Goal: Information Seeking & Learning: Learn about a topic

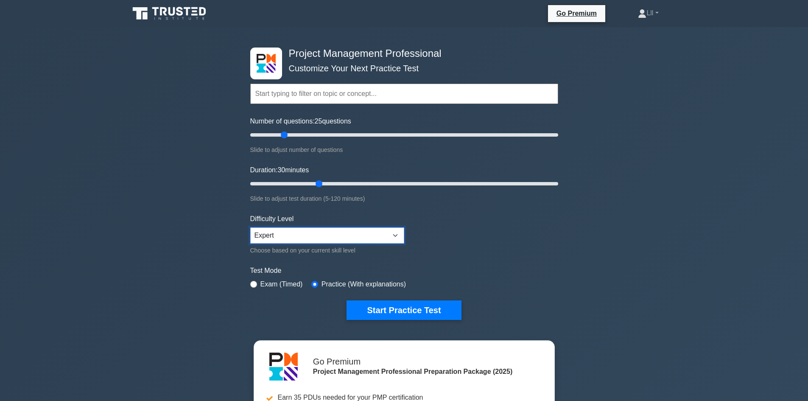
click at [287, 237] on select "Beginner Intermediate Expert" at bounding box center [327, 235] width 154 height 16
click at [388, 308] on button "Start Practice Test" at bounding box center [404, 310] width 115 height 20
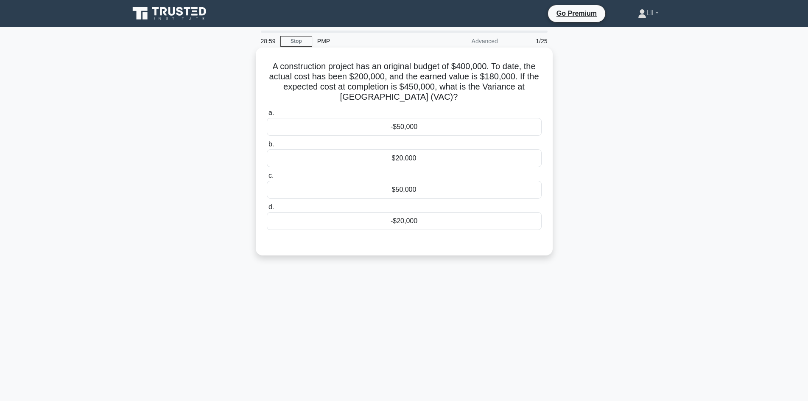
click at [426, 131] on div "-$50,000" at bounding box center [404, 127] width 275 height 18
click at [267, 116] on input "a. -$50,000" at bounding box center [267, 113] width 0 height 6
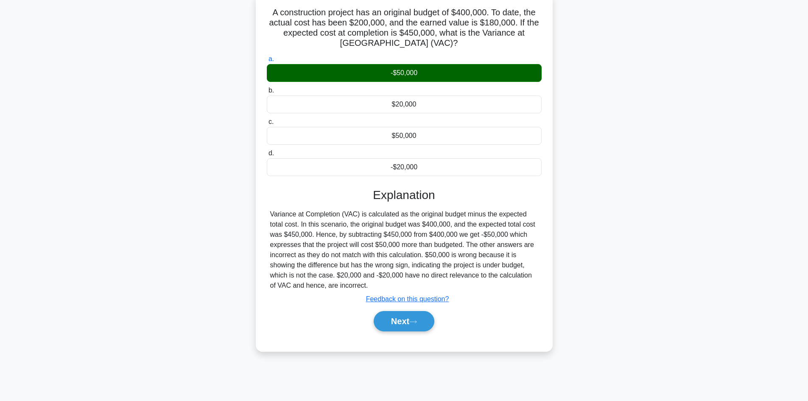
scroll to position [57, 0]
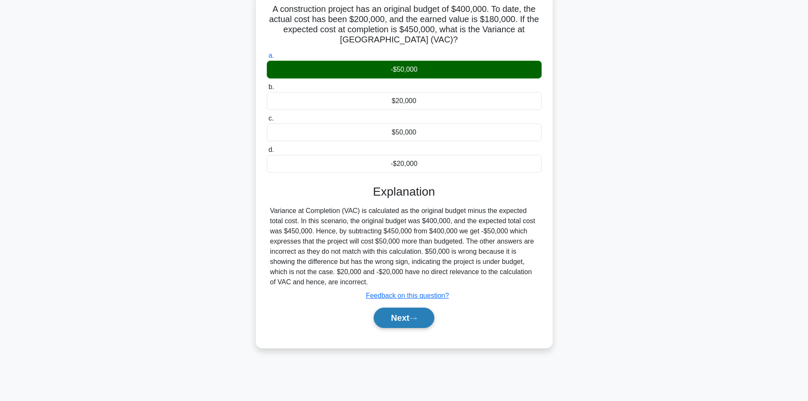
click at [419, 322] on button "Next" at bounding box center [404, 318] width 61 height 20
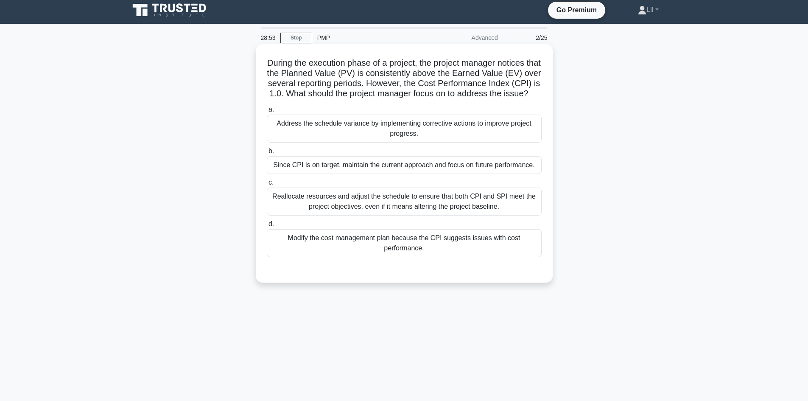
scroll to position [0, 0]
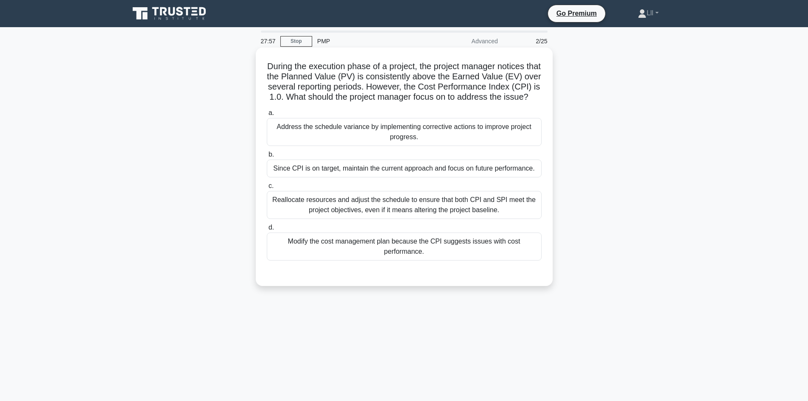
click at [444, 141] on div "Address the schedule variance by implementing corrective actions to improve pro…" at bounding box center [404, 132] width 275 height 28
click at [267, 116] on input "a. Address the schedule variance by implementing corrective actions to improve …" at bounding box center [267, 113] width 0 height 6
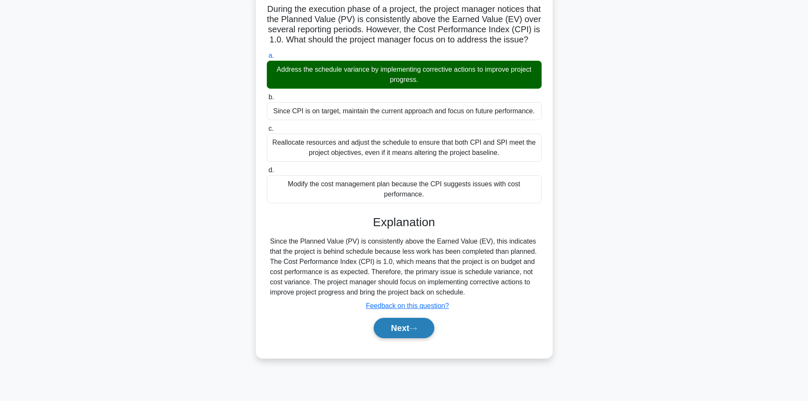
click at [432, 338] on button "Next" at bounding box center [404, 328] width 61 height 20
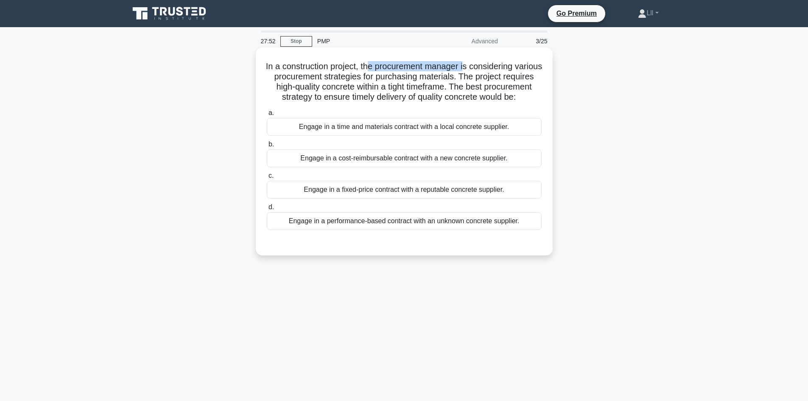
drag, startPoint x: 384, startPoint y: 65, endPoint x: 480, endPoint y: 65, distance: 95.9
click at [480, 65] on h5 "In a construction project, the procurement manager is considering various procu…" at bounding box center [404, 82] width 277 height 42
click at [505, 85] on h5 "In a construction project, the procurement manager is considering various procu…" at bounding box center [404, 82] width 277 height 42
click at [368, 99] on h5 "In a construction project, the procurement manager is considering various procu…" at bounding box center [404, 82] width 277 height 42
click at [477, 103] on h5 "In a construction project, the procurement manager is considering various procu…" at bounding box center [404, 82] width 277 height 42
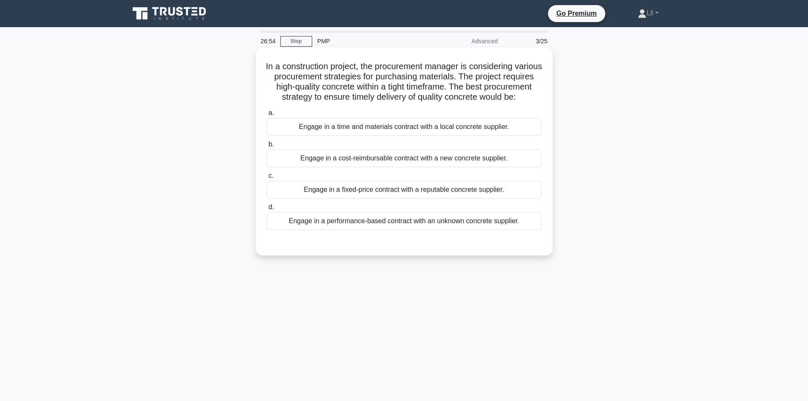
click at [421, 199] on div "Engage in a fixed-price contract with a reputable concrete supplier." at bounding box center [404, 190] width 275 height 18
click at [267, 179] on input "c. Engage in a fixed-price contract with a reputable concrete supplier." at bounding box center [267, 176] width 0 height 6
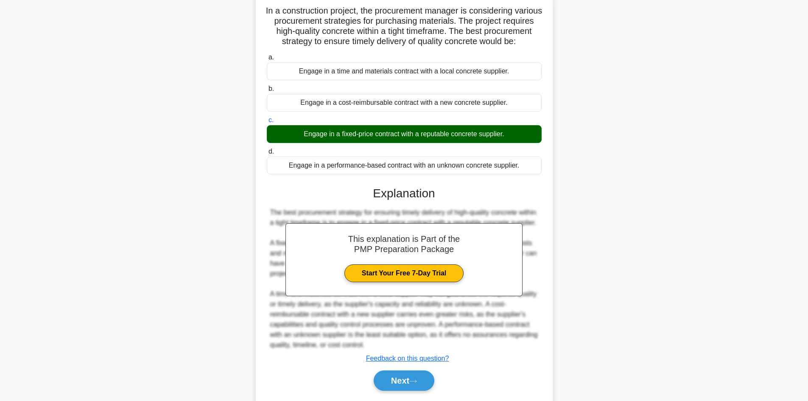
scroll to position [102, 0]
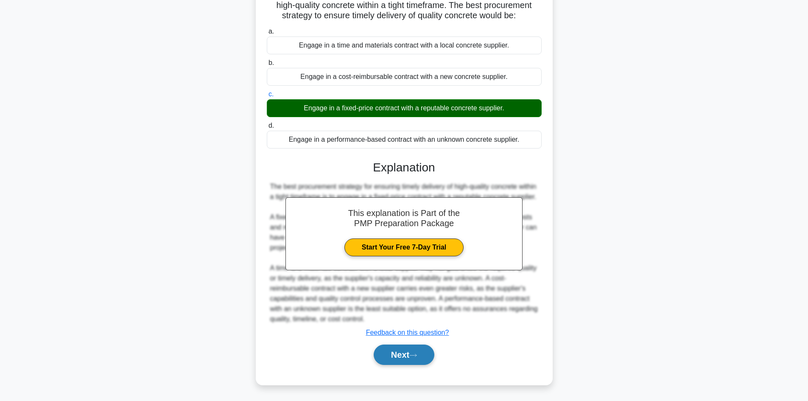
click at [404, 350] on button "Next" at bounding box center [404, 355] width 61 height 20
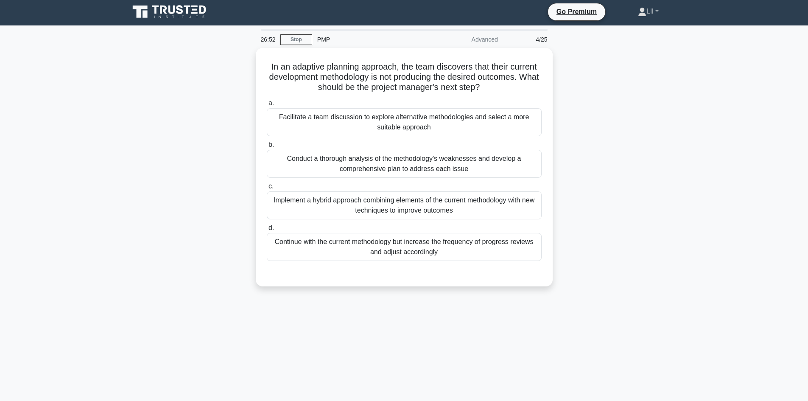
scroll to position [0, 0]
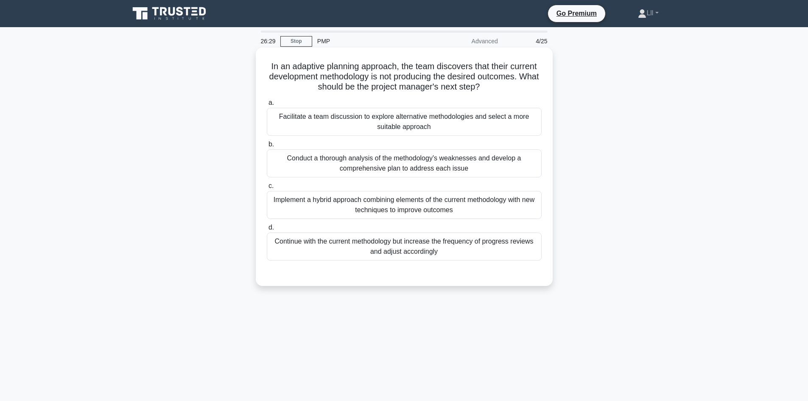
click at [401, 126] on div "Facilitate a team discussion to explore alternative methodologies and select a …" at bounding box center [404, 122] width 275 height 28
click at [267, 106] on input "a. Facilitate a team discussion to explore alternative methodologies and select…" at bounding box center [267, 103] width 0 height 6
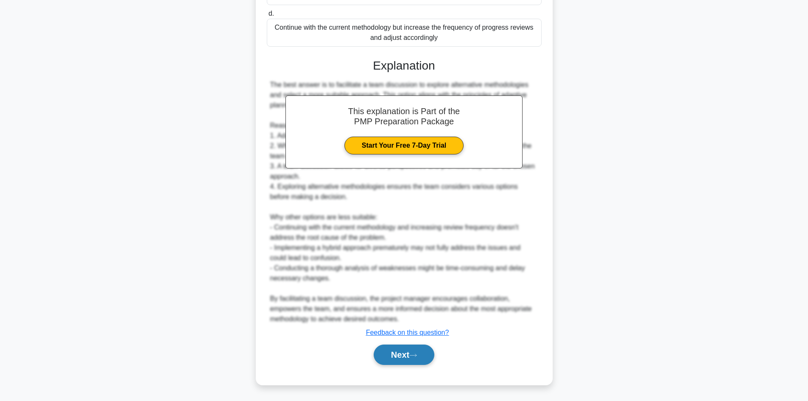
click at [397, 353] on button "Next" at bounding box center [404, 355] width 61 height 20
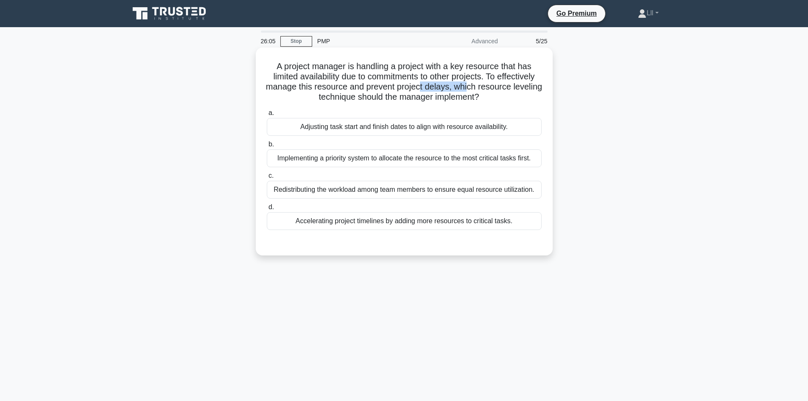
drag, startPoint x: 437, startPoint y: 89, endPoint x: 486, endPoint y: 89, distance: 48.8
click at [486, 89] on h5 "A project manager is handling a project with a key resource that has limited av…" at bounding box center [404, 82] width 277 height 42
click at [491, 93] on h5 "A project manager is handling a project with a key resource that has limited av…" at bounding box center [404, 82] width 277 height 42
drag, startPoint x: 322, startPoint y: 99, endPoint x: 537, endPoint y: 104, distance: 215.6
click at [537, 104] on div "A project manager is handling a project with a key resource that has limited av…" at bounding box center [404, 151] width 290 height 201
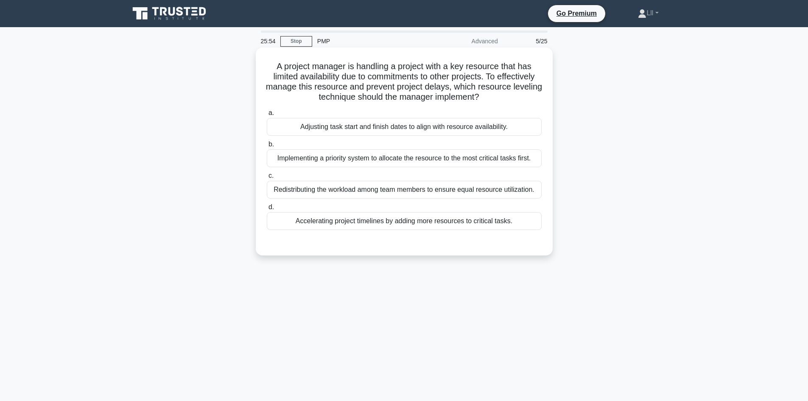
click at [385, 86] on h5 "A project manager is handling a project with a key resource that has limited av…" at bounding box center [404, 82] width 277 height 42
click at [388, 132] on div "Adjusting task start and finish dates to align with resource availability." at bounding box center [404, 127] width 275 height 18
click at [267, 116] on input "a. Adjusting task start and finish dates to align with resource availability." at bounding box center [267, 113] width 0 height 6
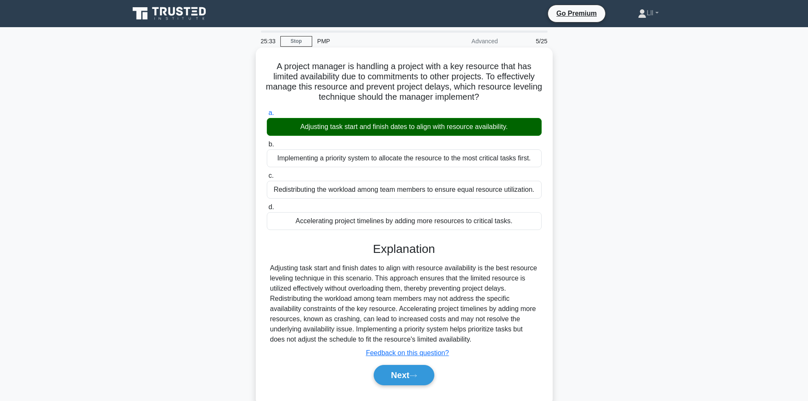
scroll to position [57, 0]
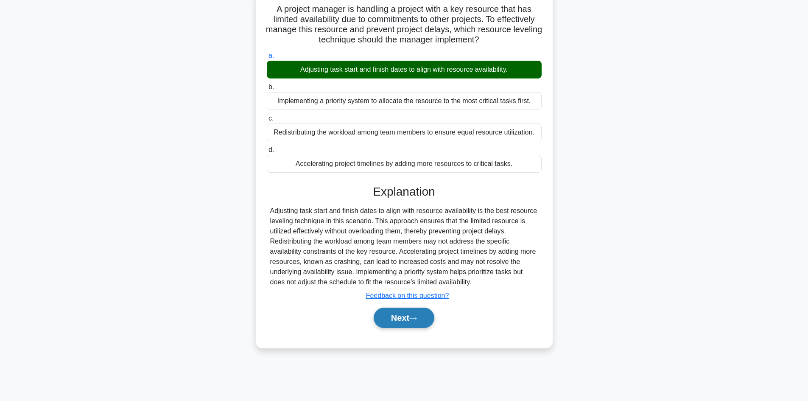
click at [423, 316] on button "Next" at bounding box center [404, 318] width 61 height 20
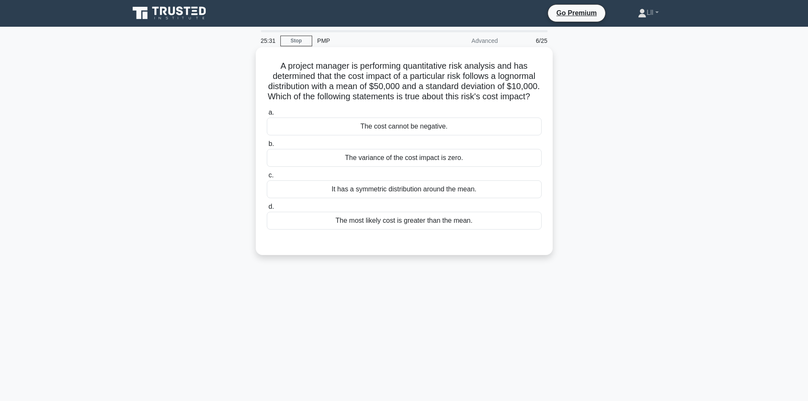
scroll to position [0, 0]
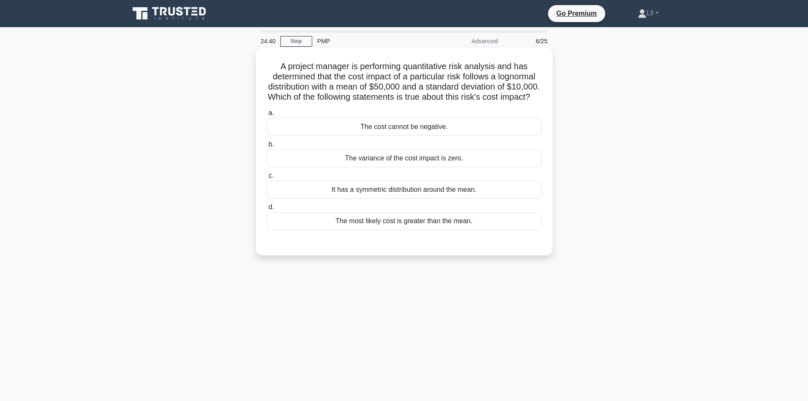
click at [447, 199] on div "It has a symmetric distribution around the mean." at bounding box center [404, 190] width 275 height 18
click at [267, 179] on input "c. It has a symmetric distribution around the mean." at bounding box center [267, 176] width 0 height 6
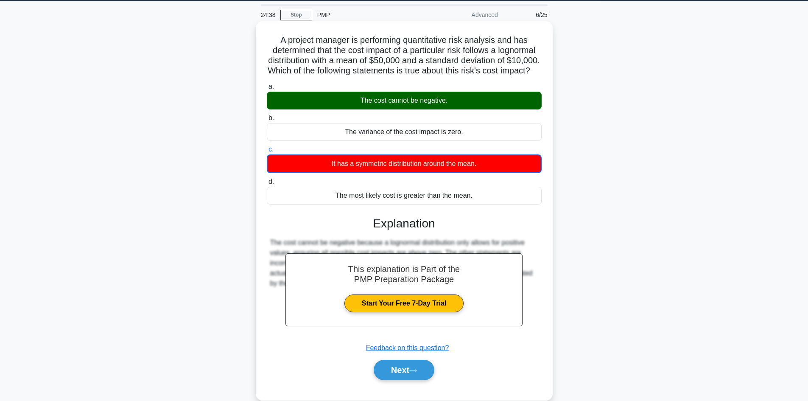
scroll to position [57, 0]
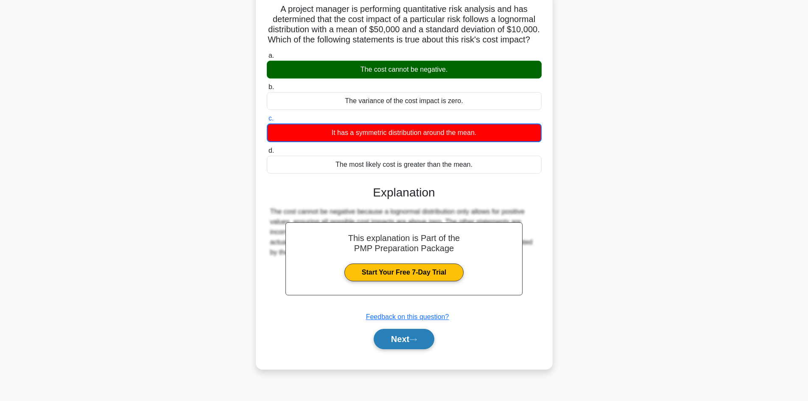
click at [417, 342] on icon at bounding box center [413, 339] width 8 height 5
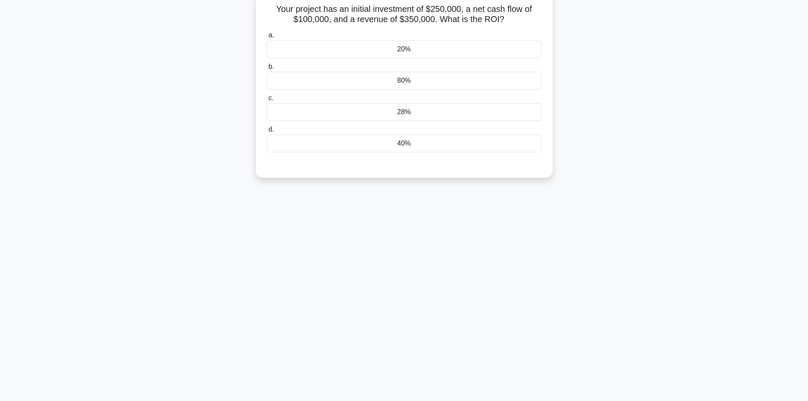
scroll to position [0, 0]
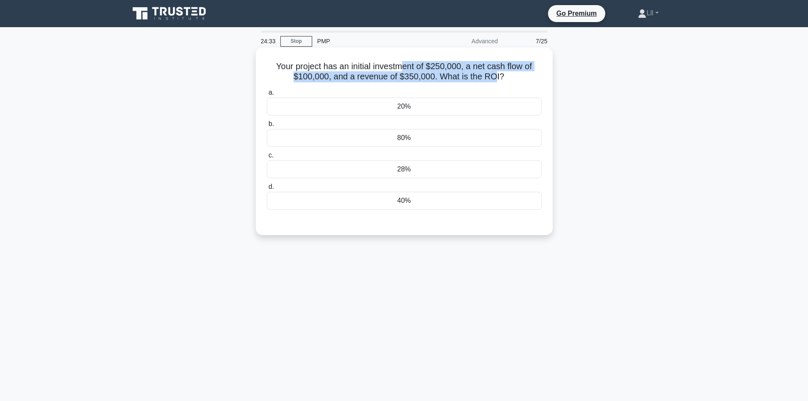
drag, startPoint x: 403, startPoint y: 71, endPoint x: 493, endPoint y: 82, distance: 91.0
click at [493, 82] on h5 "Your project has an initial investment of $250,000, a net cash flow of $100,000…" at bounding box center [404, 71] width 277 height 21
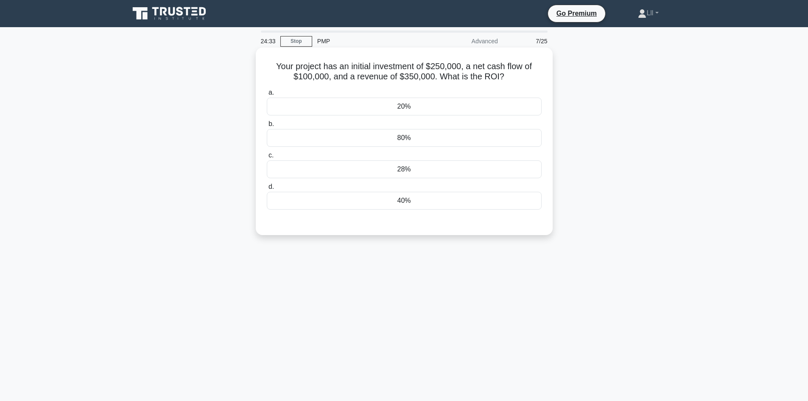
click at [510, 80] on icon ".spinner_0XTQ{transform-origin:center;animation:spinner_y6GP .75s linear infini…" at bounding box center [510, 77] width 10 height 10
drag, startPoint x: 503, startPoint y: 64, endPoint x: 555, endPoint y: 69, distance: 51.9
click at [555, 69] on div "Your project has an initial investment of $250,000, a net cash flow of $100,000…" at bounding box center [404, 149] width 560 height 198
click at [516, 72] on h5 "Your project has an initial investment of $250,000, a net cash flow of $100,000…" at bounding box center [404, 71] width 277 height 21
click at [373, 167] on div "28%" at bounding box center [404, 169] width 275 height 18
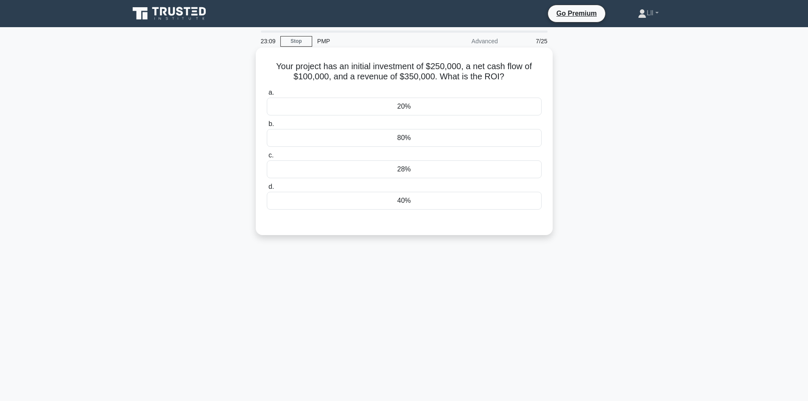
click at [267, 158] on input "c. 28%" at bounding box center [267, 156] width 0 height 6
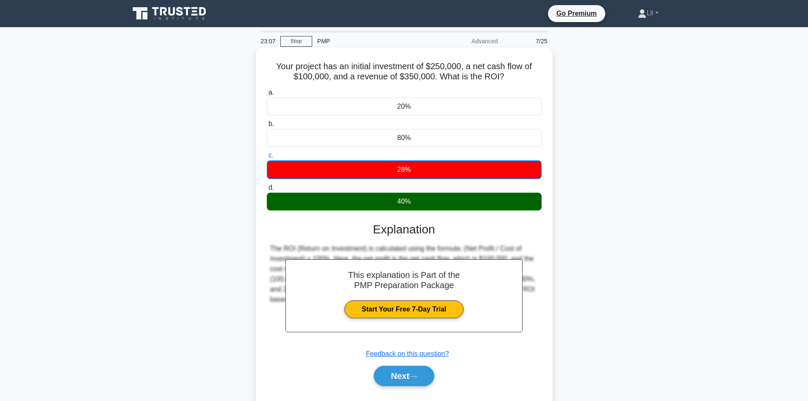
click at [413, 387] on div "Next" at bounding box center [404, 375] width 275 height 27
click at [415, 375] on icon at bounding box center [413, 376] width 8 height 5
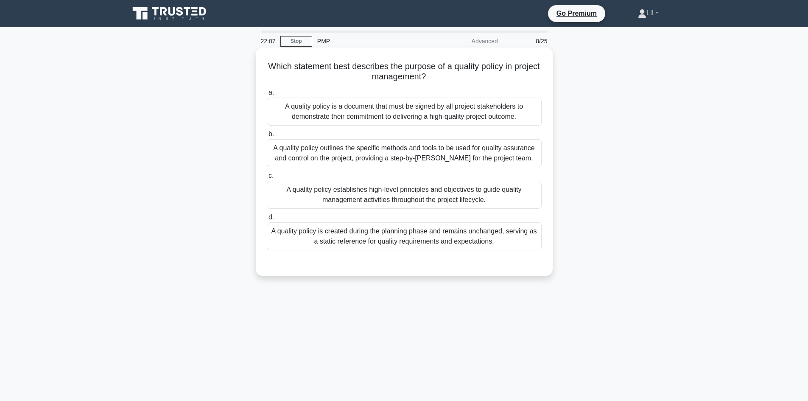
click at [452, 159] on div "A quality policy outlines the specific methods and tools to be used for quality…" at bounding box center [404, 153] width 275 height 28
click at [267, 137] on input "b. A quality policy outlines the specific methods and tools to be used for qual…" at bounding box center [267, 135] width 0 height 6
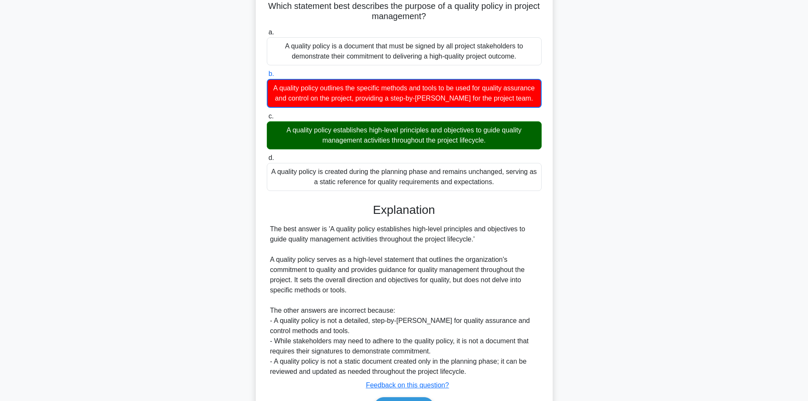
scroll to position [123, 0]
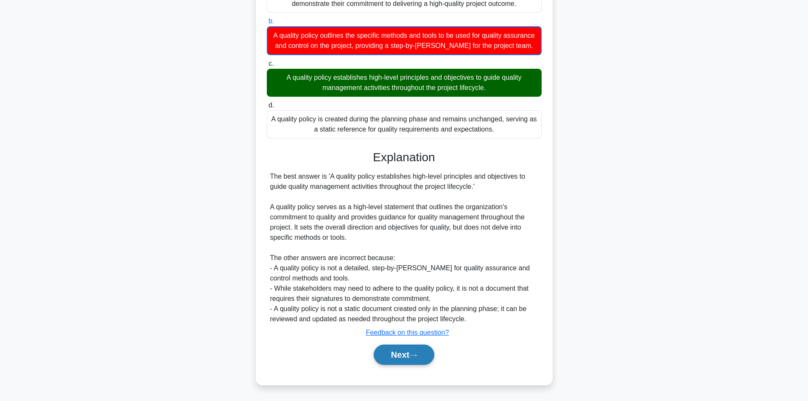
click at [415, 351] on button "Next" at bounding box center [404, 355] width 61 height 20
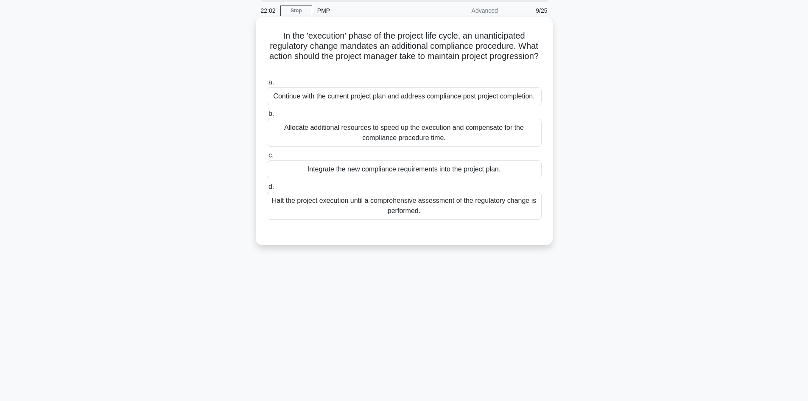
scroll to position [0, 0]
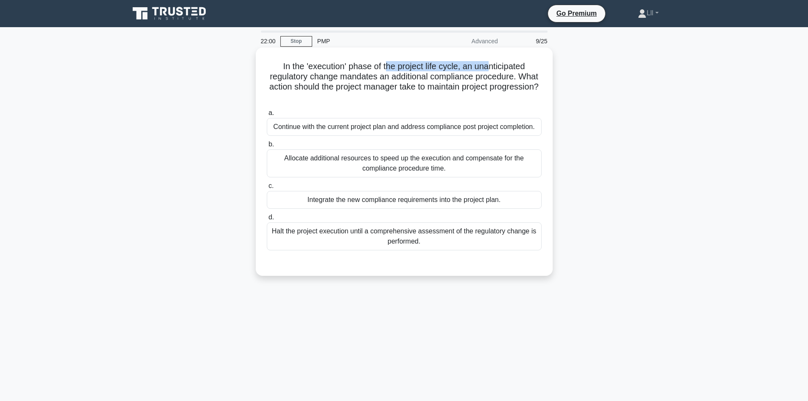
drag, startPoint x: 386, startPoint y: 65, endPoint x: 492, endPoint y: 67, distance: 105.7
click at [492, 67] on h5 "In the 'execution' phase of the project life cycle, an unanticipated regulatory…" at bounding box center [404, 82] width 277 height 42
click at [500, 84] on h5 "In the 'execution' phase of the project life cycle, an unanticipated regulatory…" at bounding box center [404, 82] width 277 height 42
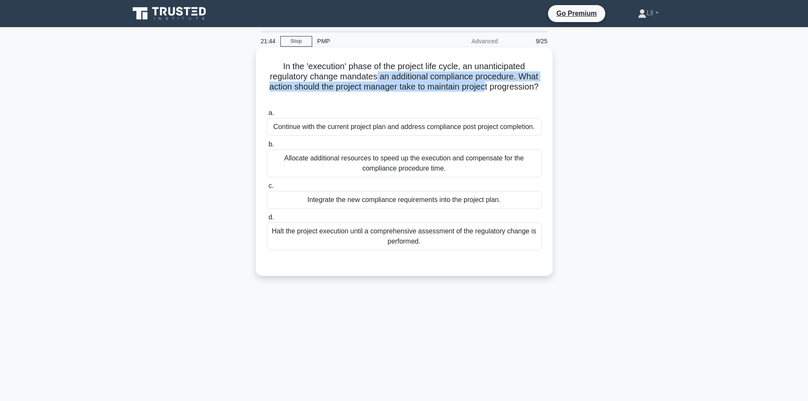
drag, startPoint x: 376, startPoint y: 80, endPoint x: 515, endPoint y: 92, distance: 140.1
click at [515, 92] on h5 "In the 'execution' phase of the project life cycle, an unanticipated regulatory…" at bounding box center [404, 82] width 277 height 42
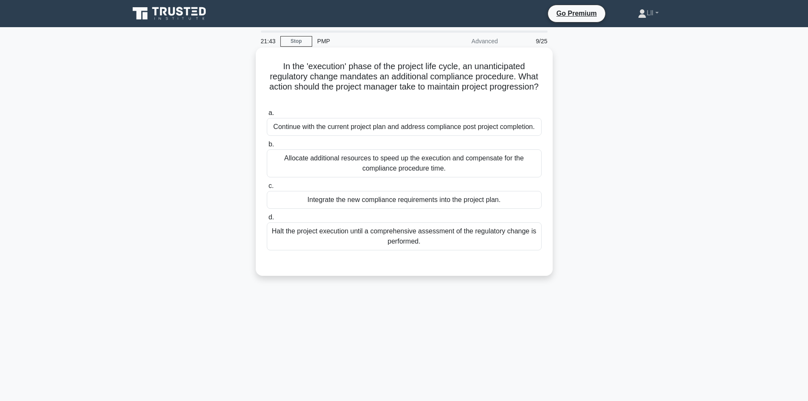
click at [511, 95] on h5 "In the 'execution' phase of the project life cycle, an unanticipated regulatory…" at bounding box center [404, 82] width 277 height 42
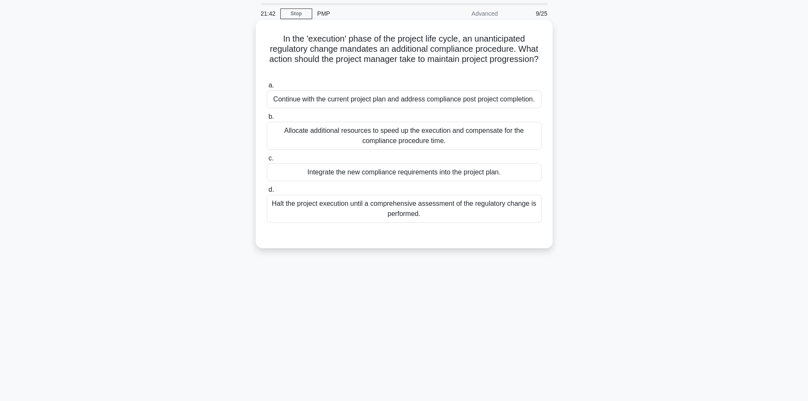
scroll to position [42, 0]
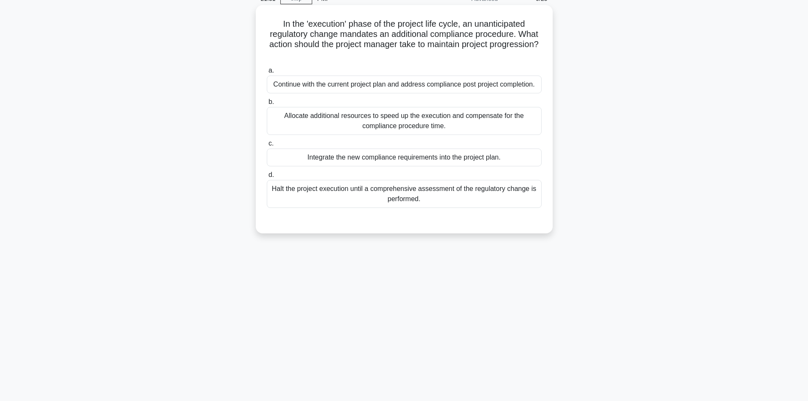
click at [402, 160] on div "Integrate the new compliance requirements into the project plan." at bounding box center [404, 158] width 275 height 18
click at [267, 146] on input "c. Integrate the new compliance requirements into the project plan." at bounding box center [267, 144] width 0 height 6
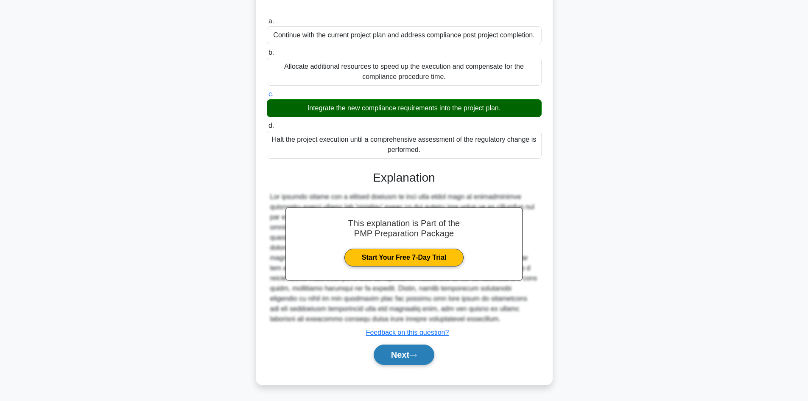
click at [417, 353] on button "Next" at bounding box center [404, 355] width 61 height 20
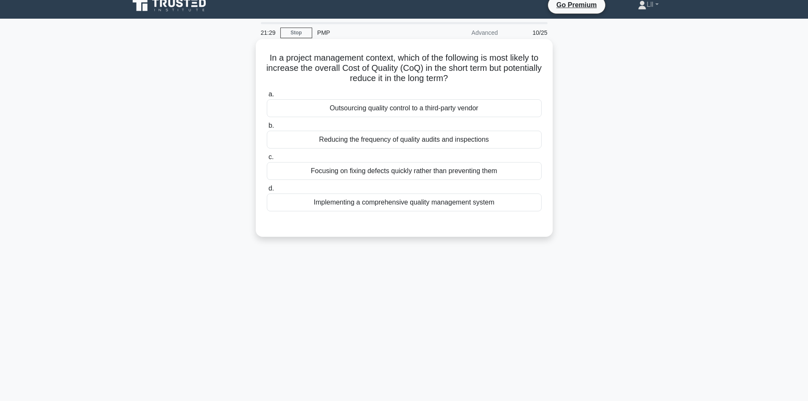
scroll to position [0, 0]
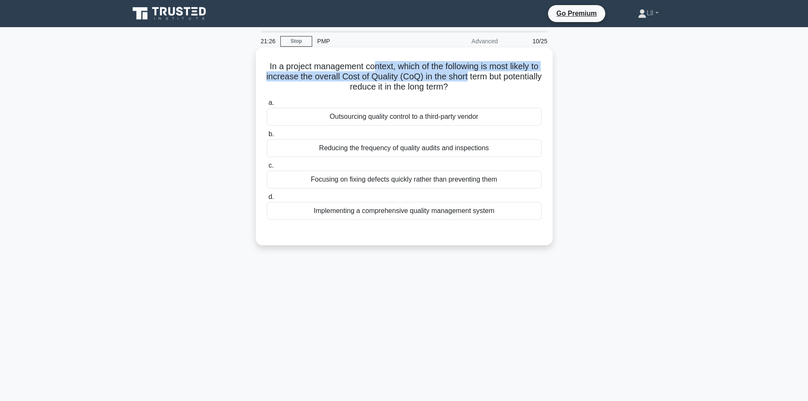
drag, startPoint x: 375, startPoint y: 64, endPoint x: 494, endPoint y: 75, distance: 119.4
click at [494, 75] on h5 "In a project management context, which of the following is most likely to incre…" at bounding box center [404, 76] width 277 height 31
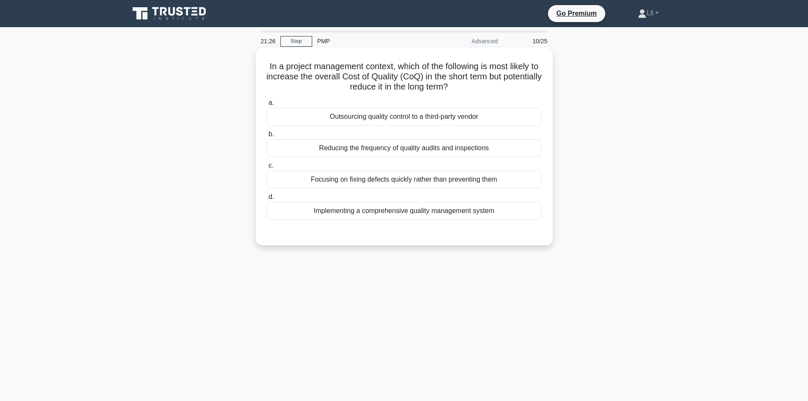
click at [519, 90] on h5 "In a project management context, which of the following is most likely to incre…" at bounding box center [404, 76] width 277 height 31
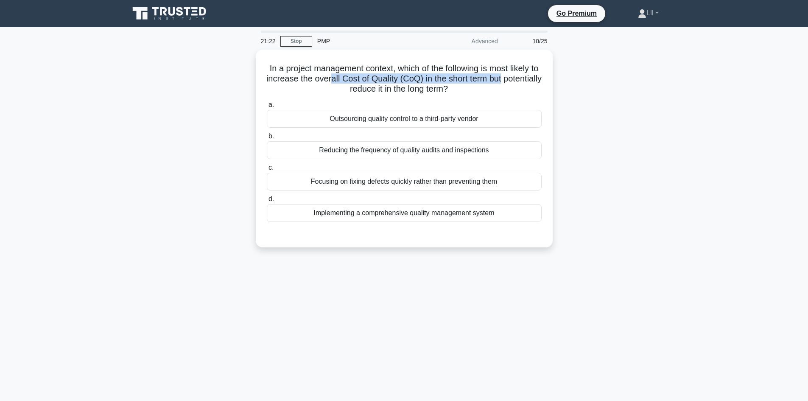
drag, startPoint x: 356, startPoint y: 75, endPoint x: 574, endPoint y: 81, distance: 218.2
click at [574, 81] on div "In a project management context, which of the following is most likely to incre…" at bounding box center [404, 154] width 560 height 208
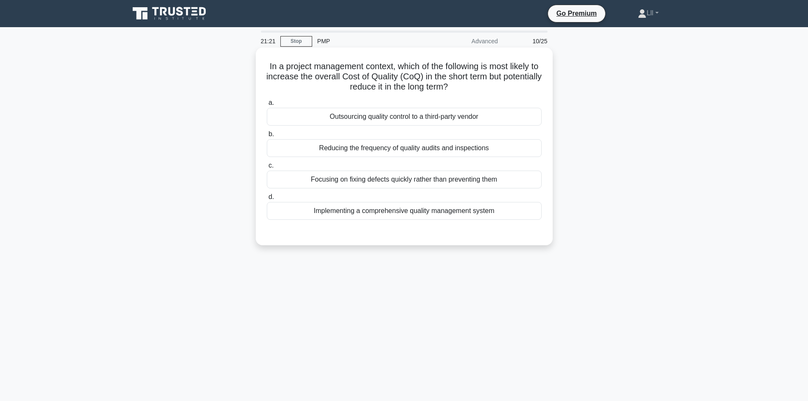
click at [511, 89] on h5 "In a project management context, which of the following is most likely to incre…" at bounding box center [404, 76] width 277 height 31
click at [435, 212] on div "Implementing a comprehensive quality management system" at bounding box center [404, 211] width 275 height 18
click at [267, 200] on input "d. Implementing a comprehensive quality management system" at bounding box center [267, 197] width 0 height 6
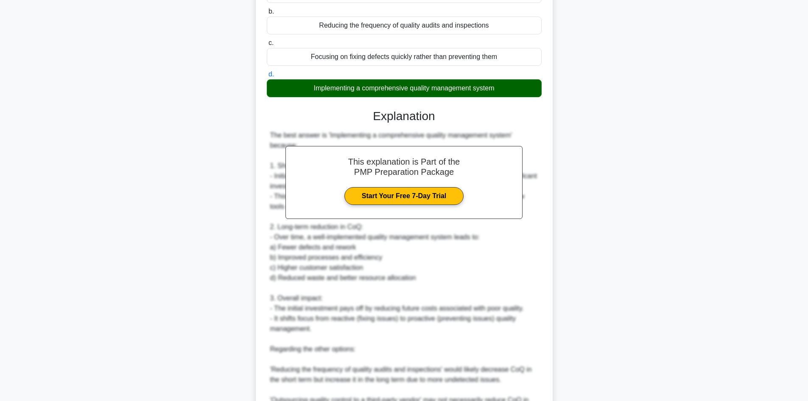
scroll to position [212, 0]
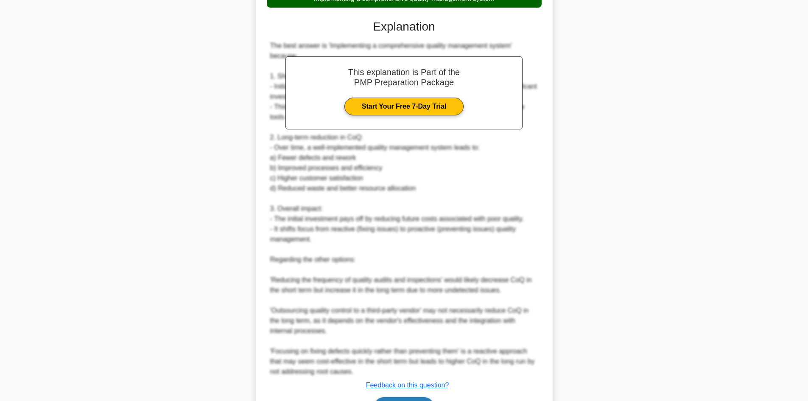
click at [427, 397] on button "Next" at bounding box center [404, 407] width 61 height 20
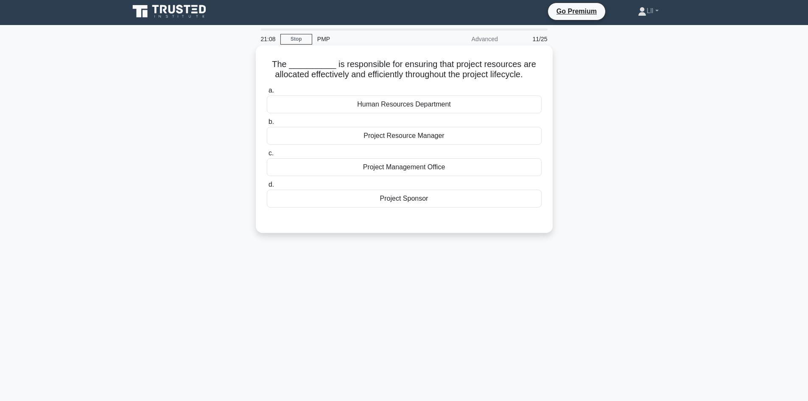
scroll to position [0, 0]
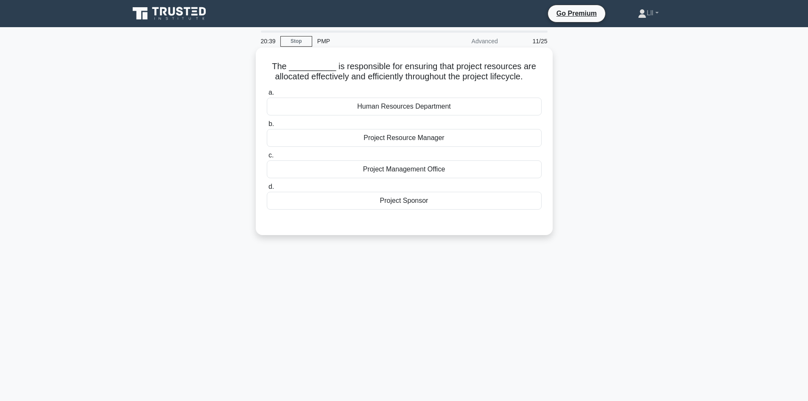
click at [466, 144] on div "Project Resource Manager" at bounding box center [404, 138] width 275 height 18
click at [267, 127] on input "b. Project Resource Manager" at bounding box center [267, 124] width 0 height 6
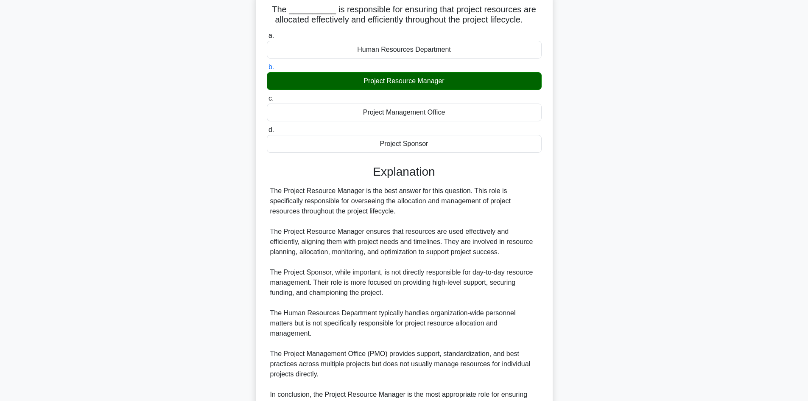
scroll to position [133, 0]
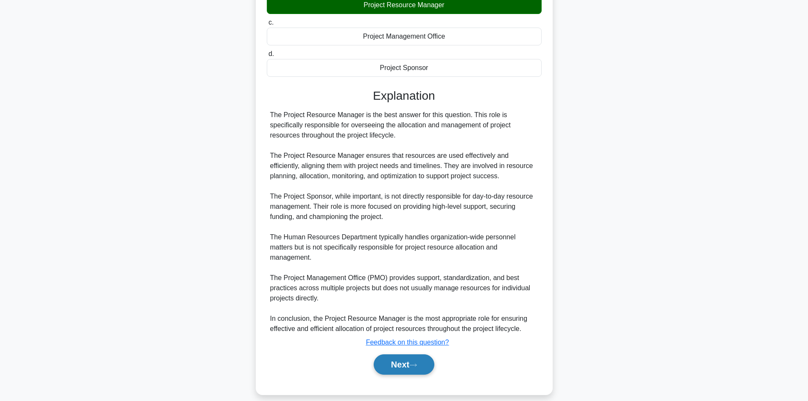
click at [412, 354] on button "Next" at bounding box center [404, 364] width 61 height 20
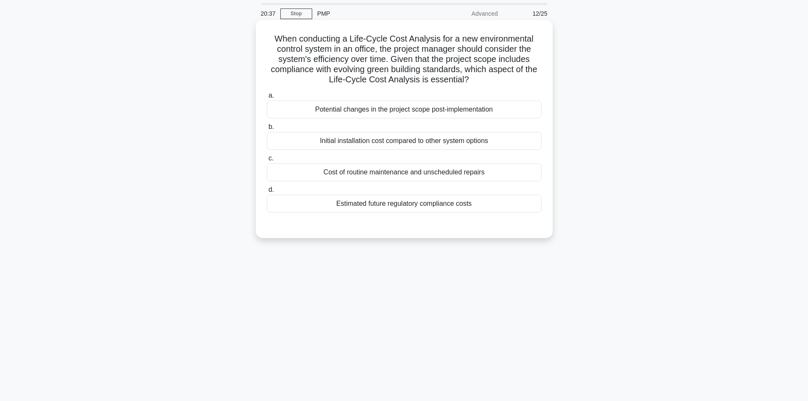
scroll to position [0, 0]
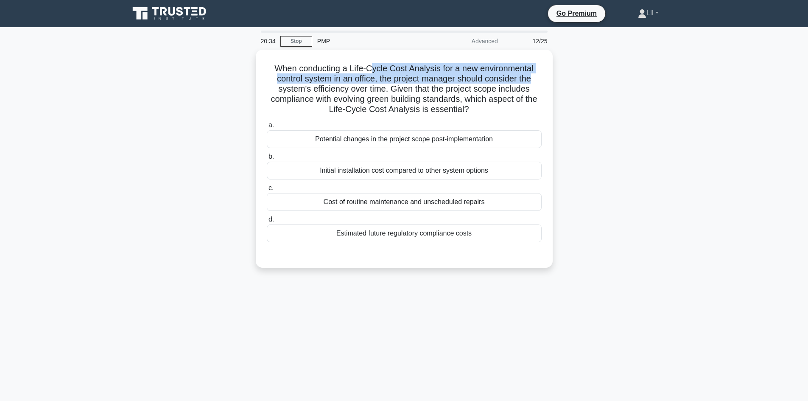
drag, startPoint x: 372, startPoint y: 62, endPoint x: 563, endPoint y: 78, distance: 192.0
click at [563, 78] on div "When conducting a Life-Cycle Cost Analysis for a new environmental control syst…" at bounding box center [404, 164] width 560 height 228
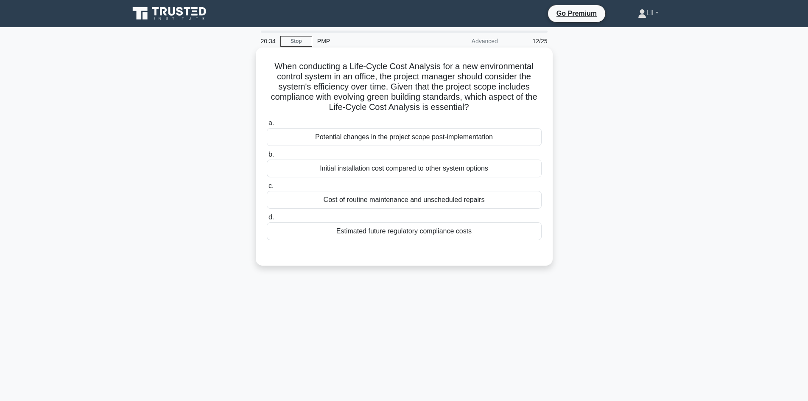
click at [517, 93] on h5 "When conducting a Life-Cycle Cost Analysis for a new environmental control syst…" at bounding box center [404, 87] width 277 height 52
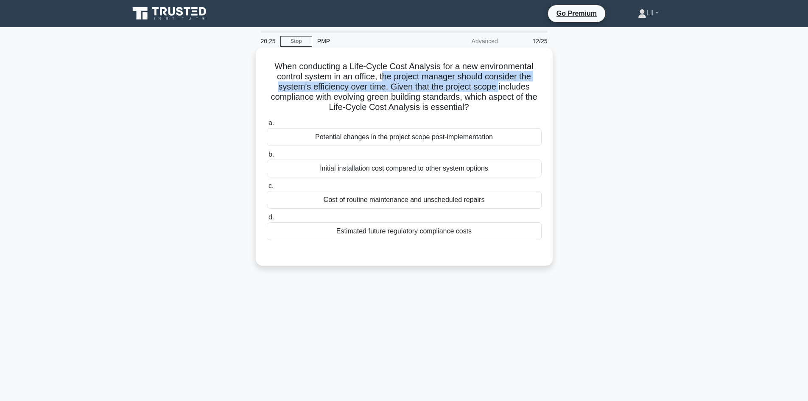
drag, startPoint x: 382, startPoint y: 77, endPoint x: 501, endPoint y: 84, distance: 118.6
click at [501, 84] on h5 "When conducting a Life-Cycle Cost Analysis for a new environmental control syst…" at bounding box center [404, 87] width 277 height 52
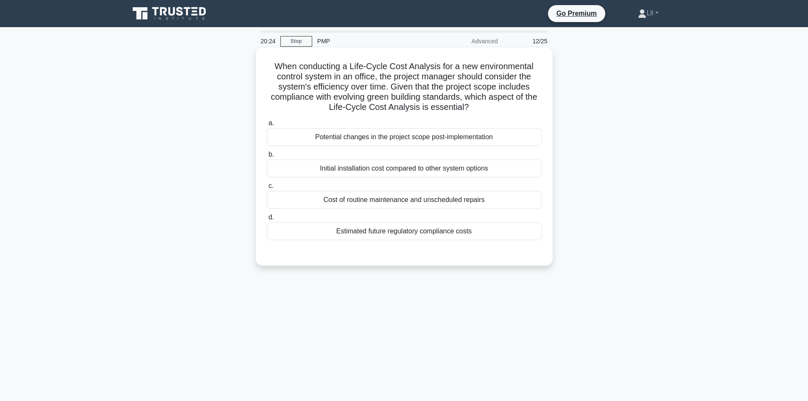
click at [506, 86] on h5 "When conducting a Life-Cycle Cost Analysis for a new environmental control syst…" at bounding box center [404, 87] width 277 height 52
click at [433, 231] on div "Estimated future regulatory compliance costs" at bounding box center [404, 231] width 275 height 18
click at [267, 220] on input "d. Estimated future regulatory compliance costs" at bounding box center [267, 218] width 0 height 6
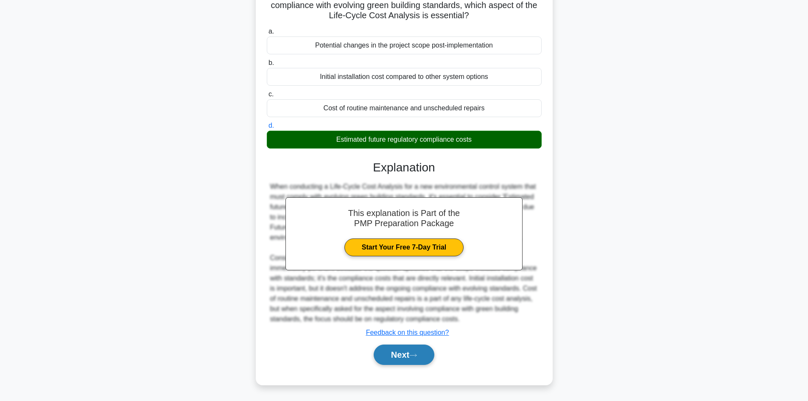
click at [407, 356] on button "Next" at bounding box center [404, 355] width 61 height 20
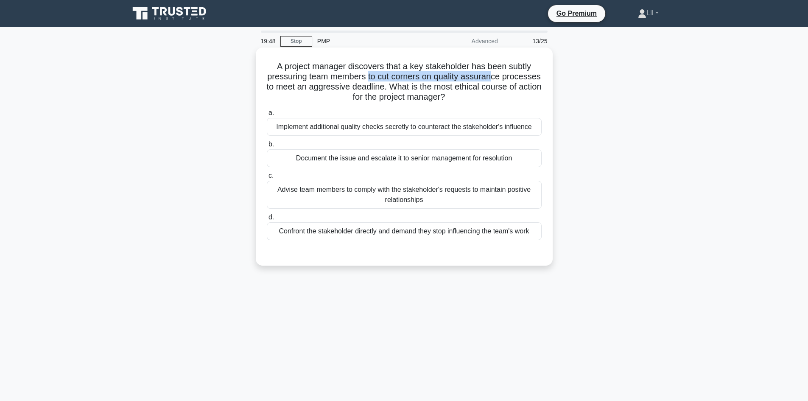
drag, startPoint x: 387, startPoint y: 77, endPoint x: 514, endPoint y: 78, distance: 126.9
click at [514, 78] on h5 "A project manager discovers that a key stakeholder has been subtly pressuring t…" at bounding box center [404, 82] width 277 height 42
click at [526, 82] on h5 "A project manager discovers that a key stakeholder has been subtly pressuring t…" at bounding box center [404, 82] width 277 height 42
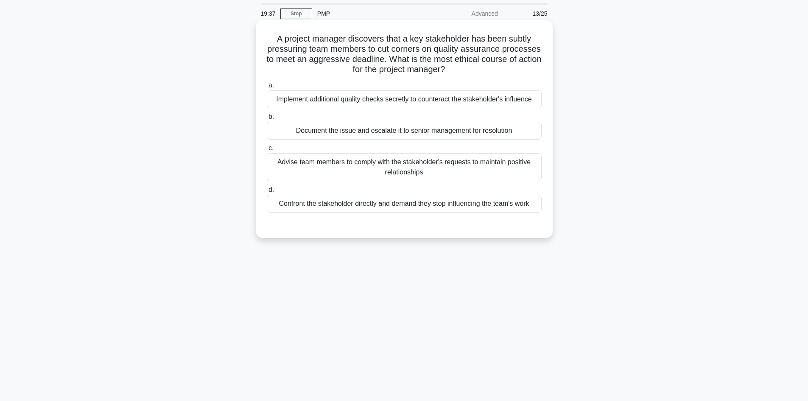
scroll to position [42, 0]
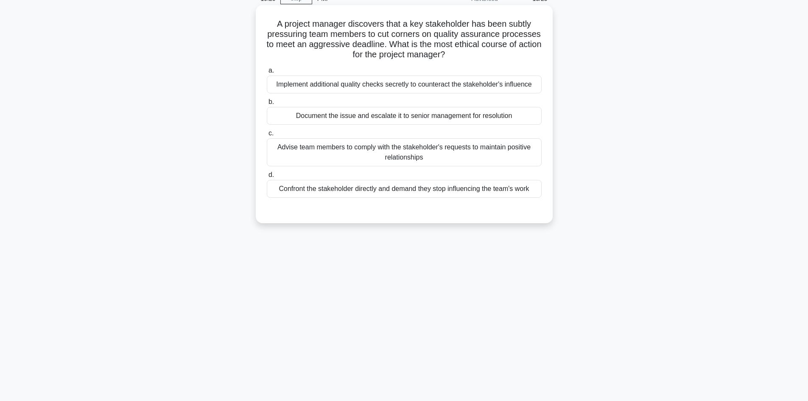
click at [458, 195] on div "Confront the stakeholder directly and demand they stop influencing the team's w…" at bounding box center [404, 189] width 275 height 18
click at [267, 178] on input "d. Confront the stakeholder directly and demand they stop influencing the team'…" at bounding box center [267, 175] width 0 height 6
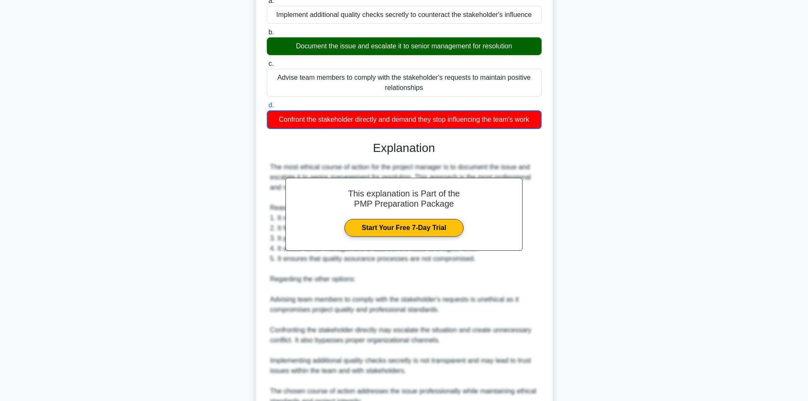
scroll to position [195, 0]
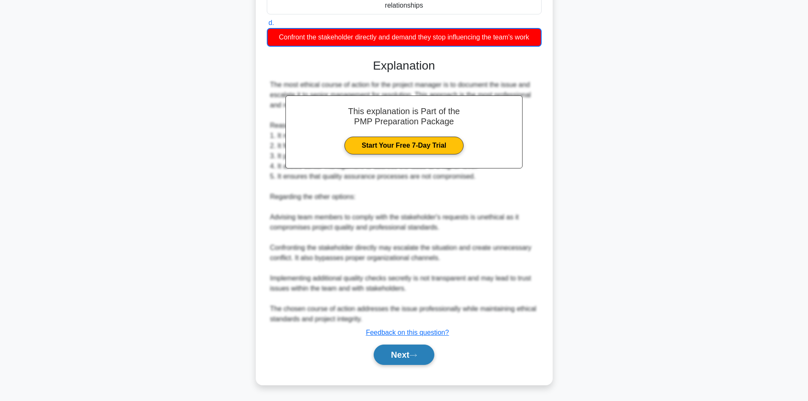
click at [404, 350] on button "Next" at bounding box center [404, 355] width 61 height 20
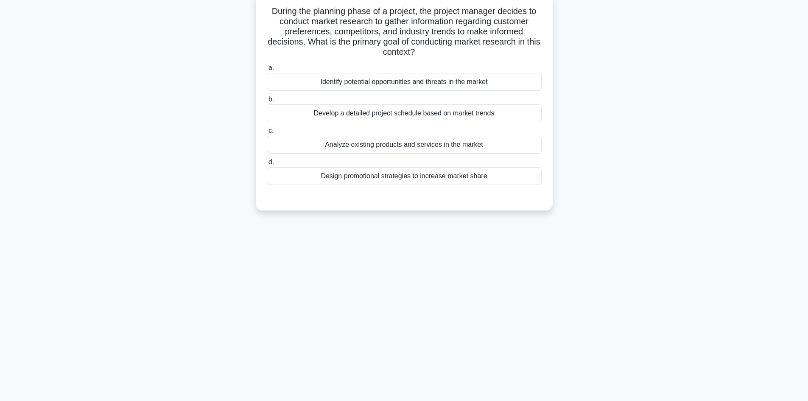
scroll to position [0, 0]
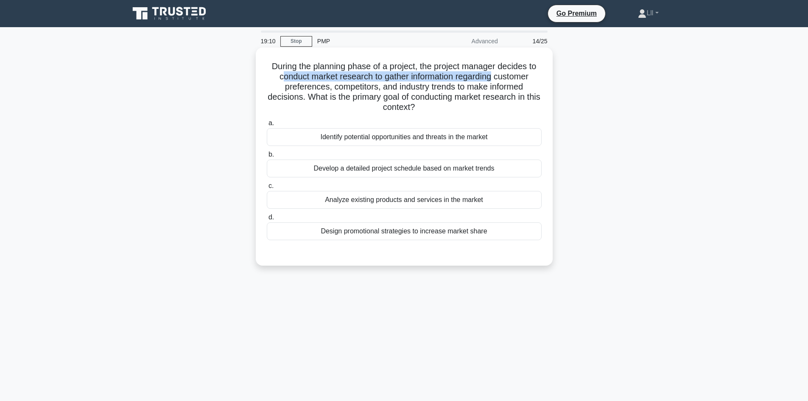
drag, startPoint x: 278, startPoint y: 73, endPoint x: 494, endPoint y: 74, distance: 216.4
click at [494, 74] on h5 "During the planning phase of a project, the project manager decides to conduct …" at bounding box center [404, 87] width 277 height 52
click at [510, 90] on h5 "During the planning phase of a project, the project manager decides to conduct …" at bounding box center [404, 87] width 277 height 52
drag, startPoint x: 370, startPoint y: 74, endPoint x: 509, endPoint y: 76, distance: 139.2
click at [504, 74] on h5 "During the planning phase of a project, the project manager decides to conduct …" at bounding box center [404, 87] width 277 height 52
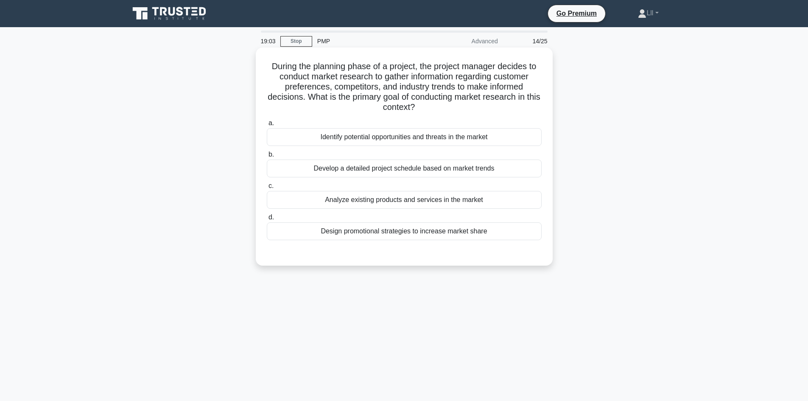
click at [512, 81] on h5 "During the planning phase of a project, the project manager decides to conduct …" at bounding box center [404, 87] width 277 height 52
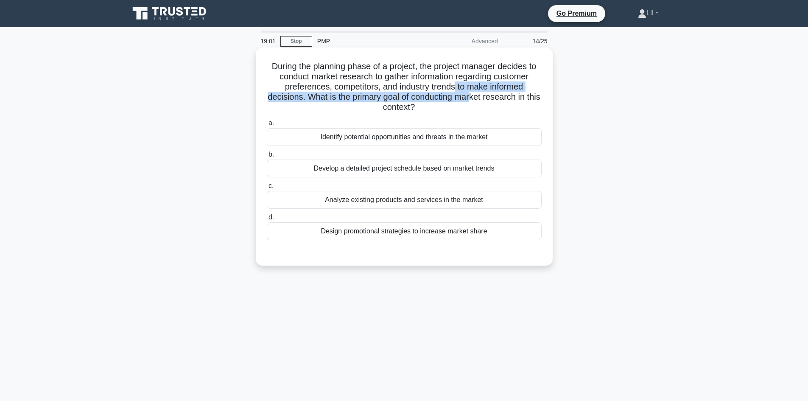
drag, startPoint x: 455, startPoint y: 90, endPoint x: 480, endPoint y: 93, distance: 25.2
click at [480, 93] on h5 "During the planning phase of a project, the project manager decides to conduct …" at bounding box center [404, 87] width 277 height 52
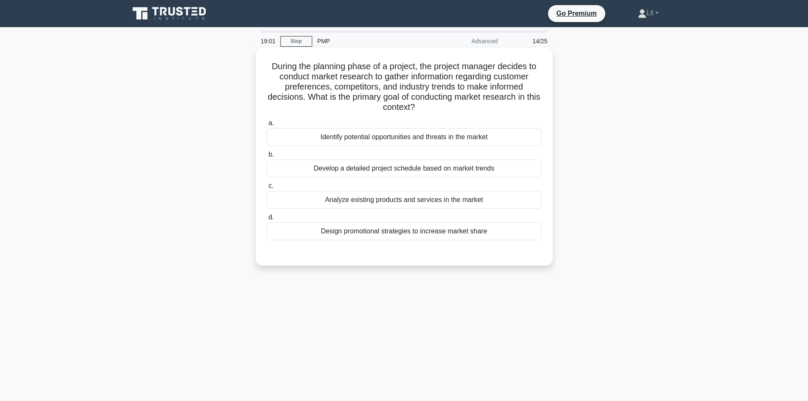
click at [485, 100] on h5 "During the planning phase of a project, the project manager decides to conduct …" at bounding box center [404, 87] width 277 height 52
drag, startPoint x: 401, startPoint y: 78, endPoint x: 492, endPoint y: 76, distance: 90.8
click at [491, 76] on h5 "During the planning phase of a project, the project manager decides to conduct …" at bounding box center [404, 87] width 277 height 52
click at [514, 85] on h5 "During the planning phase of a project, the project manager decides to conduct …" at bounding box center [404, 87] width 277 height 52
drag, startPoint x: 399, startPoint y: 88, endPoint x: 524, endPoint y: 85, distance: 124.8
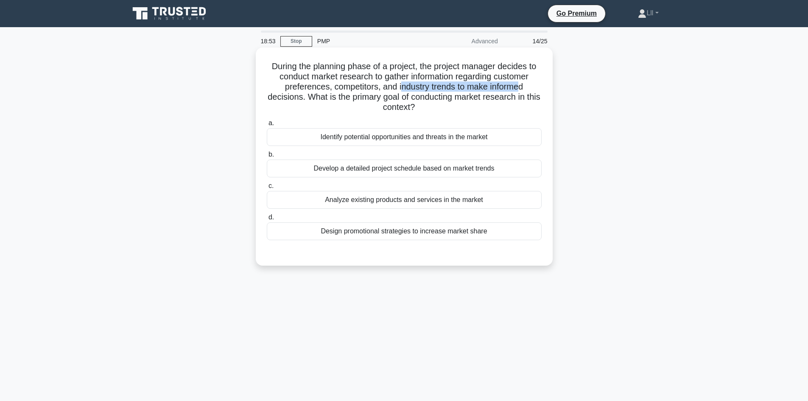
click at [524, 85] on h5 "During the planning phase of a project, the project manager decides to conduct …" at bounding box center [404, 87] width 277 height 52
click at [451, 87] on h5 "During the planning phase of a project, the project manager decides to conduct …" at bounding box center [404, 87] width 277 height 52
click at [447, 100] on h5 "During the planning phase of a project, the project manager decides to conduct …" at bounding box center [404, 87] width 277 height 52
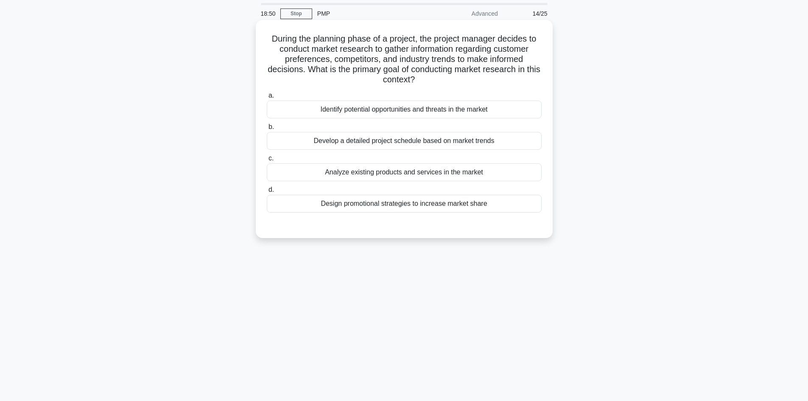
scroll to position [42, 0]
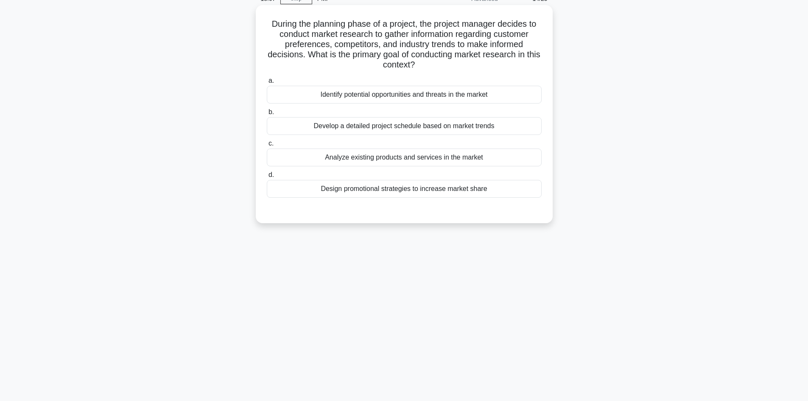
click at [440, 94] on div "Identify potential opportunities and threats in the market" at bounding box center [404, 95] width 275 height 18
click at [267, 84] on input "a. Identify potential opportunities and threats in the market" at bounding box center [267, 81] width 0 height 6
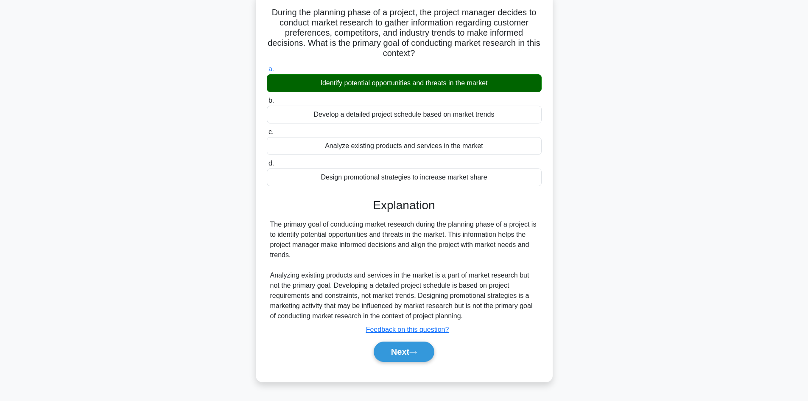
scroll to position [57, 0]
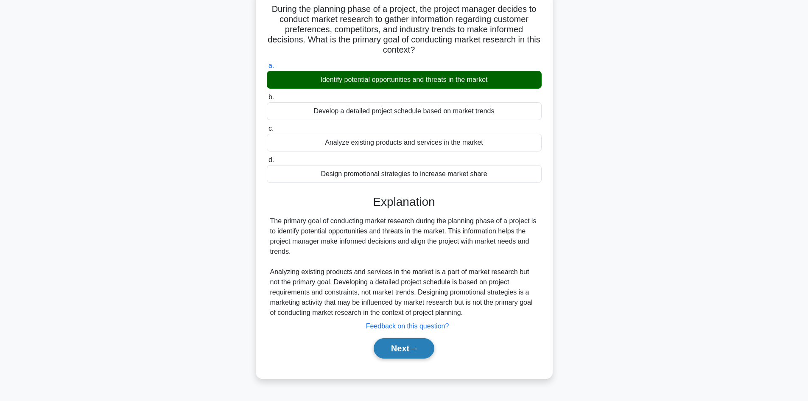
click at [402, 347] on button "Next" at bounding box center [404, 348] width 61 height 20
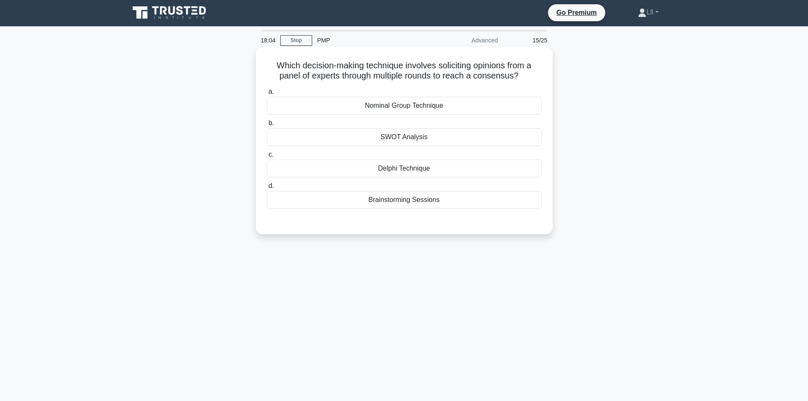
scroll to position [0, 0]
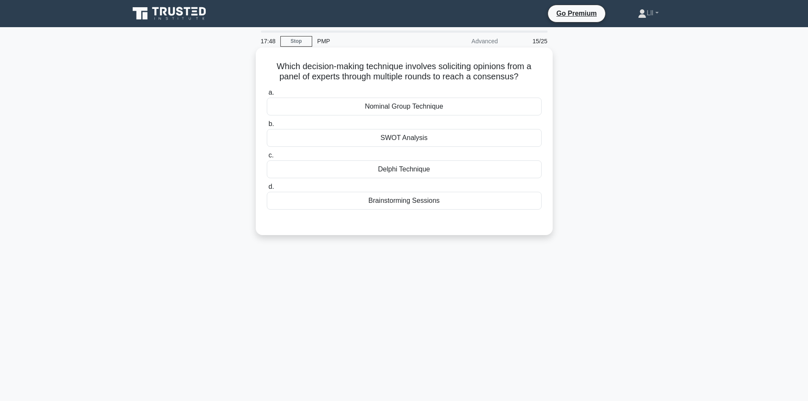
click at [437, 168] on div "Delphi Technique" at bounding box center [404, 169] width 275 height 18
click at [267, 158] on input "c. Delphi Technique" at bounding box center [267, 156] width 0 height 6
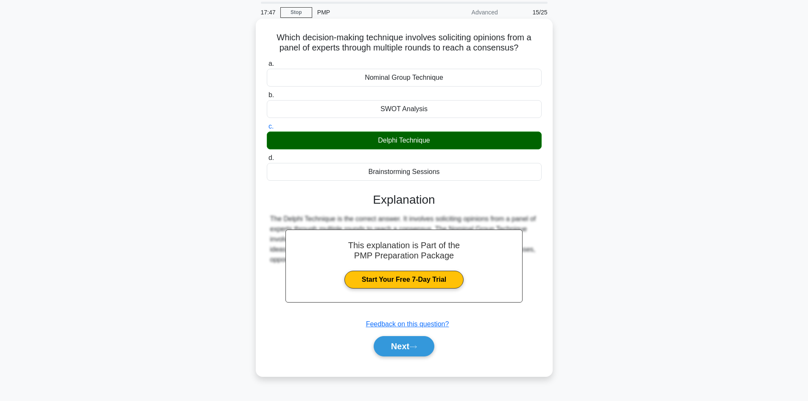
scroll to position [57, 0]
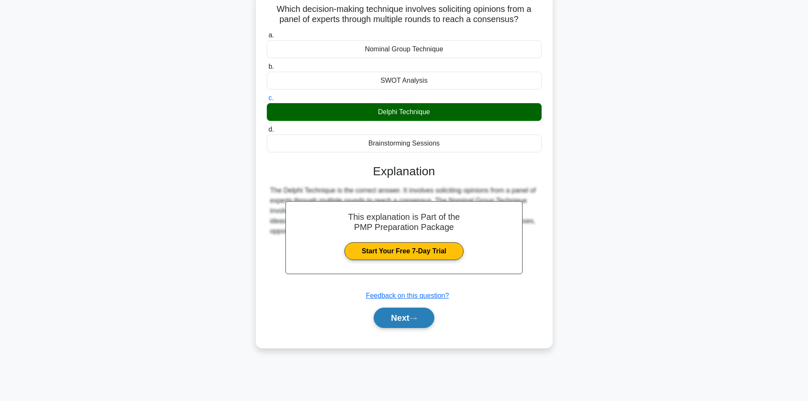
click at [421, 314] on button "Next" at bounding box center [404, 318] width 61 height 20
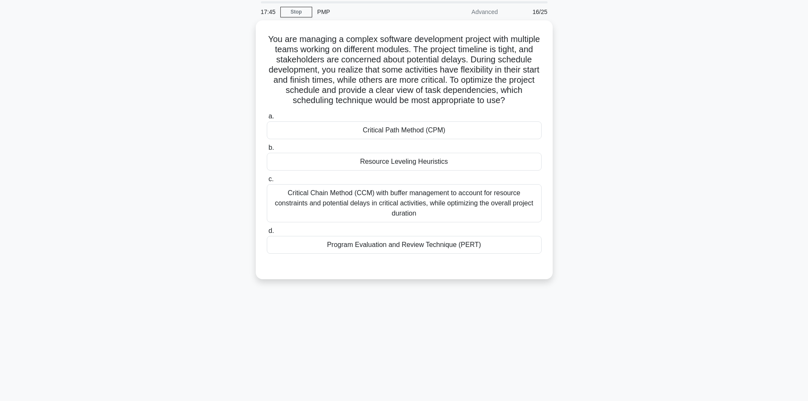
scroll to position [0, 0]
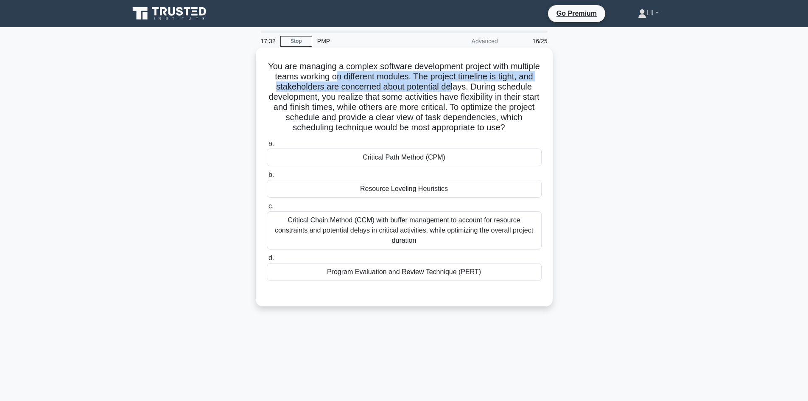
drag, startPoint x: 373, startPoint y: 75, endPoint x: 490, endPoint y: 87, distance: 117.7
click at [490, 87] on h5 "You are managing a complex software development project with multiple teams wor…" at bounding box center [404, 97] width 277 height 72
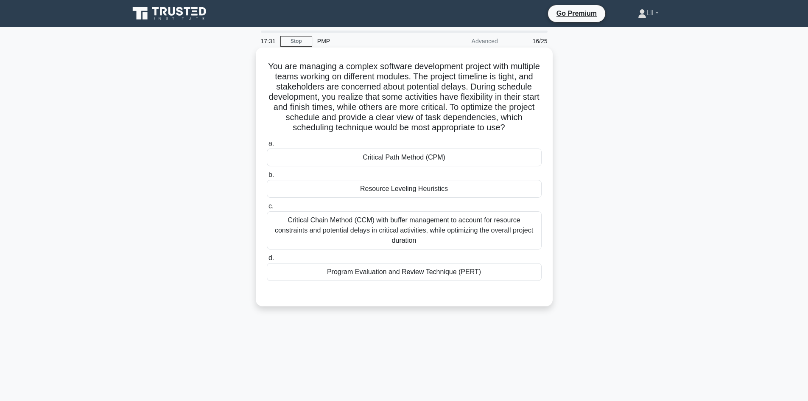
click at [502, 96] on h5 "You are managing a complex software development project with multiple teams wor…" at bounding box center [404, 97] width 277 height 72
drag, startPoint x: 320, startPoint y: 60, endPoint x: 463, endPoint y: 70, distance: 143.3
click at [463, 70] on h5 "You are managing a complex software development project with multiple teams wor…" at bounding box center [404, 97] width 277 height 72
click at [479, 91] on h5 "You are managing a complex software development project with multiple teams wor…" at bounding box center [404, 97] width 277 height 72
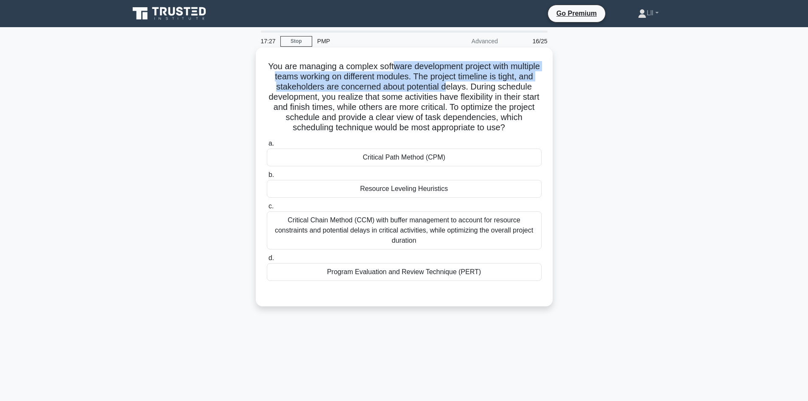
drag, startPoint x: 411, startPoint y: 68, endPoint x: 488, endPoint y: 82, distance: 79.0
click at [488, 82] on h5 "You are managing a complex software development project with multiple teams wor…" at bounding box center [404, 97] width 277 height 72
click at [442, 92] on h5 "You are managing a complex software development project with multiple teams wor…" at bounding box center [404, 97] width 277 height 72
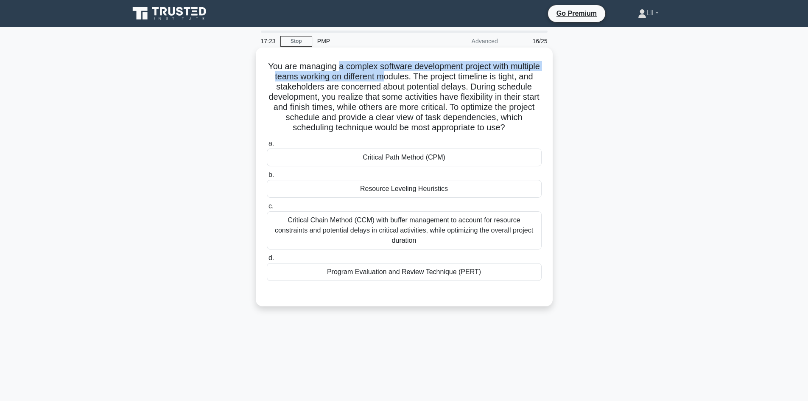
drag, startPoint x: 354, startPoint y: 67, endPoint x: 420, endPoint y: 81, distance: 68.1
click at [420, 81] on h5 "You are managing a complex software development project with multiple teams wor…" at bounding box center [404, 97] width 277 height 72
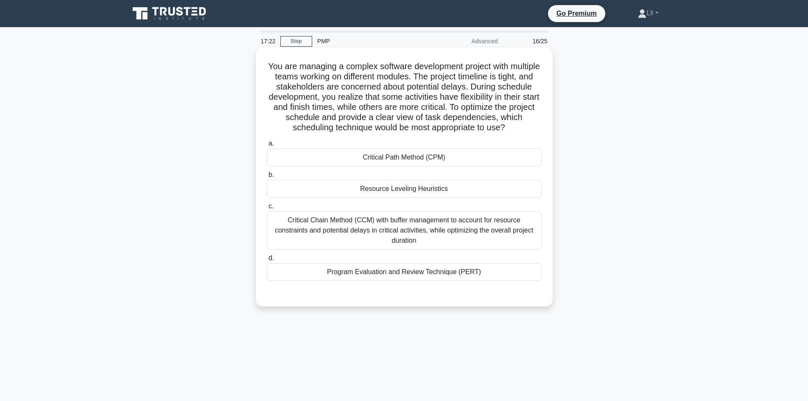
click at [428, 82] on h5 "You are managing a complex software development project with multiple teams wor…" at bounding box center [404, 97] width 277 height 72
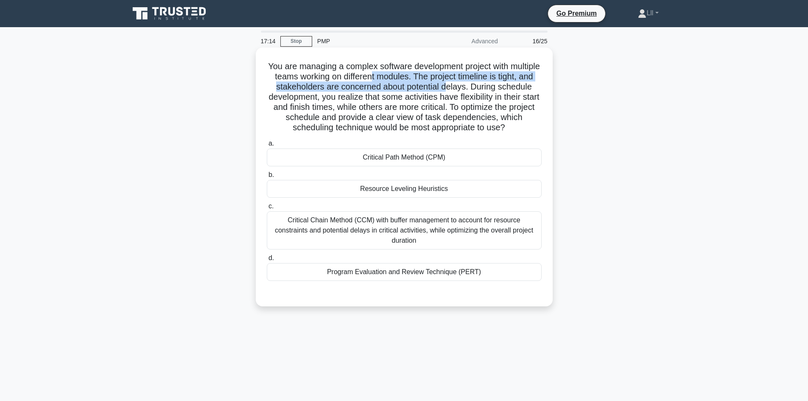
drag, startPoint x: 406, startPoint y: 78, endPoint x: 488, endPoint y: 88, distance: 82.5
click at [488, 88] on h5 "You are managing a complex software development project with multiple teams wor…" at bounding box center [404, 97] width 277 height 72
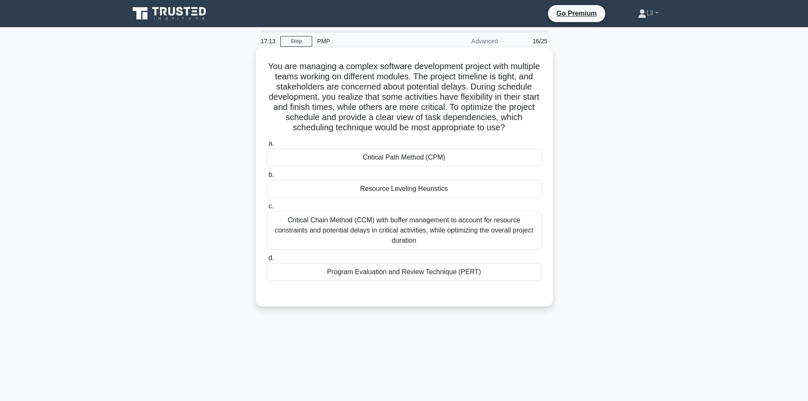
click at [489, 93] on h5 "You are managing a complex software development project with multiple teams wor…" at bounding box center [404, 97] width 277 height 72
click at [293, 96] on h5 "You are managing a complex software development project with multiple teams wor…" at bounding box center [404, 97] width 277 height 72
click at [435, 156] on div "Critical Path Method (CPM)" at bounding box center [404, 158] width 275 height 18
click at [267, 146] on input "a. Critical Path Method (CPM)" at bounding box center [267, 144] width 0 height 6
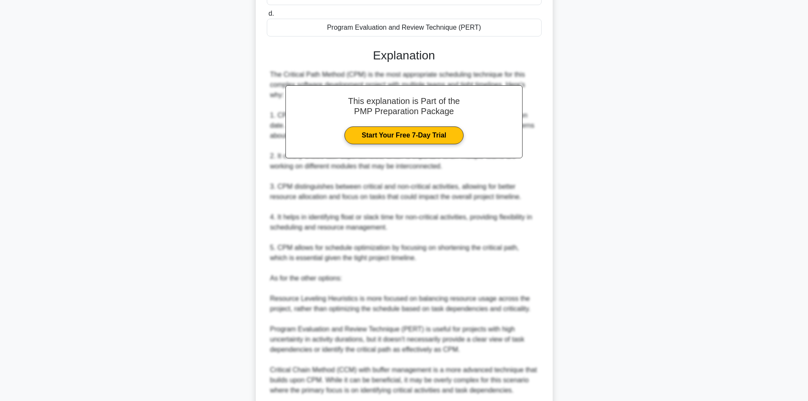
scroll to position [306, 0]
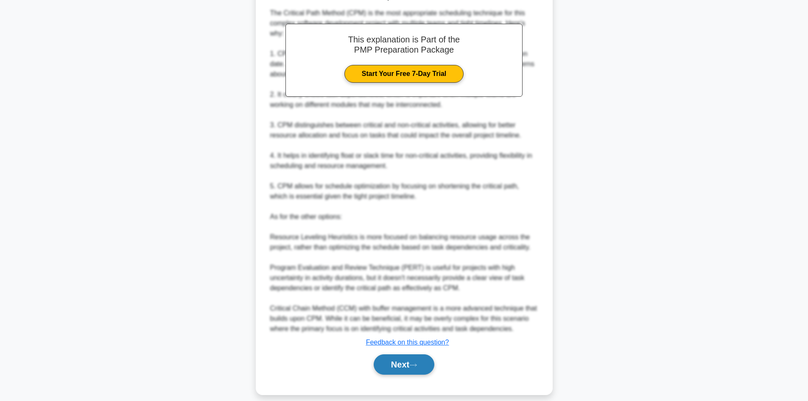
click at [399, 354] on button "Next" at bounding box center [404, 364] width 61 height 20
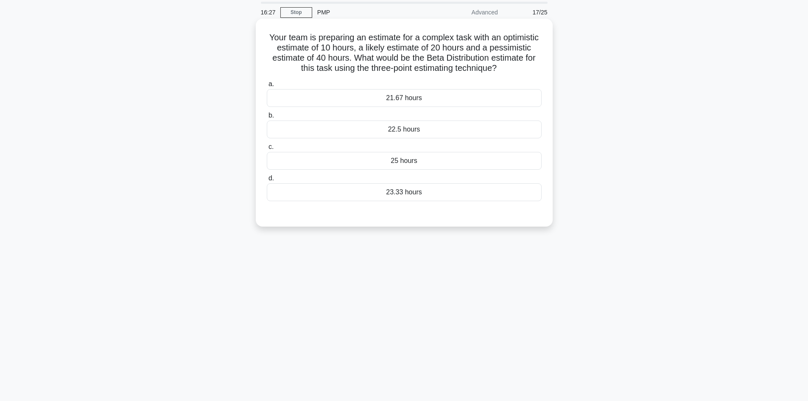
scroll to position [0, 0]
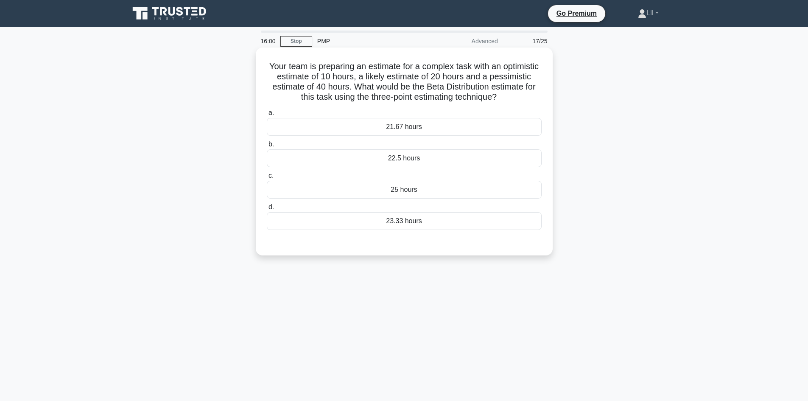
click at [398, 130] on div "21.67 hours" at bounding box center [404, 127] width 275 height 18
click at [267, 116] on input "a. 21.67 hours" at bounding box center [267, 113] width 0 height 6
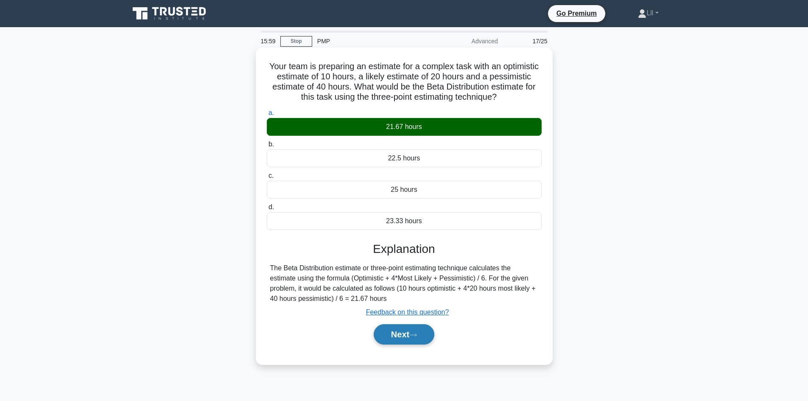
click at [424, 333] on button "Next" at bounding box center [404, 334] width 61 height 20
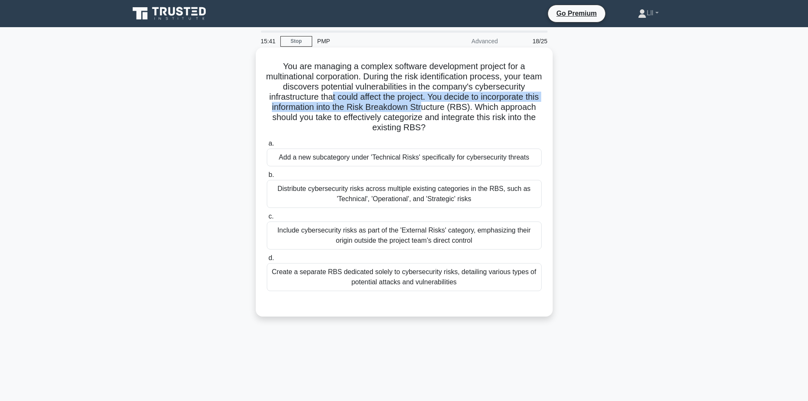
drag, startPoint x: 339, startPoint y: 100, endPoint x: 454, endPoint y: 107, distance: 114.3
click at [454, 107] on h5 "You are managing a complex software development project for a multinational cor…" at bounding box center [404, 97] width 277 height 72
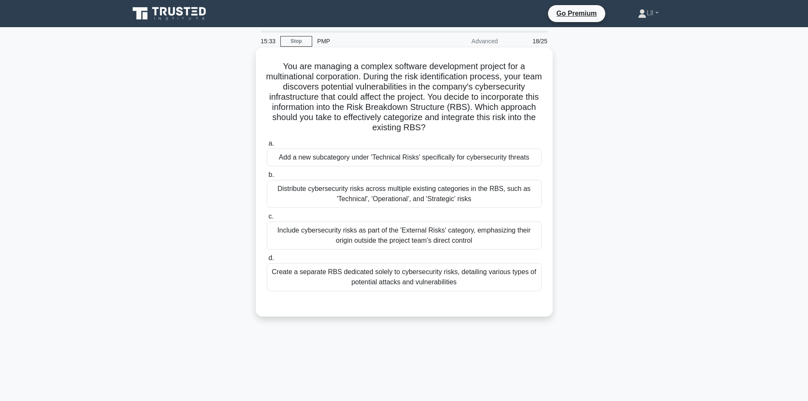
click at [350, 103] on h5 "You are managing a complex software development project for a multinational cor…" at bounding box center [404, 97] width 277 height 72
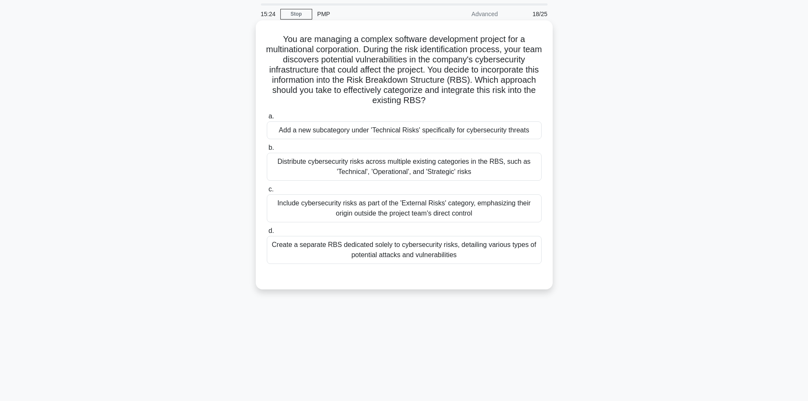
scroll to position [42, 0]
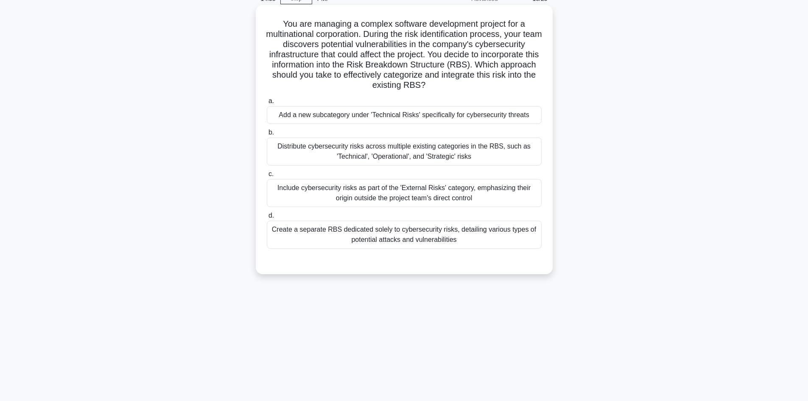
click at [390, 112] on div "Add a new subcategory under 'Technical Risks' specifically for cybersecurity th…" at bounding box center [404, 115] width 275 height 18
click at [267, 104] on input "a. Add a new subcategory under 'Technical Risks' specifically for cybersecurity…" at bounding box center [267, 101] width 0 height 6
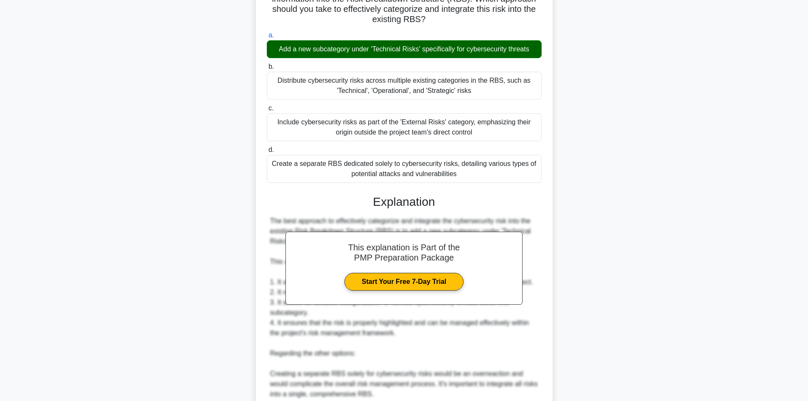
scroll to position [255, 0]
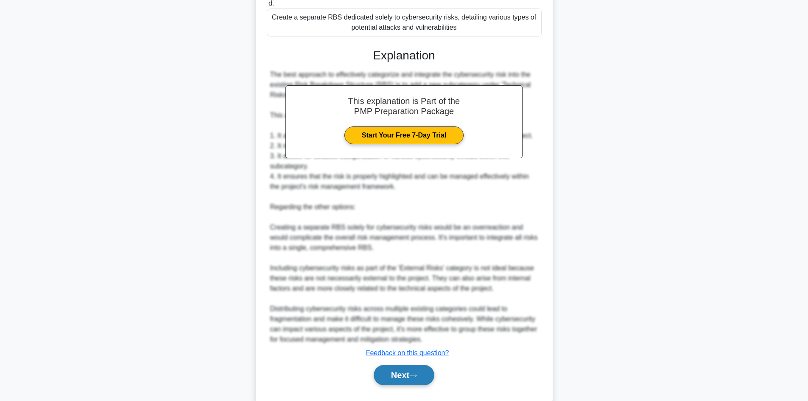
click at [406, 376] on button "Next" at bounding box center [404, 375] width 61 height 20
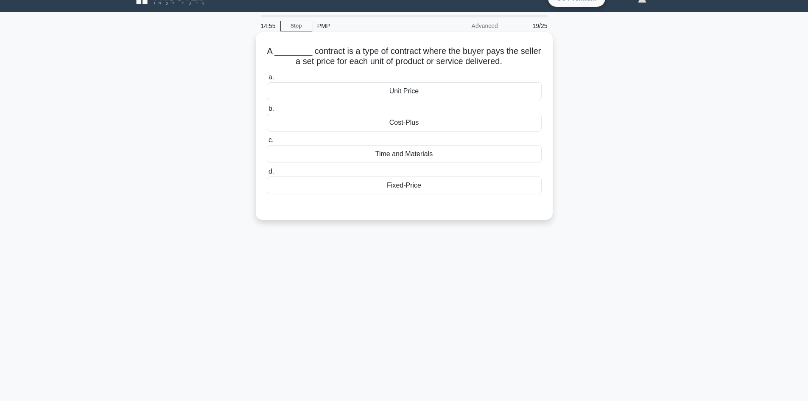
scroll to position [0, 0]
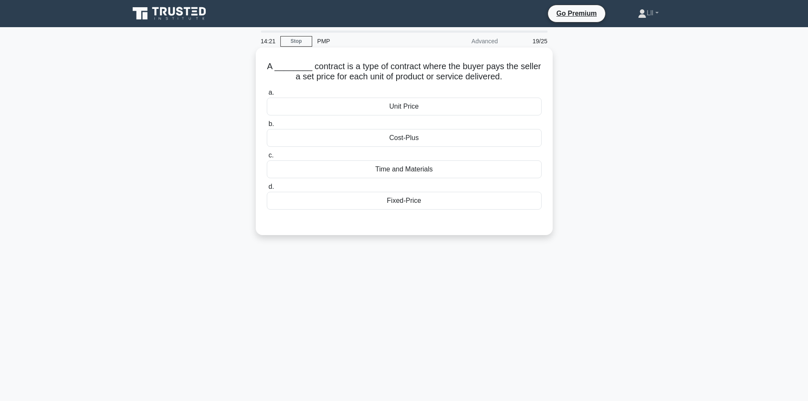
click at [385, 107] on div "Unit Price" at bounding box center [404, 107] width 275 height 18
click at [267, 95] on input "a. Unit Price" at bounding box center [267, 93] width 0 height 6
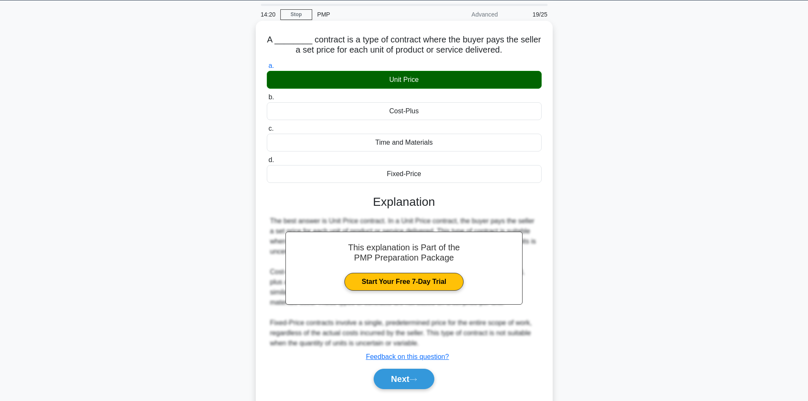
scroll to position [57, 0]
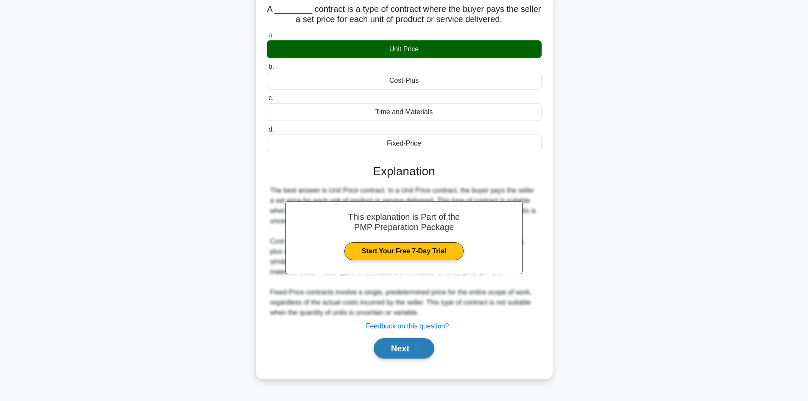
click at [411, 350] on button "Next" at bounding box center [404, 348] width 61 height 20
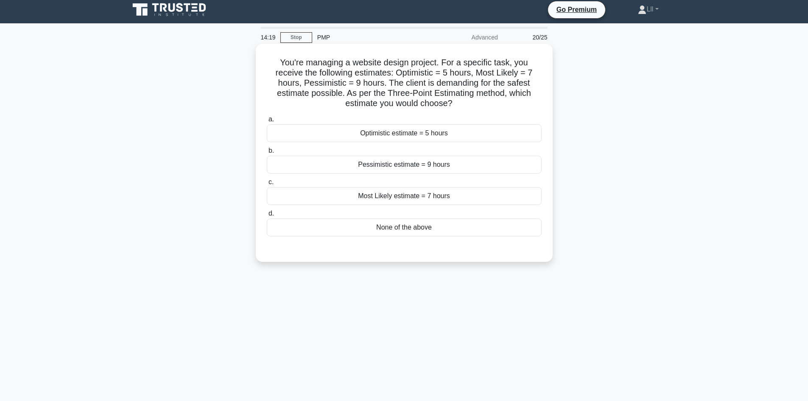
scroll to position [0, 0]
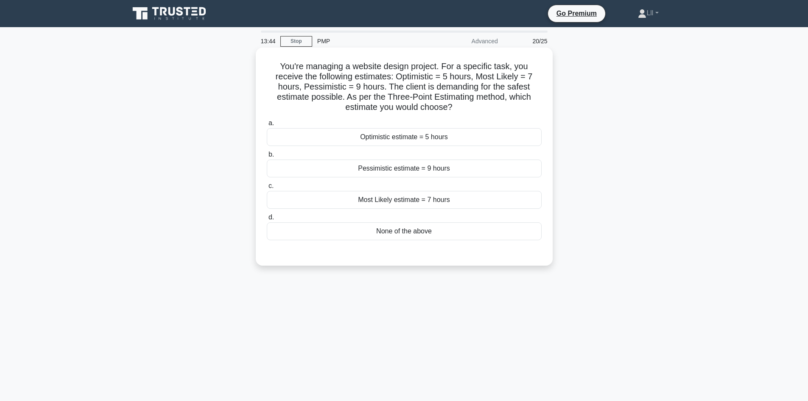
click at [435, 176] on div "Pessimistic estimate = 9 hours" at bounding box center [404, 169] width 275 height 18
click at [267, 157] on input "b. Pessimistic estimate = 9 hours" at bounding box center [267, 155] width 0 height 6
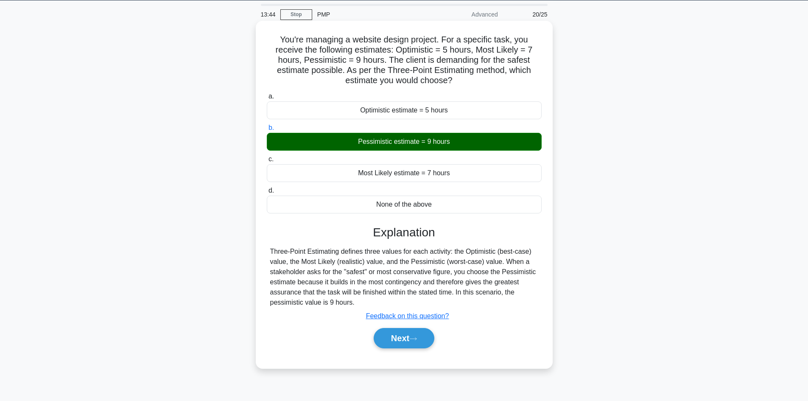
scroll to position [57, 0]
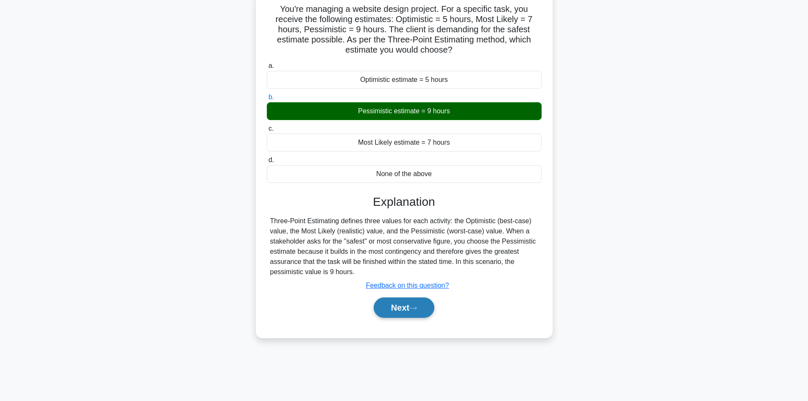
click at [401, 306] on button "Next" at bounding box center [404, 307] width 61 height 20
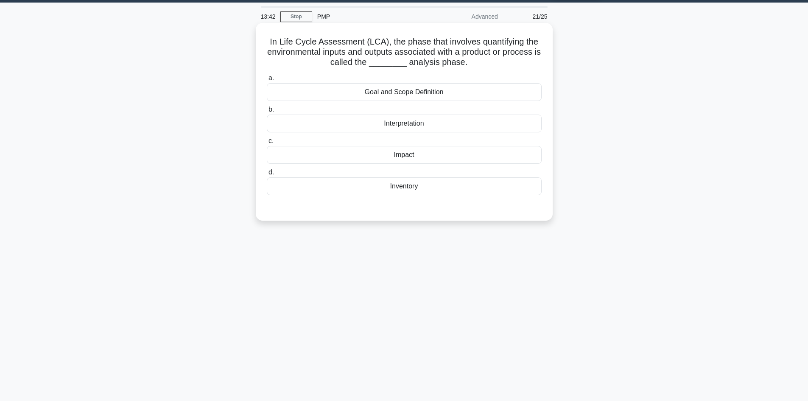
scroll to position [0, 0]
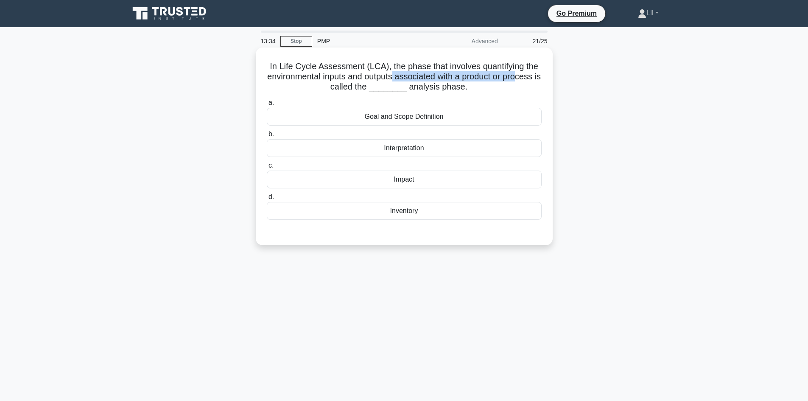
drag, startPoint x: 397, startPoint y: 78, endPoint x: 523, endPoint y: 75, distance: 126.1
click at [523, 75] on h5 "In Life Cycle Assessment (LCA), the phase that involves quantifying the environ…" at bounding box center [404, 76] width 277 height 31
click at [521, 82] on h5 "In Life Cycle Assessment (LCA), the phase that involves quantifying the environ…" at bounding box center [404, 76] width 277 height 31
click at [439, 183] on div "Impact" at bounding box center [404, 180] width 275 height 18
click at [267, 168] on input "c. Impact" at bounding box center [267, 166] width 0 height 6
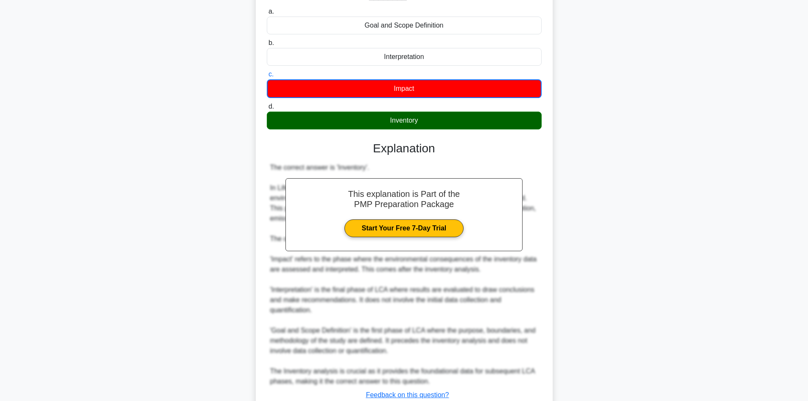
scroll to position [154, 0]
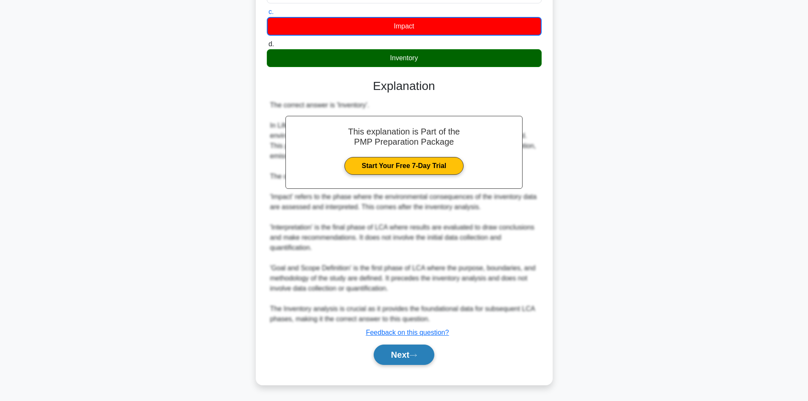
click at [415, 356] on icon at bounding box center [413, 355] width 8 height 5
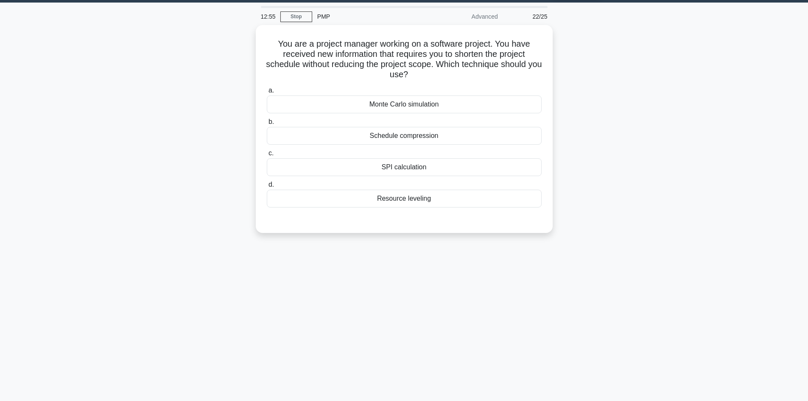
scroll to position [0, 0]
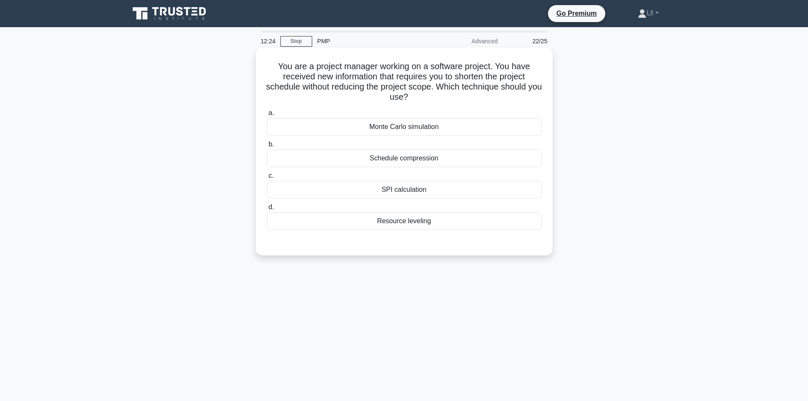
click at [471, 159] on div "Schedule compression" at bounding box center [404, 158] width 275 height 18
click at [267, 147] on input "b. Schedule compression" at bounding box center [267, 145] width 0 height 6
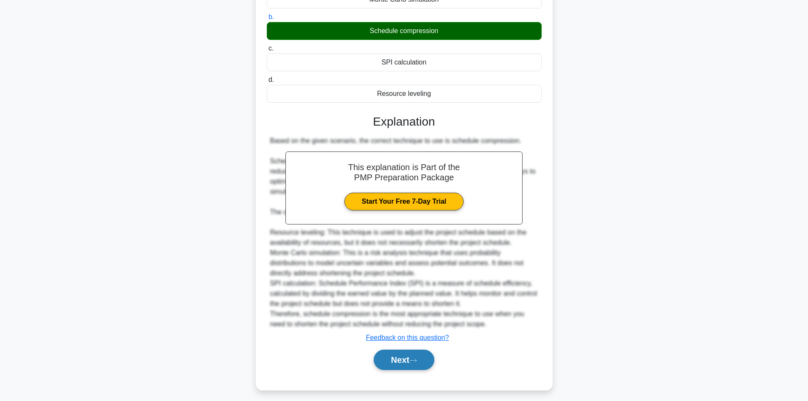
click at [417, 361] on icon at bounding box center [413, 360] width 7 height 3
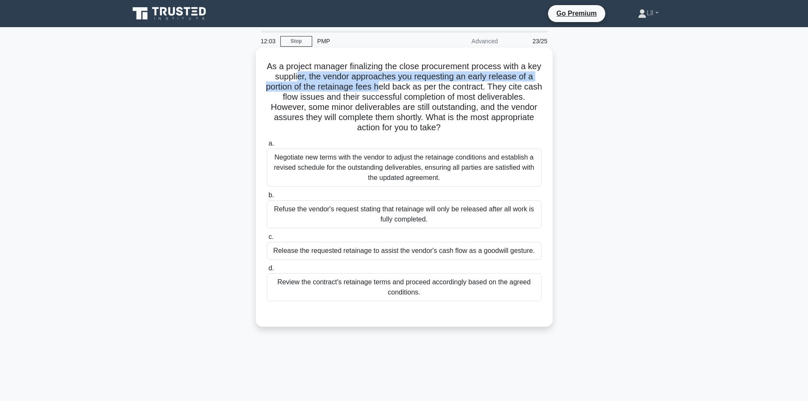
drag, startPoint x: 309, startPoint y: 78, endPoint x: 394, endPoint y: 85, distance: 85.2
click at [393, 85] on h5 "As a project manager finalizing the close procurement process with a key suppli…" at bounding box center [404, 97] width 277 height 72
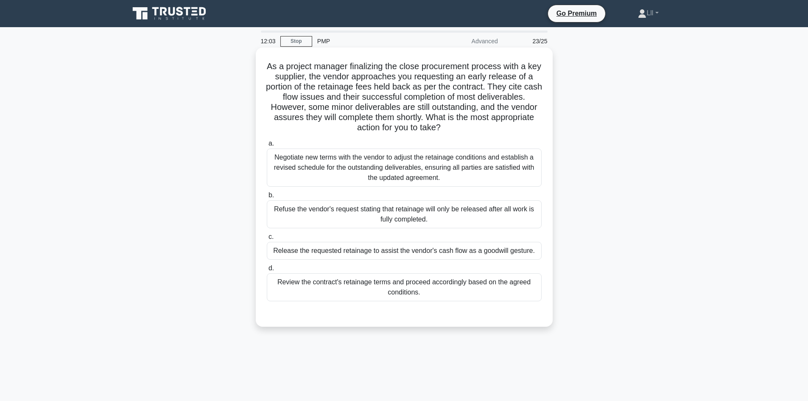
click at [454, 88] on h5 "As a project manager finalizing the close procurement process with a key suppli…" at bounding box center [404, 97] width 277 height 72
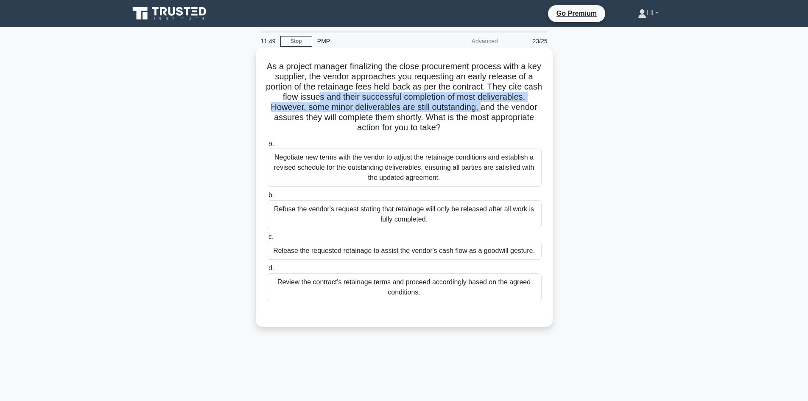
drag, startPoint x: 328, startPoint y: 94, endPoint x: 496, endPoint y: 109, distance: 168.8
click at [483, 110] on h5 "As a project manager finalizing the close procurement process with a key suppli…" at bounding box center [404, 97] width 277 height 72
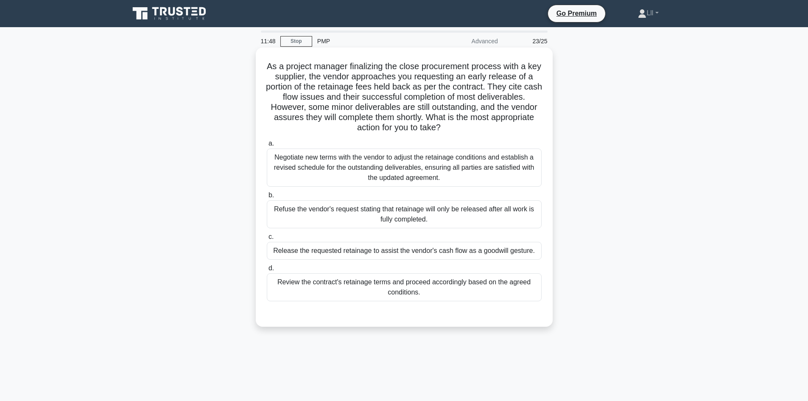
click at [505, 111] on h5 "As a project manager finalizing the close procurement process with a key suppli…" at bounding box center [404, 97] width 277 height 72
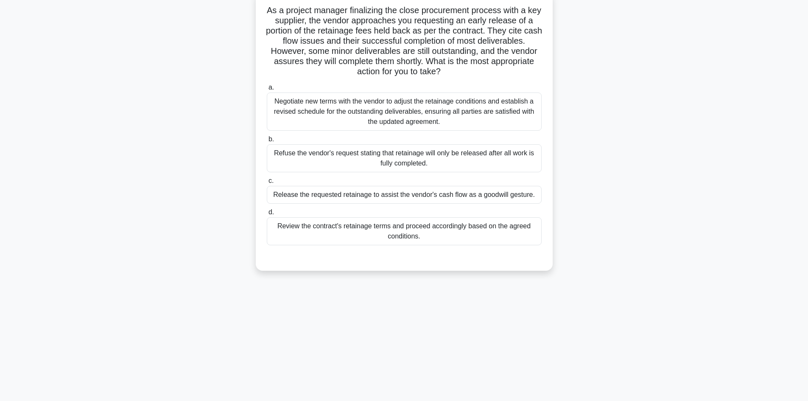
scroll to position [57, 0]
click at [406, 157] on div "Refuse the vendor's request stating that retainage will only be released after …" at bounding box center [404, 157] width 275 height 28
click at [267, 141] on input "b. Refuse the vendor's request stating that retainage will only be released aft…" at bounding box center [267, 138] width 0 height 6
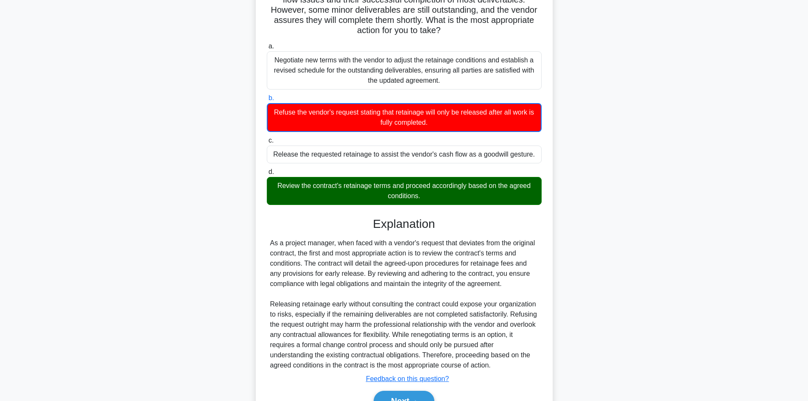
scroll to position [144, 0]
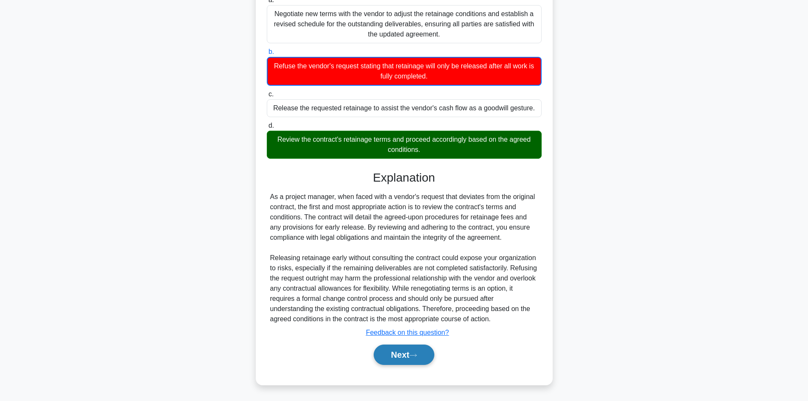
click at [384, 358] on button "Next" at bounding box center [404, 355] width 61 height 20
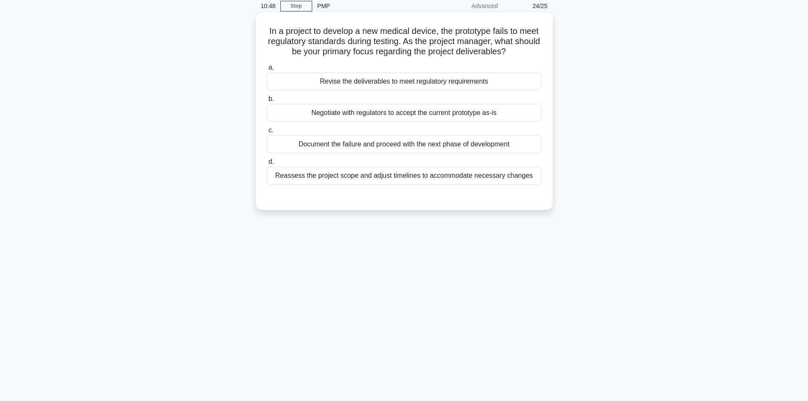
scroll to position [0, 0]
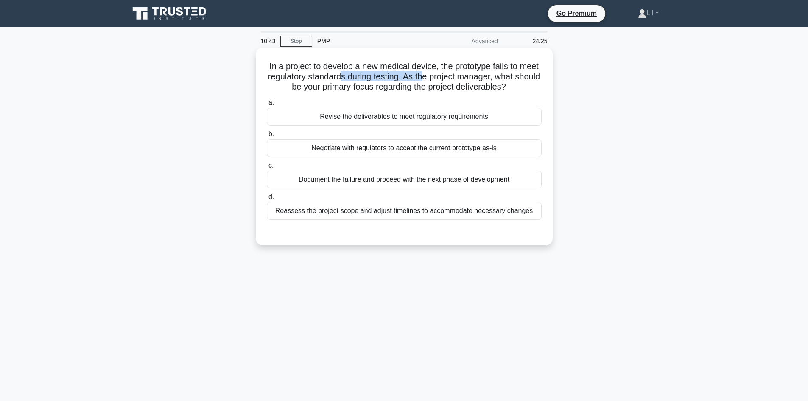
drag, startPoint x: 366, startPoint y: 76, endPoint x: 450, endPoint y: 78, distance: 84.0
click at [450, 78] on h5 "In a project to develop a new medical device, the prototype fails to meet regul…" at bounding box center [404, 76] width 277 height 31
click at [458, 80] on h5 "In a project to develop a new medical device, the prototype fails to meet regul…" at bounding box center [404, 76] width 277 height 31
drag, startPoint x: 328, startPoint y: 79, endPoint x: 473, endPoint y: 81, distance: 145.5
click at [473, 81] on h5 "In a project to develop a new medical device, the prototype fails to meet regul…" at bounding box center [404, 76] width 277 height 31
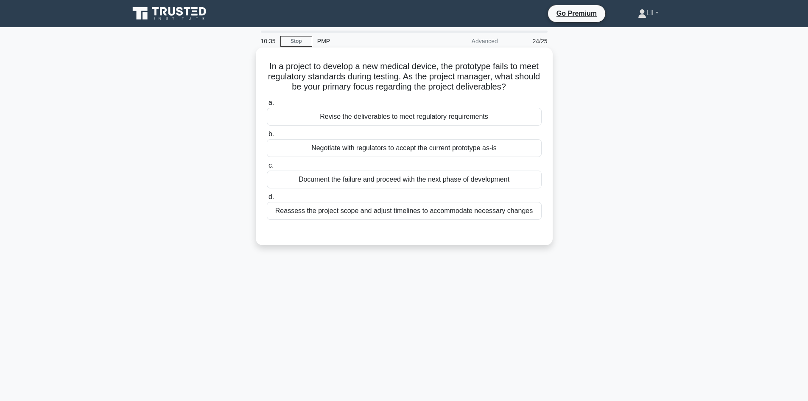
click at [493, 86] on h5 "In a project to develop a new medical device, the prototype fails to meet regul…" at bounding box center [404, 76] width 277 height 31
drag, startPoint x: 416, startPoint y: 88, endPoint x: 484, endPoint y: 94, distance: 68.1
click at [484, 94] on div "In a project to develop a new medical device, the prototype fails to meet regul…" at bounding box center [404, 146] width 290 height 191
drag, startPoint x: 336, startPoint y: 64, endPoint x: 441, endPoint y: 67, distance: 104.4
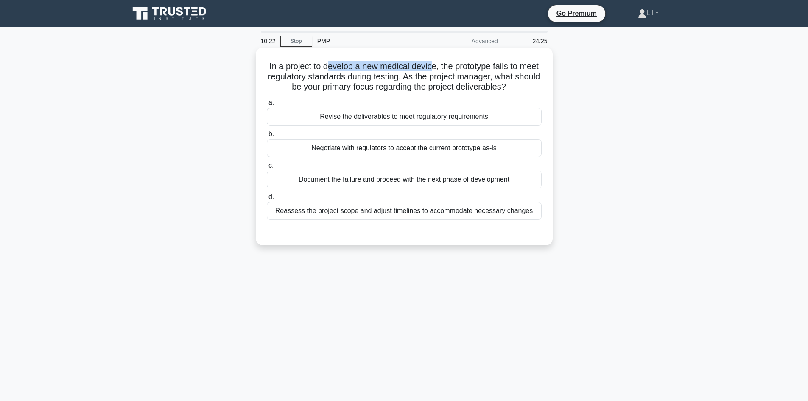
click at [441, 67] on h5 "In a project to develop a new medical device, the prototype fails to meet regul…" at bounding box center [404, 76] width 277 height 31
click at [466, 83] on h5 "In a project to develop a new medical device, the prototype fails to meet regul…" at bounding box center [404, 76] width 277 height 31
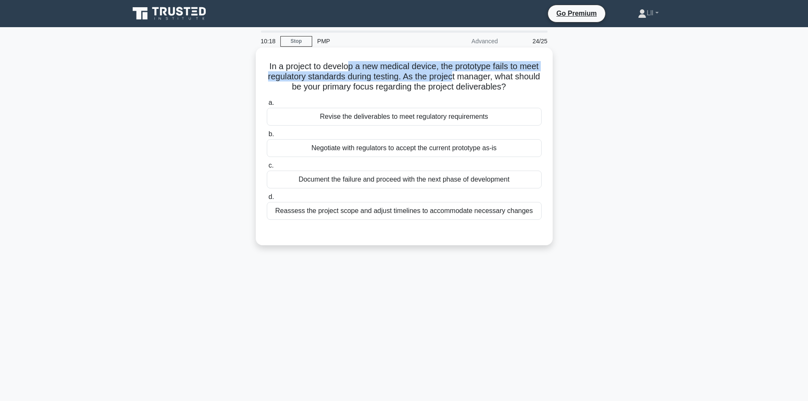
drag, startPoint x: 359, startPoint y: 70, endPoint x: 479, endPoint y: 72, distance: 121.0
click at [479, 72] on h5 "In a project to develop a new medical device, the prototype fails to meet regul…" at bounding box center [404, 76] width 277 height 31
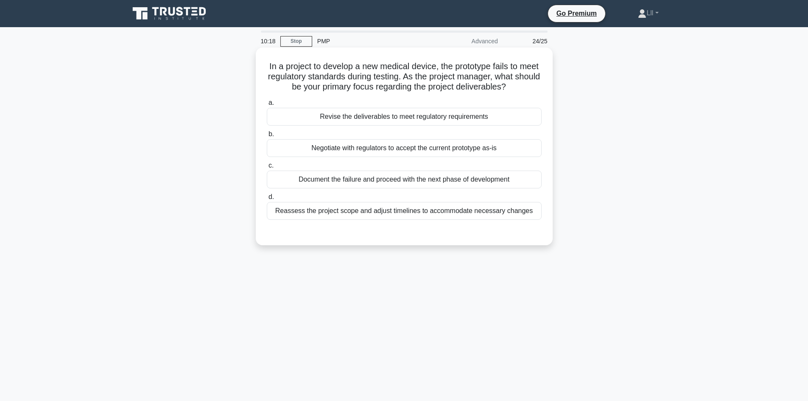
click at [488, 83] on h5 "In a project to develop a new medical device, the prototype fails to meet regul…" at bounding box center [404, 76] width 277 height 31
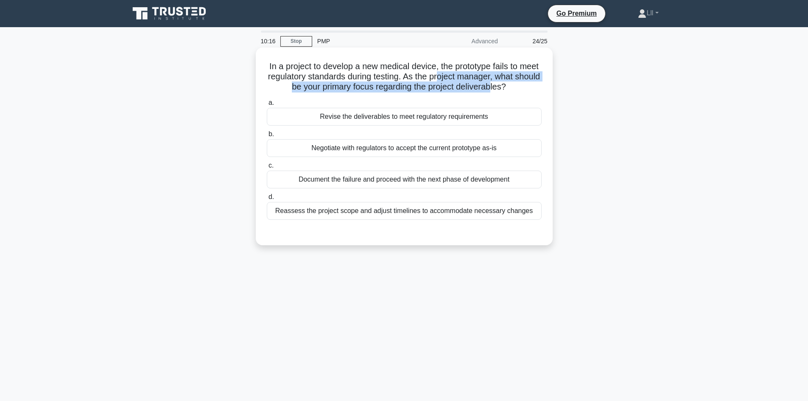
drag, startPoint x: 466, startPoint y: 81, endPoint x: 506, endPoint y: 84, distance: 40.4
click at [506, 84] on h5 "In a project to develop a new medical device, the prototype fails to meet regul…" at bounding box center [404, 76] width 277 height 31
click at [506, 85] on h5 "In a project to develop a new medical device, the prototype fails to meet regul…" at bounding box center [404, 76] width 277 height 31
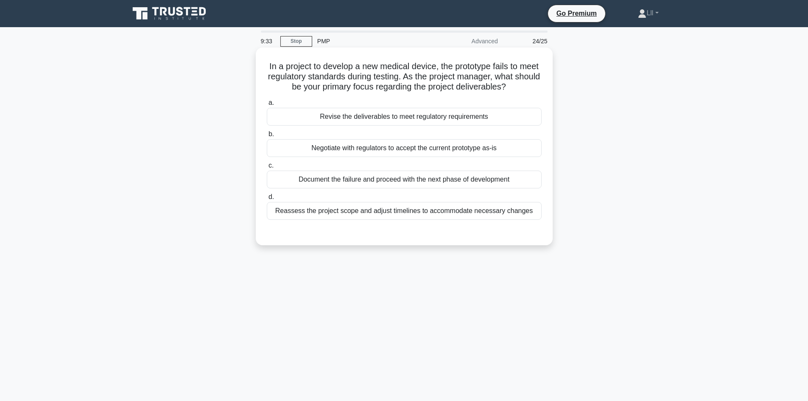
click at [415, 215] on div "Reassess the project scope and adjust timelines to accommodate necessary changes" at bounding box center [404, 211] width 275 height 18
click at [267, 200] on input "d. Reassess the project scope and adjust timelines to accommodate necessary cha…" at bounding box center [267, 197] width 0 height 6
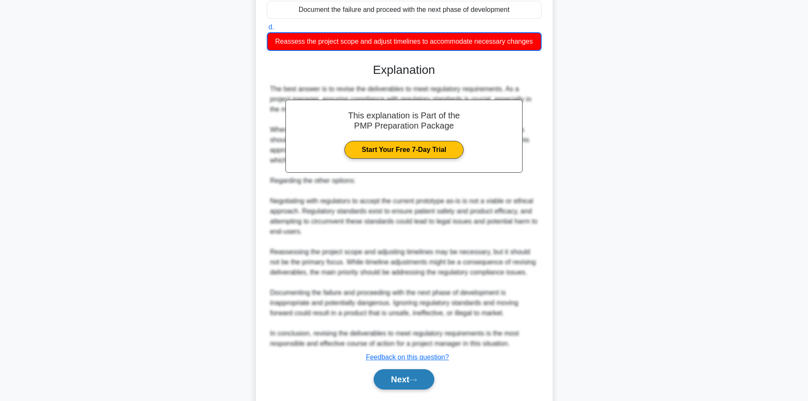
click at [412, 375] on button "Next" at bounding box center [404, 379] width 61 height 20
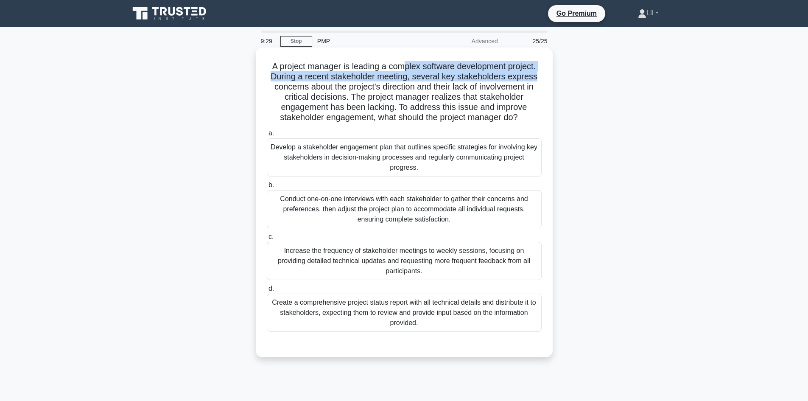
drag, startPoint x: 442, startPoint y: 72, endPoint x: 549, endPoint y: 80, distance: 107.7
click at [549, 80] on div "A project manager is leading a complex software development project. During a r…" at bounding box center [404, 203] width 297 height 310
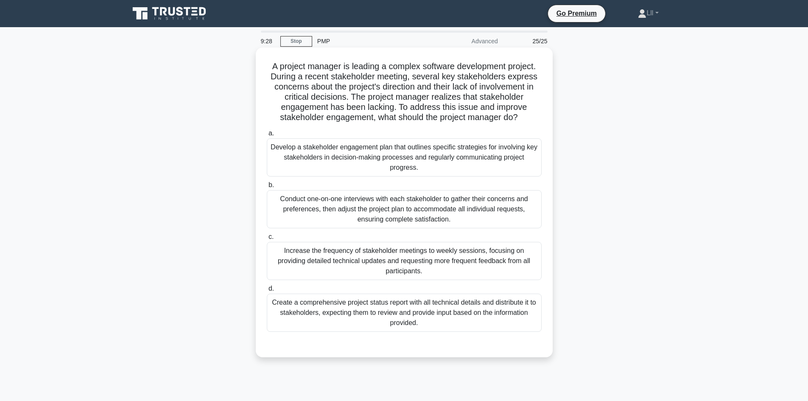
click at [522, 98] on h5 "A project manager is leading a complex software development project. During a r…" at bounding box center [404, 92] width 277 height 62
drag, startPoint x: 357, startPoint y: 75, endPoint x: 521, endPoint y: 78, distance: 164.2
click at [521, 78] on h5 "A project manager is leading a complex software development project. During a r…" at bounding box center [404, 92] width 277 height 62
click at [537, 92] on h5 "A project manager is leading a complex software development project. During a r…" at bounding box center [404, 92] width 277 height 62
drag, startPoint x: 348, startPoint y: 87, endPoint x: 525, endPoint y: 87, distance: 177.4
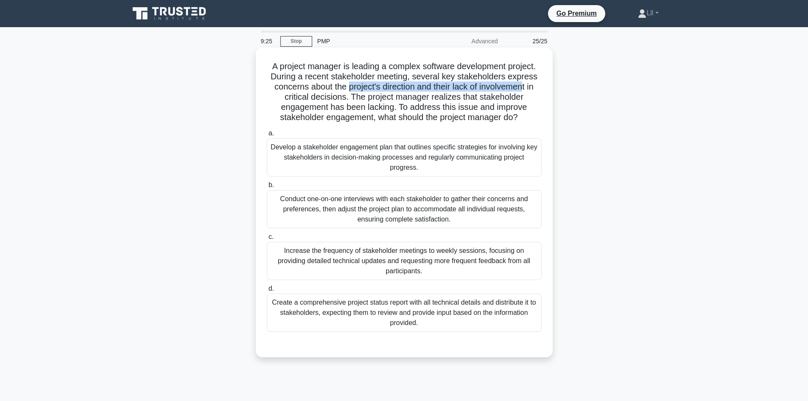
click at [525, 87] on h5 "A project manager is leading a complex software development project. During a r…" at bounding box center [404, 92] width 277 height 62
click at [532, 103] on h5 "A project manager is leading a complex software development project. During a r…" at bounding box center [404, 92] width 277 height 62
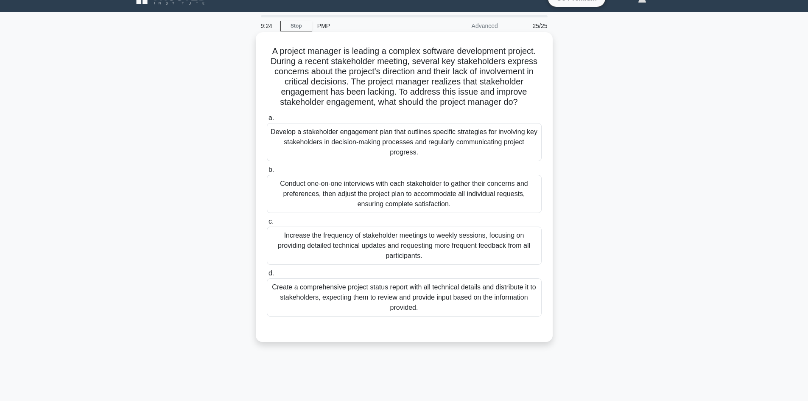
scroll to position [42, 0]
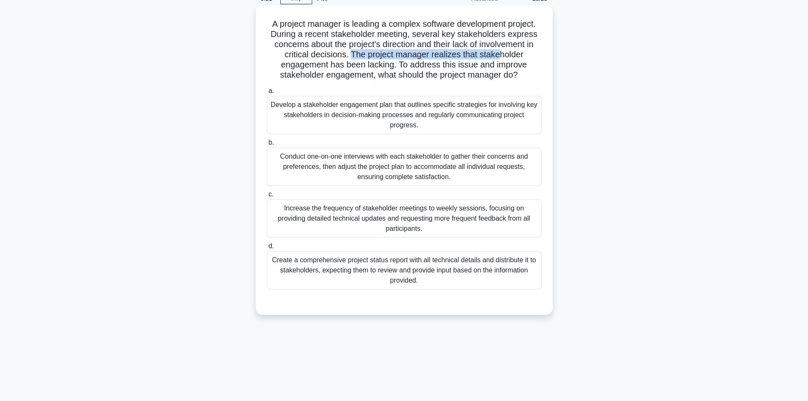
drag, startPoint x: 350, startPoint y: 52, endPoint x: 502, endPoint y: 54, distance: 152.3
click at [502, 54] on h5 "A project manager is leading a complex software development project. During a r…" at bounding box center [404, 50] width 277 height 62
click at [533, 69] on h5 "A project manager is leading a complex software development project. During a r…" at bounding box center [404, 50] width 277 height 62
drag, startPoint x: 413, startPoint y: 63, endPoint x: 505, endPoint y: 65, distance: 91.3
click at [505, 65] on h5 "A project manager is leading a complex software development project. During a r…" at bounding box center [404, 50] width 277 height 62
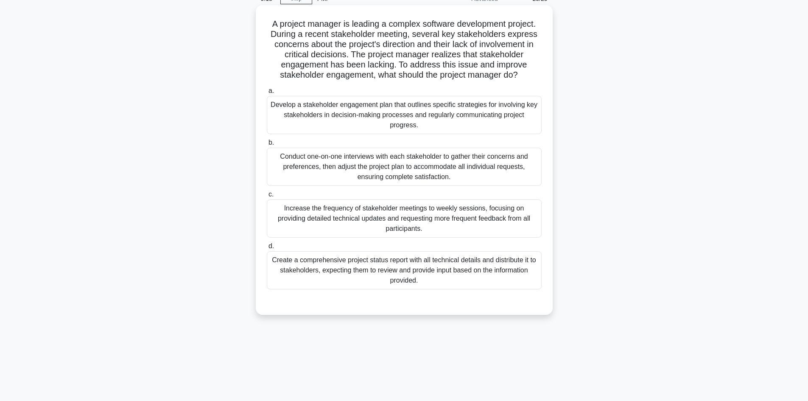
click at [519, 71] on h5 "A project manager is leading a complex software development project. During a r…" at bounding box center [404, 50] width 277 height 62
click at [405, 117] on div "Develop a stakeholder engagement plan that outlines specific strategies for inv…" at bounding box center [404, 115] width 275 height 38
click at [267, 94] on input "a. Develop a stakeholder engagement plan that outlines specific strategies for …" at bounding box center [267, 91] width 0 height 6
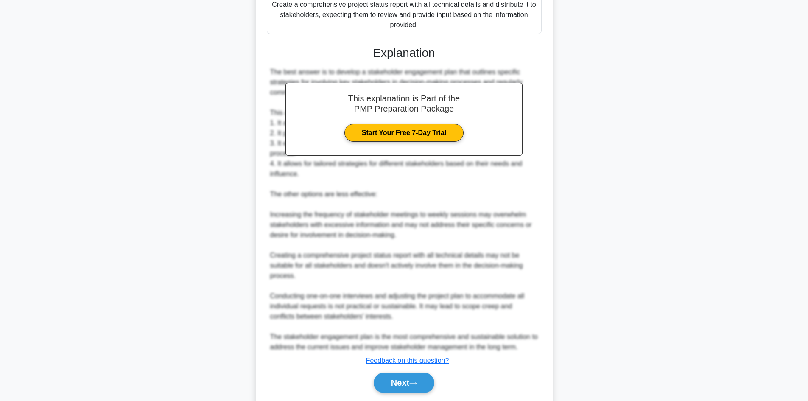
scroll to position [326, 0]
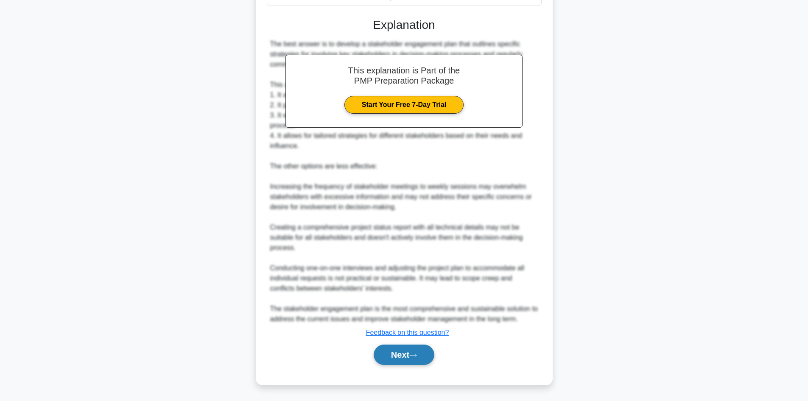
click at [429, 354] on button "Next" at bounding box center [404, 355] width 61 height 20
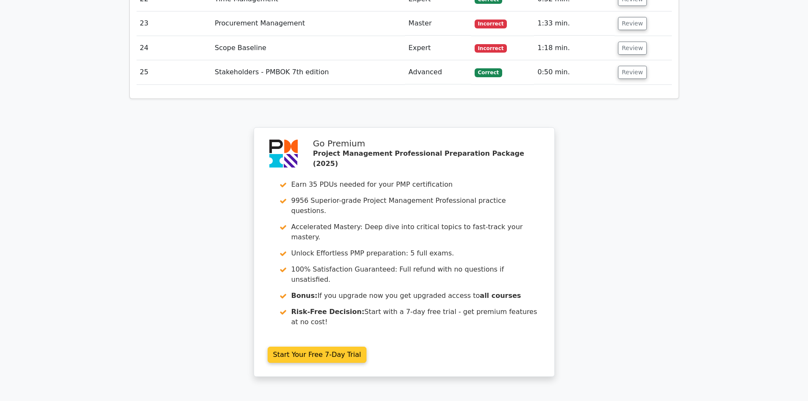
scroll to position [1910, 0]
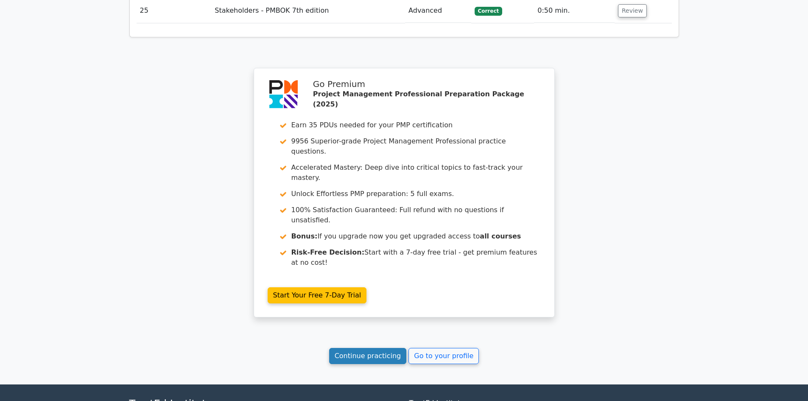
click at [377, 348] on link "Continue practicing" at bounding box center [368, 356] width 78 height 16
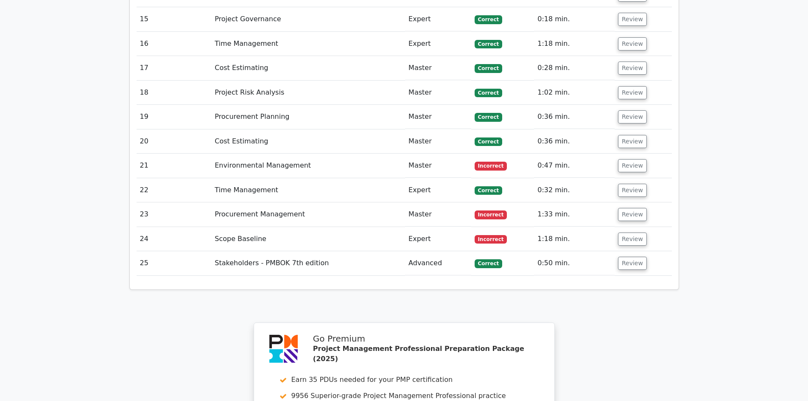
scroll to position [1528, 0]
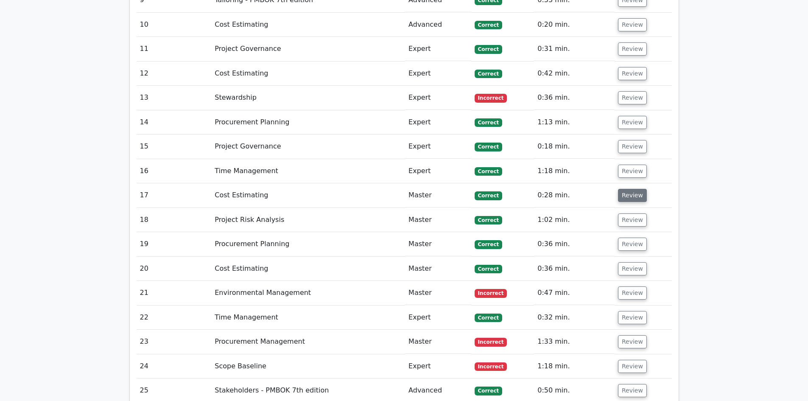
click at [622, 189] on button "Review" at bounding box center [632, 195] width 29 height 13
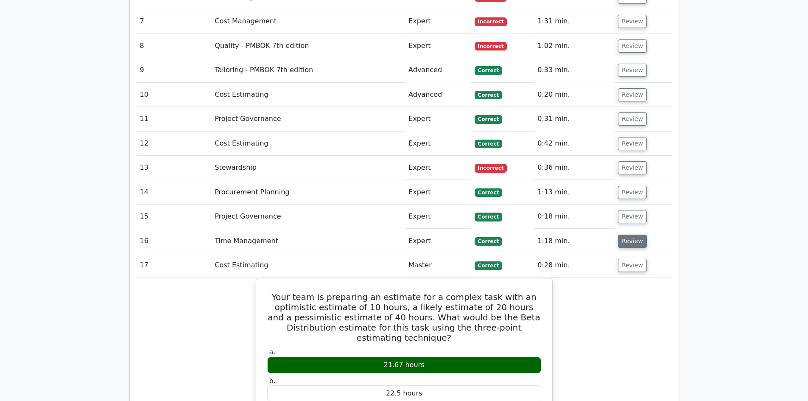
scroll to position [1444, 0]
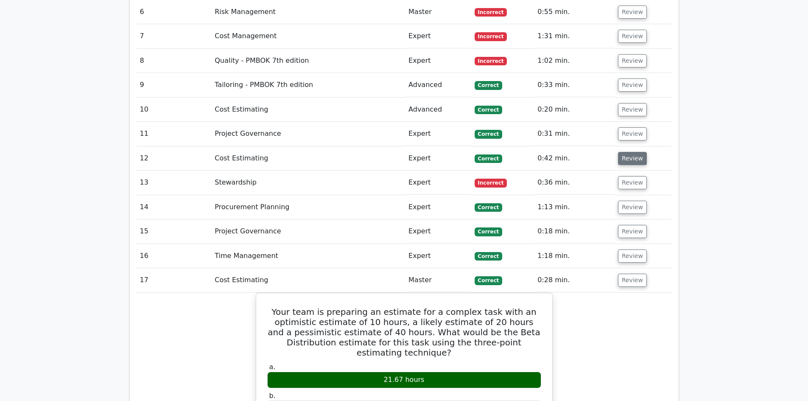
click at [633, 152] on button "Review" at bounding box center [632, 158] width 29 height 13
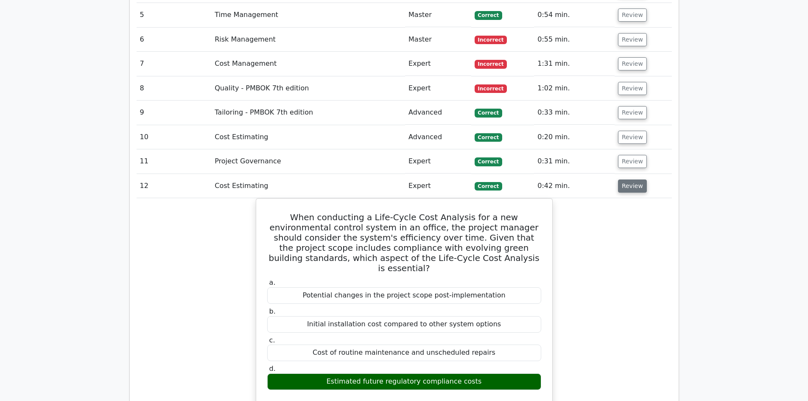
scroll to position [1401, 0]
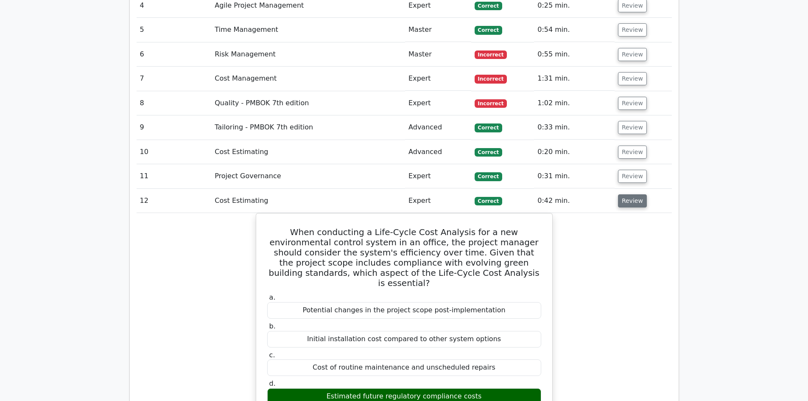
click at [631, 146] on button "Review" at bounding box center [632, 152] width 29 height 13
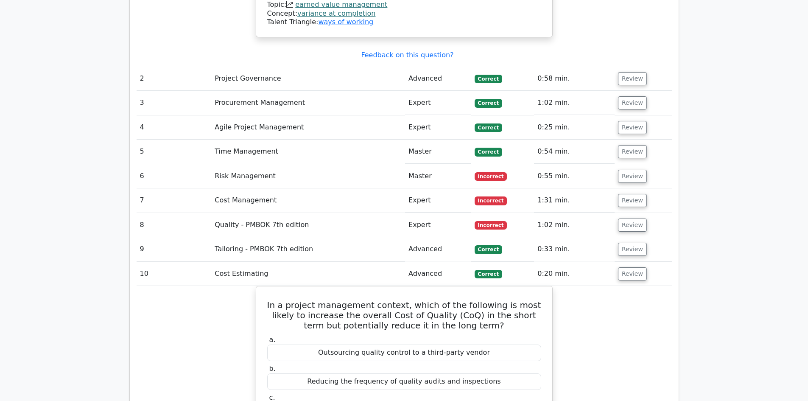
scroll to position [1274, 0]
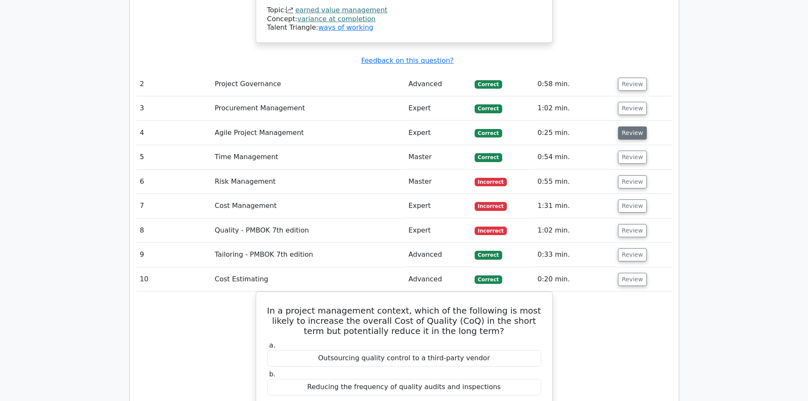
click at [623, 126] on button "Review" at bounding box center [632, 132] width 29 height 13
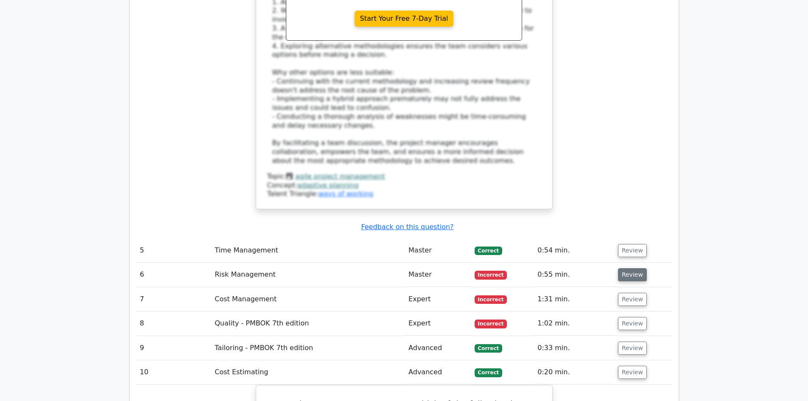
scroll to position [1825, 0]
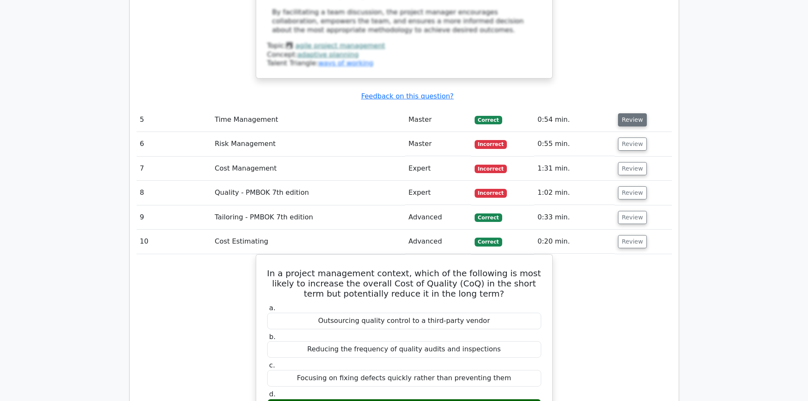
click at [623, 113] on button "Review" at bounding box center [632, 119] width 29 height 13
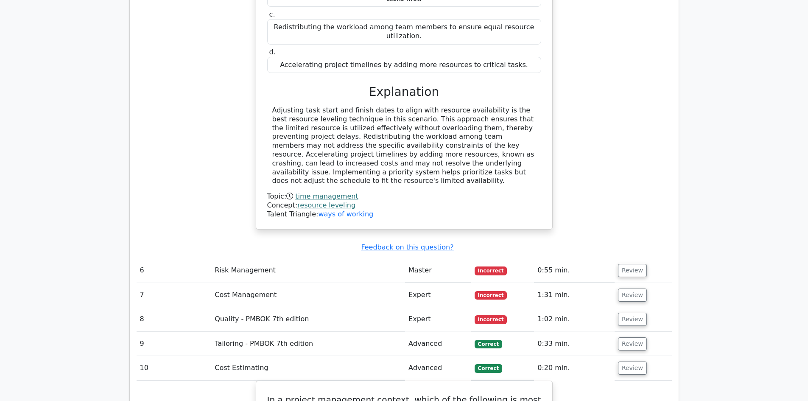
scroll to position [2122, 0]
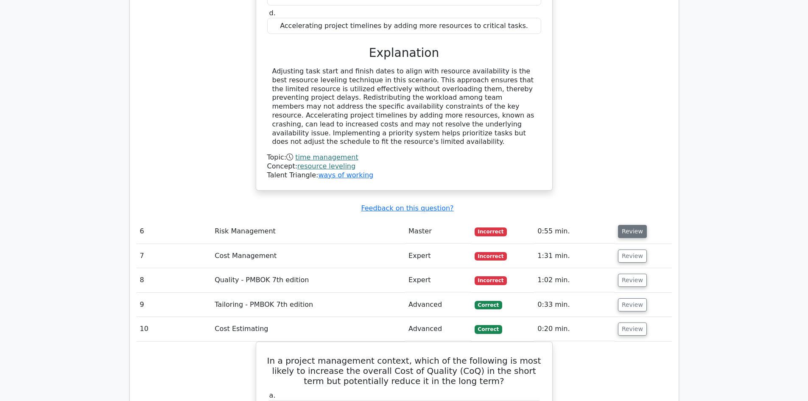
click at [638, 225] on button "Review" at bounding box center [632, 231] width 29 height 13
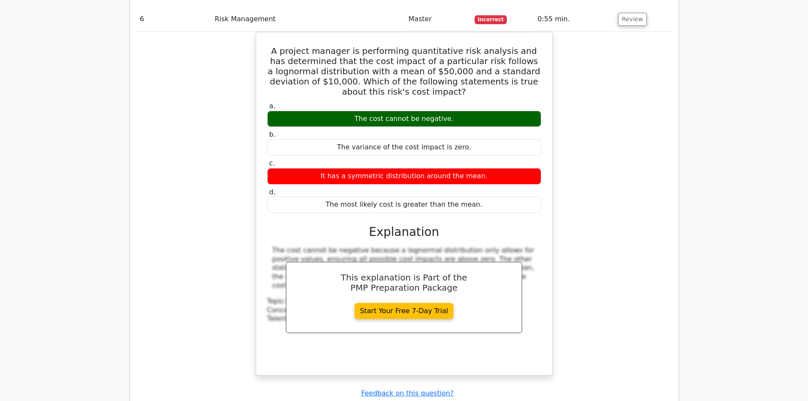
scroll to position [2462, 0]
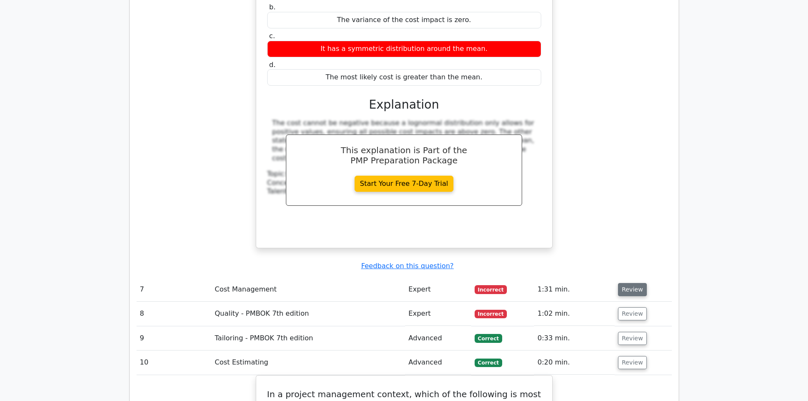
click at [633, 283] on button "Review" at bounding box center [632, 289] width 29 height 13
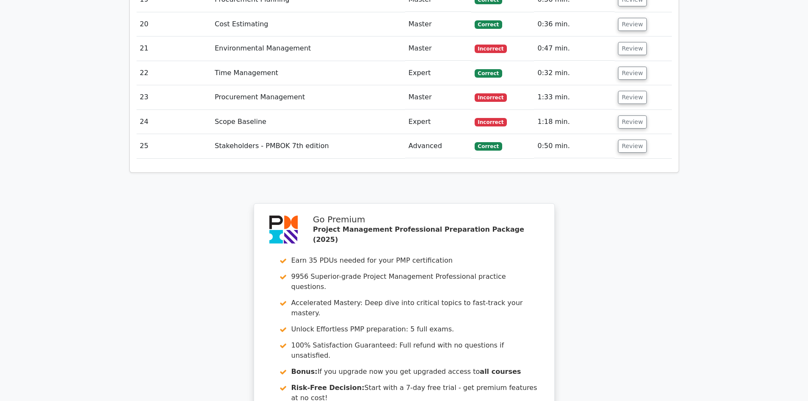
scroll to position [4753, 0]
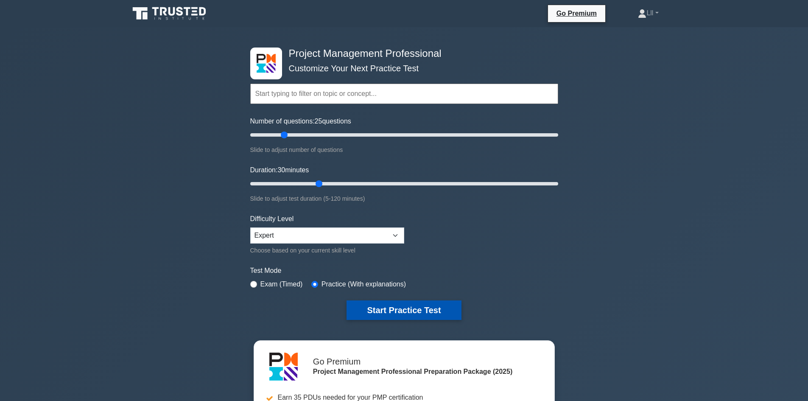
click at [390, 311] on button "Start Practice Test" at bounding box center [404, 310] width 115 height 20
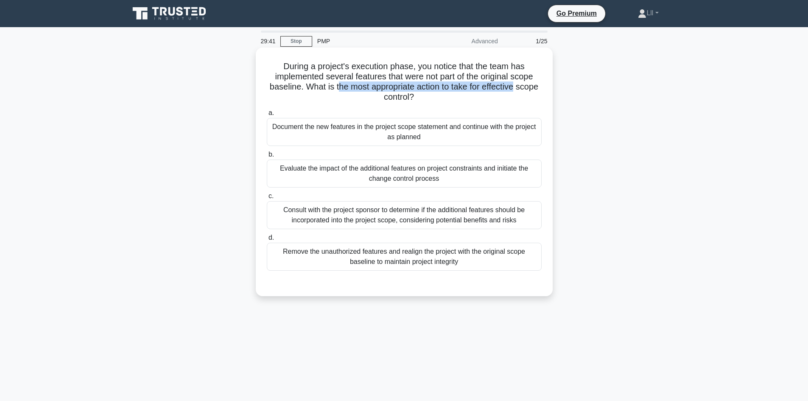
drag, startPoint x: 349, startPoint y: 87, endPoint x: 549, endPoint y: 92, distance: 200.7
click at [549, 92] on div "During a project's execution phase, you notice that the team has implemented se…" at bounding box center [404, 172] width 297 height 249
click at [482, 98] on h5 "During a project's execution phase, you notice that the team has implemented se…" at bounding box center [404, 82] width 277 height 42
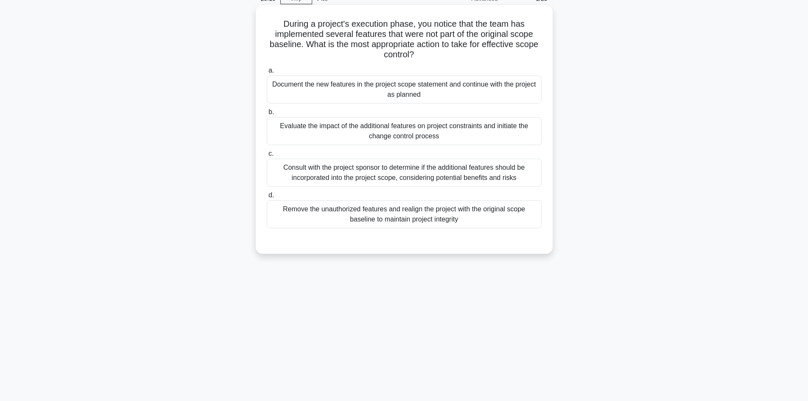
click at [430, 132] on div "Evaluate the impact of the additional features on project constraints and initi…" at bounding box center [404, 131] width 275 height 28
click at [267, 115] on input "b. Evaluate the impact of the additional features on project constraints and in…" at bounding box center [267, 112] width 0 height 6
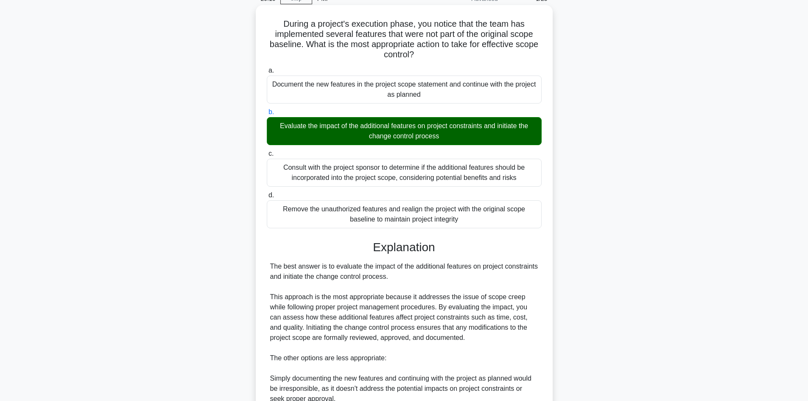
scroll to position [255, 0]
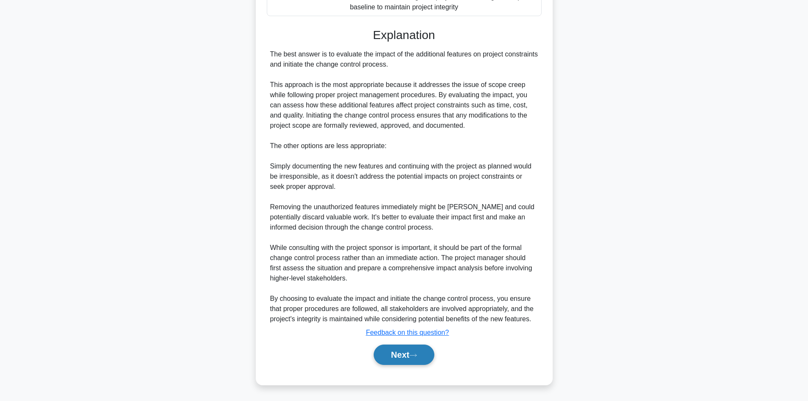
click at [390, 354] on button "Next" at bounding box center [404, 355] width 61 height 20
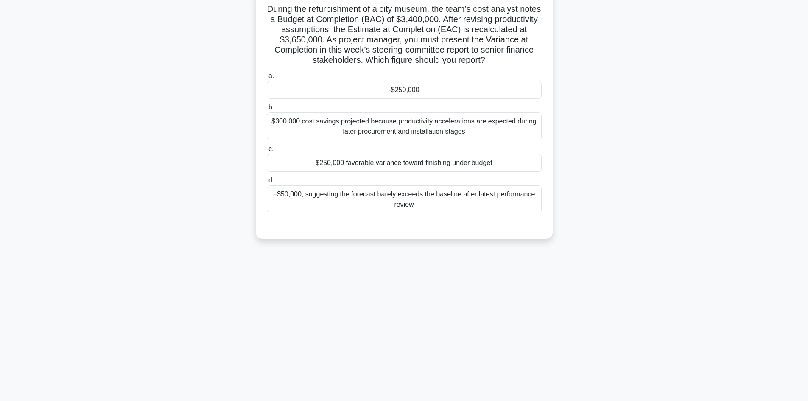
scroll to position [0, 0]
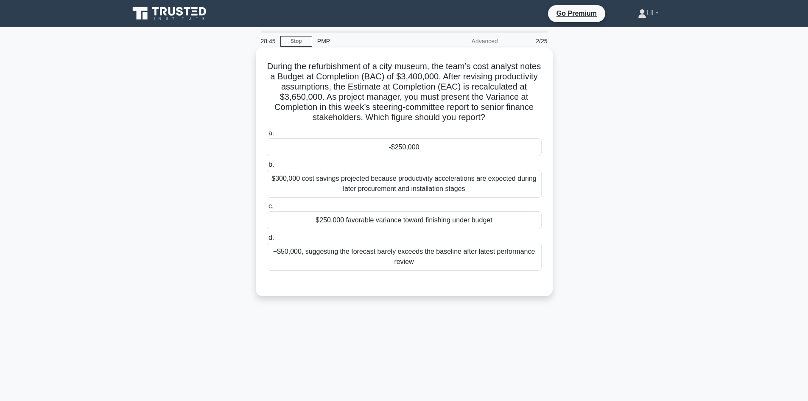
drag, startPoint x: 420, startPoint y: 148, endPoint x: 420, endPoint y: 154, distance: 6.4
click at [420, 149] on div "-$250,000" at bounding box center [404, 147] width 275 height 18
click at [267, 136] on input "a. -$250,000" at bounding box center [267, 134] width 0 height 6
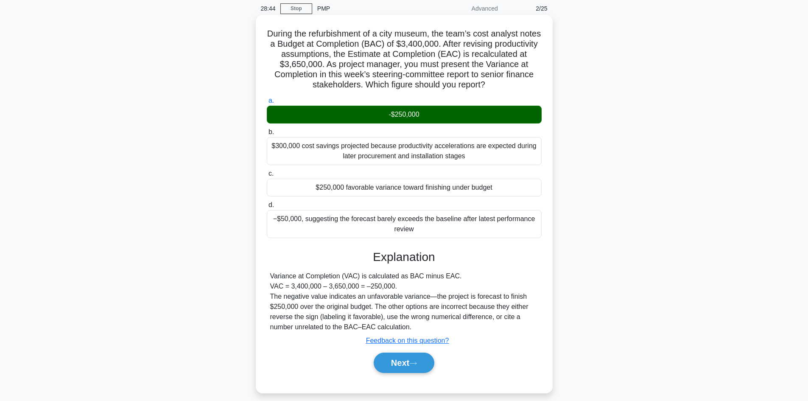
scroll to position [57, 0]
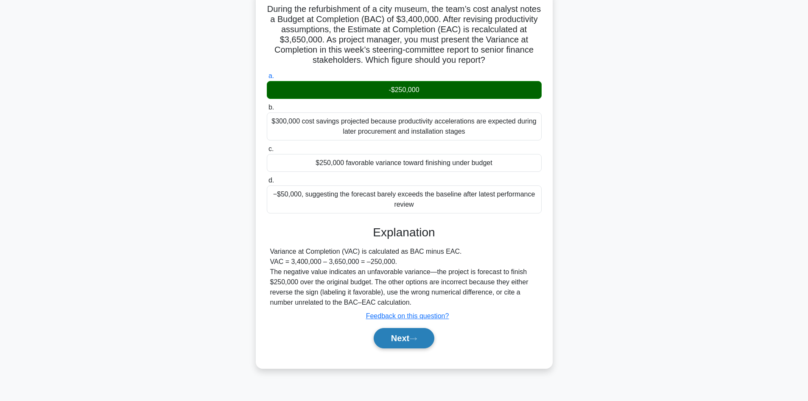
click at [401, 347] on button "Next" at bounding box center [404, 338] width 61 height 20
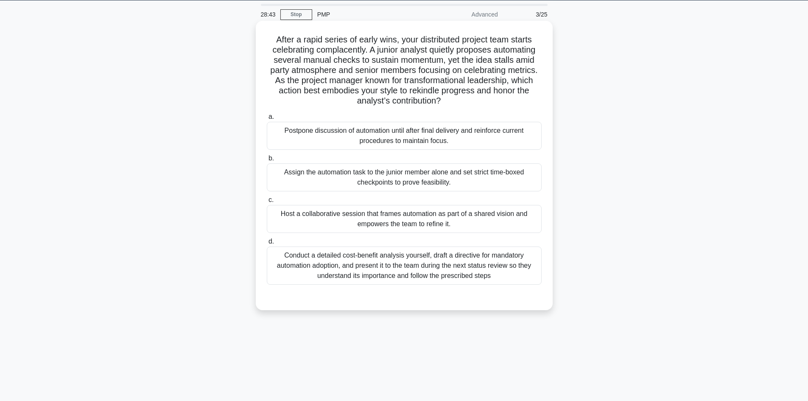
scroll to position [0, 0]
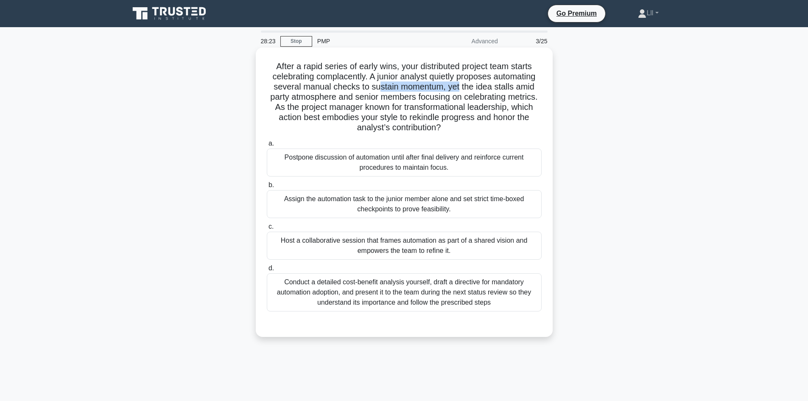
drag, startPoint x: 376, startPoint y: 87, endPoint x: 460, endPoint y: 85, distance: 83.6
click at [460, 85] on h5 "After a rapid series of early wins, your distributed project team starts celebr…" at bounding box center [404, 97] width 277 height 72
click at [367, 89] on h5 "After a rapid series of early wins, your distributed project team starts celebr…" at bounding box center [404, 97] width 277 height 72
drag, startPoint x: 382, startPoint y: 120, endPoint x: 493, endPoint y: 132, distance: 111.4
click at [493, 132] on h5 "After a rapid series of early wins, your distributed project team starts celebr…" at bounding box center [404, 97] width 277 height 72
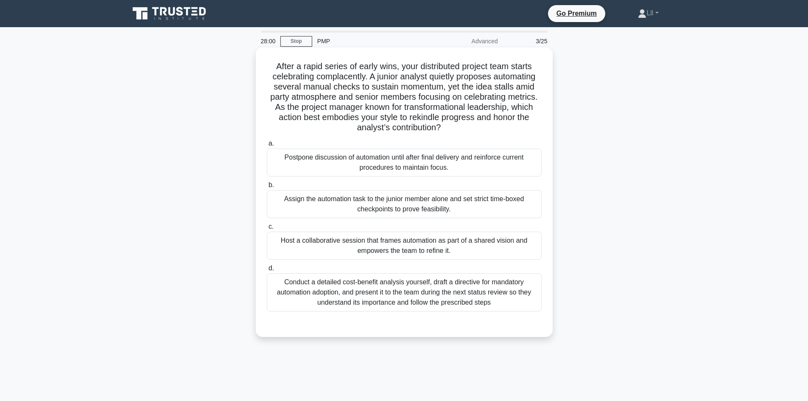
click at [481, 133] on h5 "After a rapid series of early wins, your distributed project team starts celebr…" at bounding box center [404, 97] width 277 height 72
click at [432, 252] on div "Host a collaborative session that frames automation as part of a shared vision …" at bounding box center [404, 246] width 275 height 28
click at [267, 230] on input "c. Host a collaborative session that frames automation as part of a shared visi…" at bounding box center [267, 227] width 0 height 6
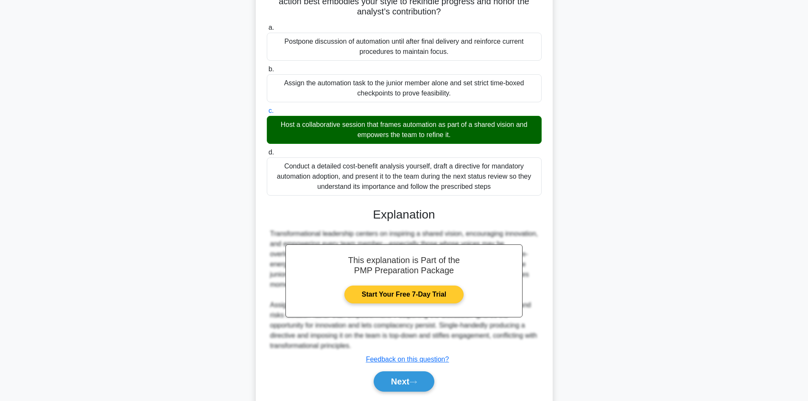
scroll to position [143, 0]
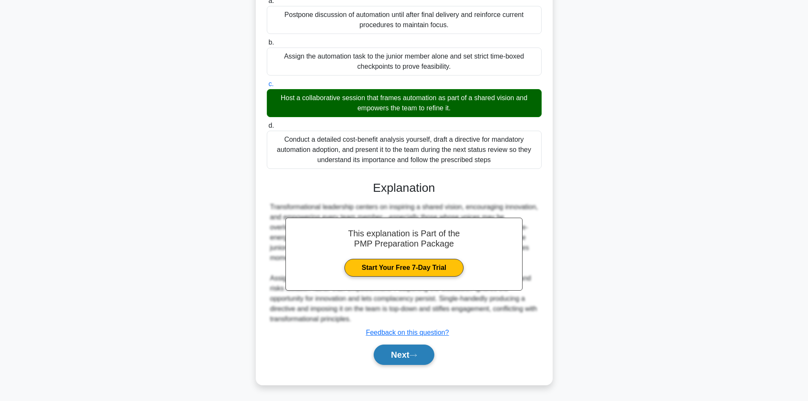
click at [403, 361] on button "Next" at bounding box center [404, 355] width 61 height 20
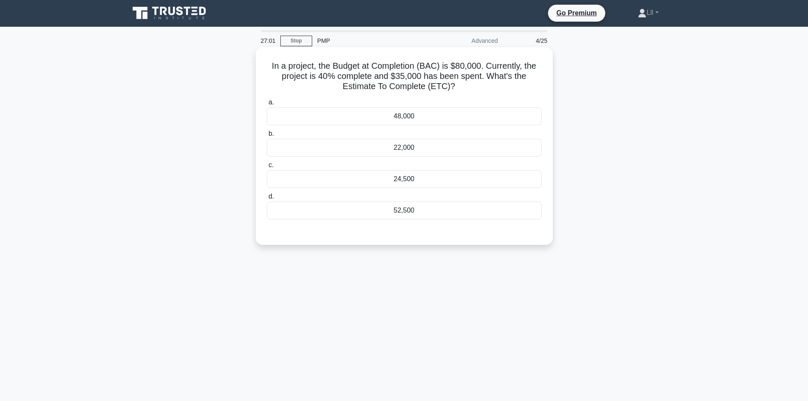
scroll to position [0, 0]
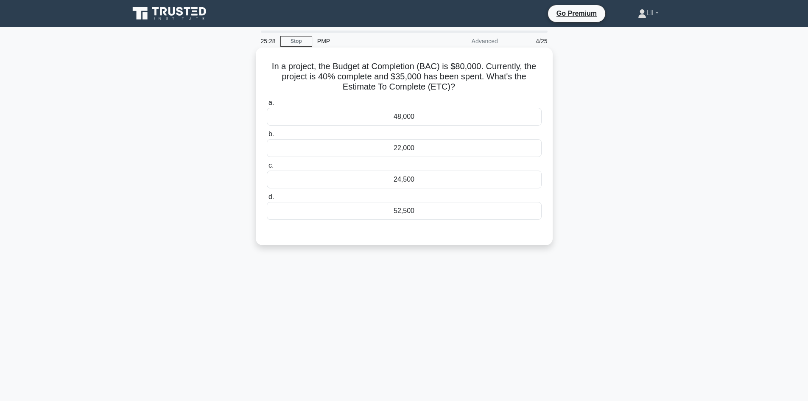
click at [416, 213] on div "52,500" at bounding box center [404, 211] width 275 height 18
click at [267, 200] on input "d. 52,500" at bounding box center [267, 197] width 0 height 6
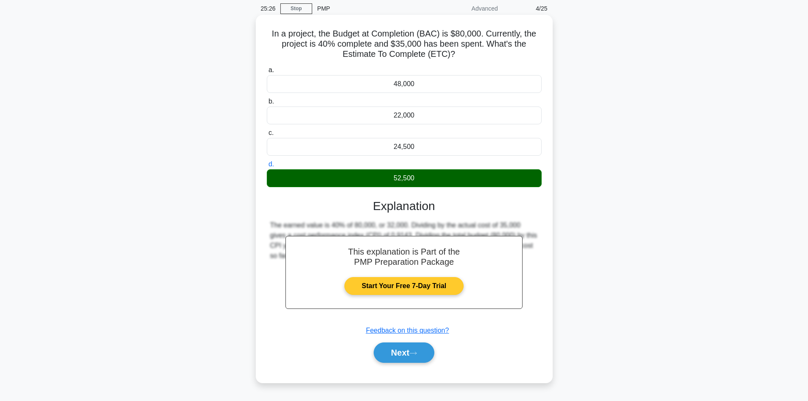
scroll to position [57, 0]
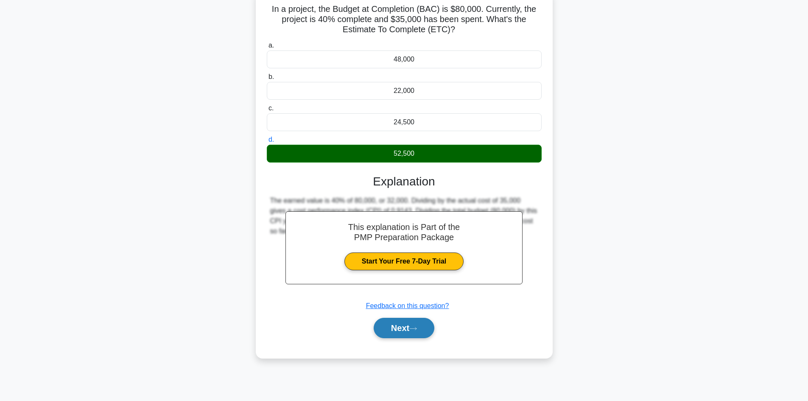
click at [422, 323] on button "Next" at bounding box center [404, 328] width 61 height 20
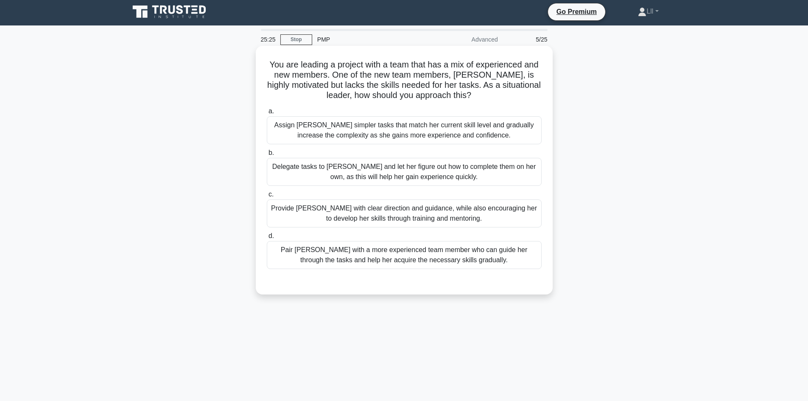
scroll to position [0, 0]
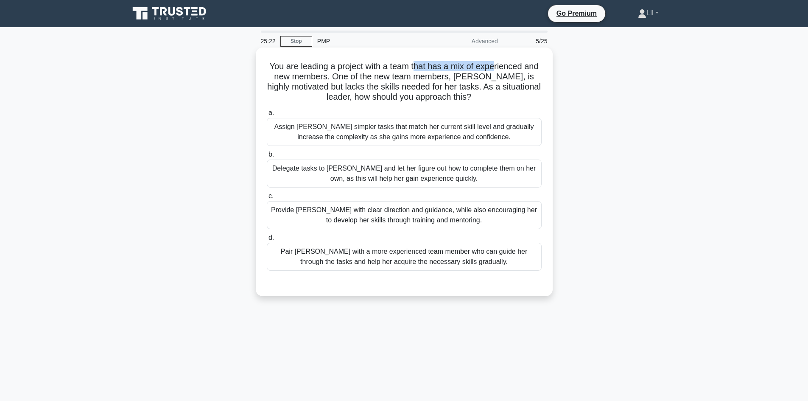
drag, startPoint x: 416, startPoint y: 65, endPoint x: 495, endPoint y: 67, distance: 78.9
click at [495, 67] on h5 "You are leading a project with a team that has a mix of experienced and new mem…" at bounding box center [404, 82] width 277 height 42
click at [526, 80] on h5 "You are leading a project with a team that has a mix of experienced and new mem…" at bounding box center [404, 82] width 277 height 42
click at [435, 261] on div "Pair Sarah with a more experienced team member who can guide her through the ta…" at bounding box center [404, 257] width 275 height 28
click at [267, 241] on input "d. Pair Sarah with a more experienced team member who can guide her through the…" at bounding box center [267, 238] width 0 height 6
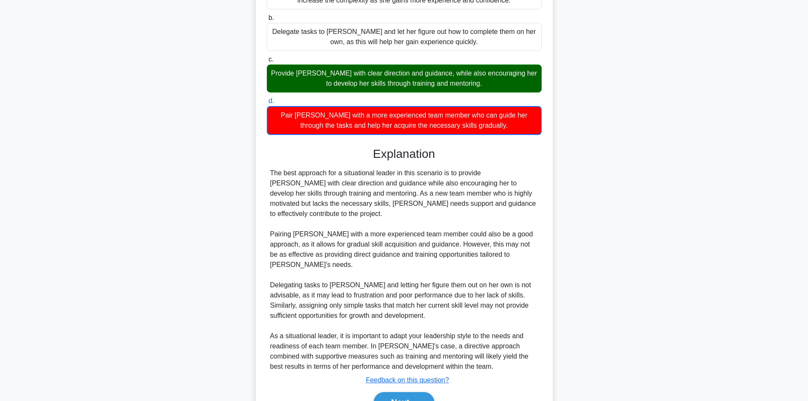
scroll to position [164, 0]
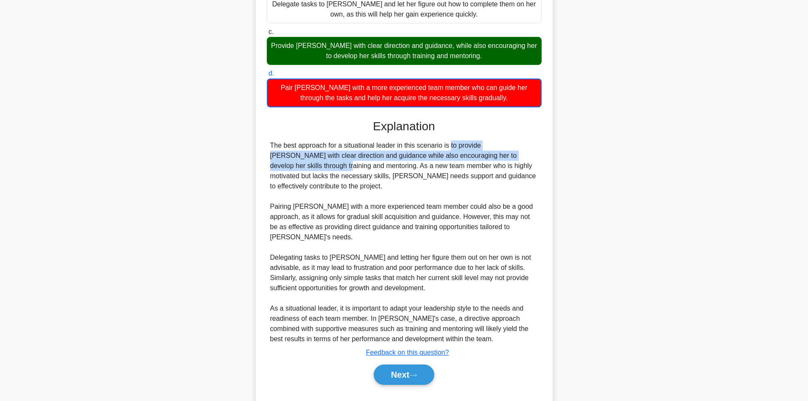
drag, startPoint x: 404, startPoint y: 147, endPoint x: 488, endPoint y: 157, distance: 84.2
click at [488, 154] on div "The best approach for a situational leader in this scenario is to provide Sarah…" at bounding box center [404, 242] width 268 height 204
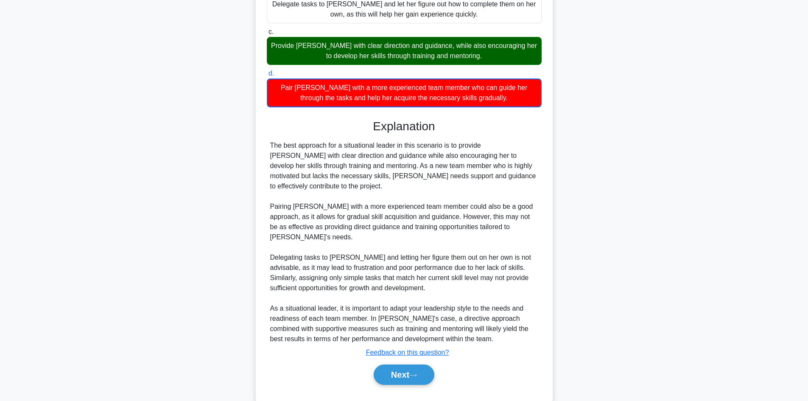
click at [485, 164] on div "The best approach for a situational leader in this scenario is to provide Sarah…" at bounding box center [404, 242] width 268 height 204
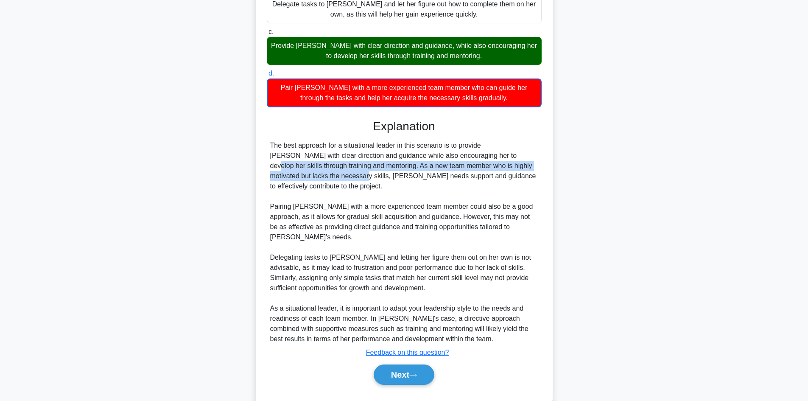
drag, startPoint x: 414, startPoint y: 158, endPoint x: 501, endPoint y: 163, distance: 87.1
click at [501, 163] on div "The best approach for a situational leader in this scenario is to provide Sarah…" at bounding box center [404, 242] width 268 height 204
click at [500, 168] on div "The best approach for a situational leader in this scenario is to provide Sarah…" at bounding box center [404, 242] width 268 height 204
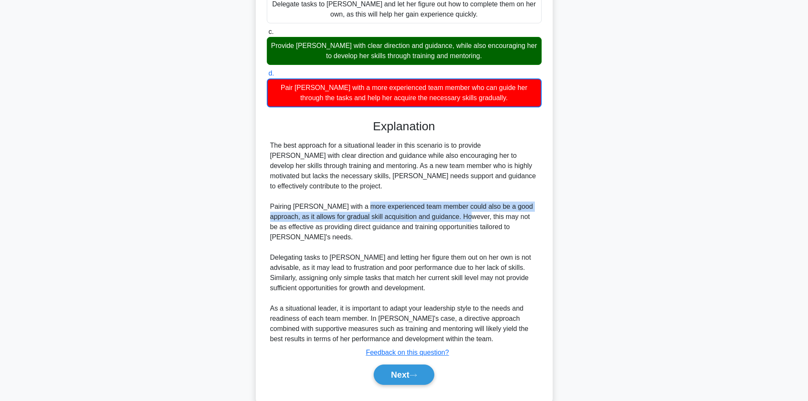
drag, startPoint x: 361, startPoint y: 202, endPoint x: 455, endPoint y: 205, distance: 94.7
click at [455, 205] on div "The best approach for a situational leader in this scenario is to provide Sarah…" at bounding box center [404, 242] width 268 height 204
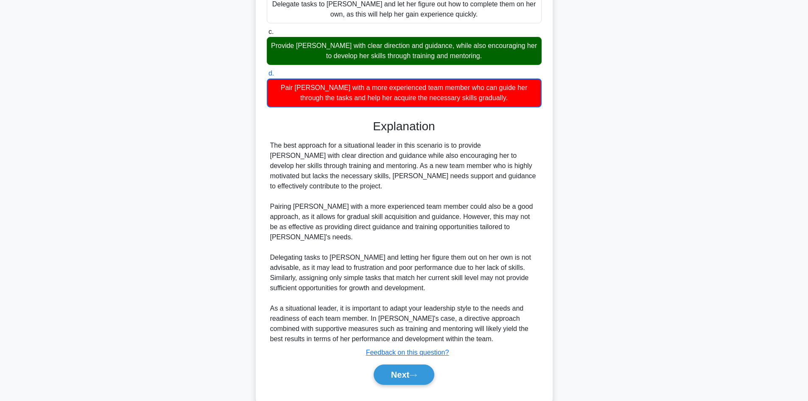
click at [492, 207] on div "The best approach for a situational leader in this scenario is to provide Sarah…" at bounding box center [404, 242] width 268 height 204
drag, startPoint x: 358, startPoint y: 219, endPoint x: 538, endPoint y: 220, distance: 179.9
click at [538, 220] on div "The best approach for a situational leader in this scenario is to provide Sarah…" at bounding box center [404, 242] width 268 height 204
drag, startPoint x: 537, startPoint y: 225, endPoint x: 498, endPoint y: 243, distance: 42.7
click at [535, 227] on div "The best approach for a situational leader in this scenario is to provide Sarah…" at bounding box center [404, 242] width 268 height 204
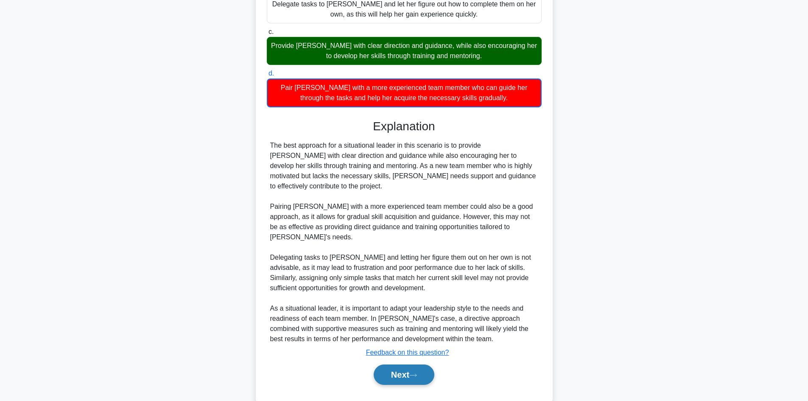
click at [415, 364] on button "Next" at bounding box center [404, 374] width 61 height 20
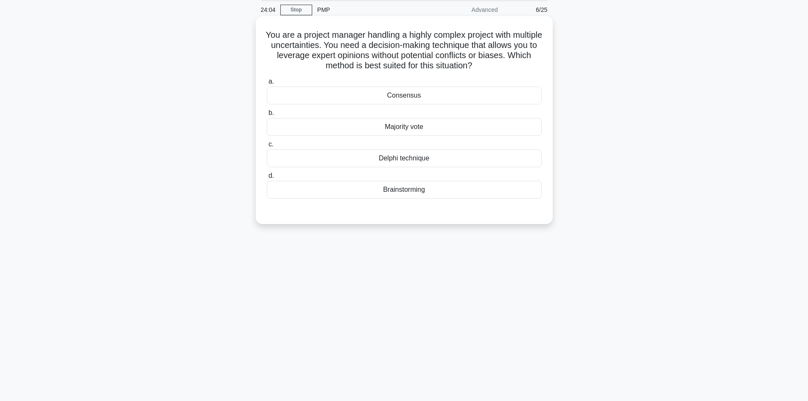
scroll to position [0, 0]
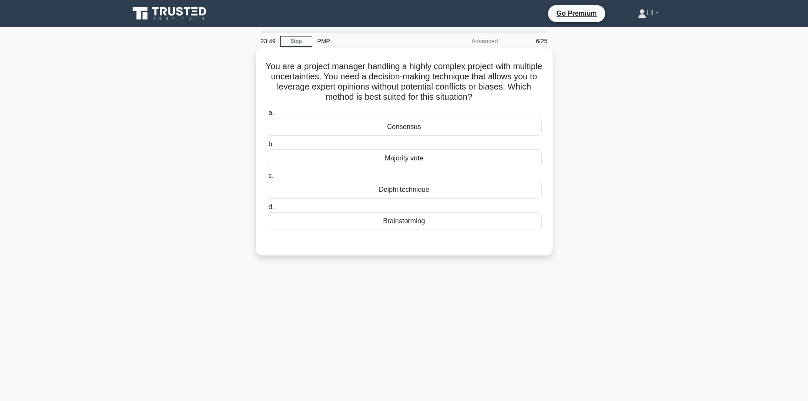
click at [420, 190] on div "Delphi technique" at bounding box center [404, 190] width 275 height 18
click at [267, 179] on input "c. Delphi technique" at bounding box center [267, 176] width 0 height 6
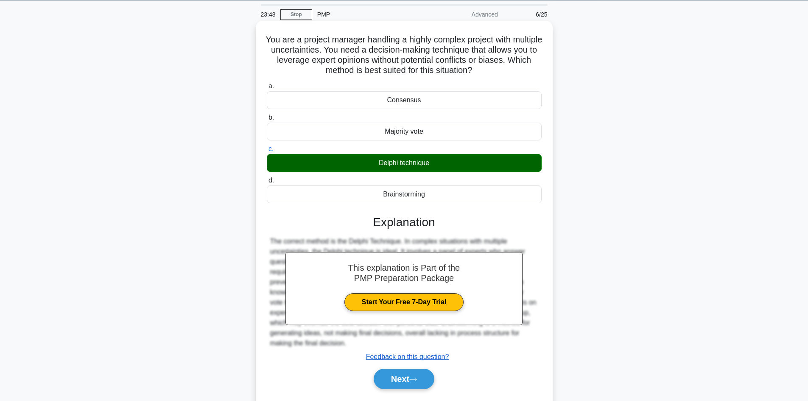
scroll to position [57, 0]
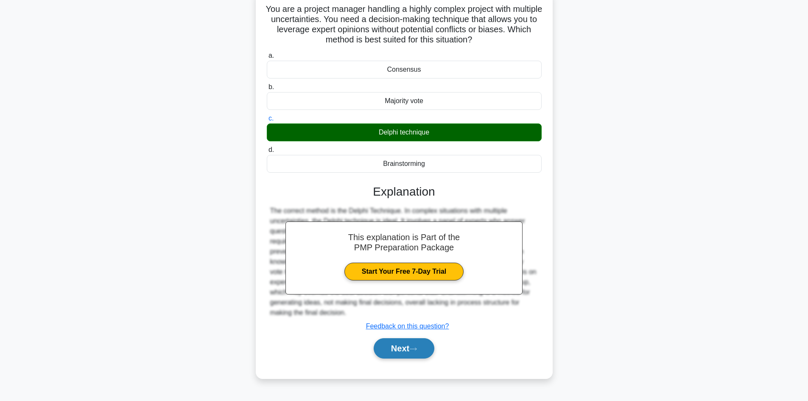
click at [423, 350] on button "Next" at bounding box center [404, 348] width 61 height 20
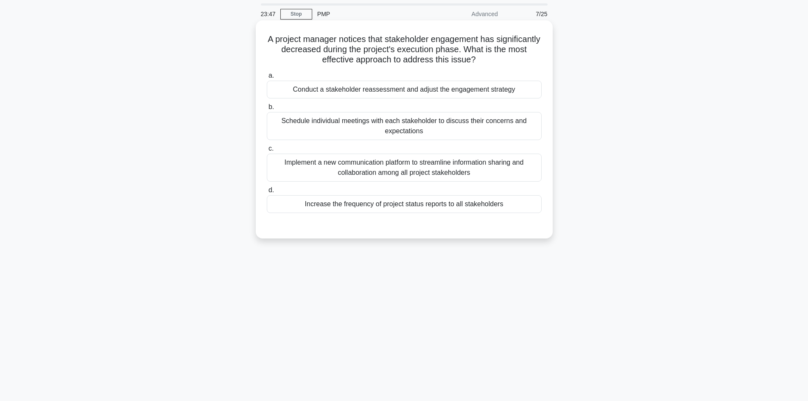
scroll to position [0, 0]
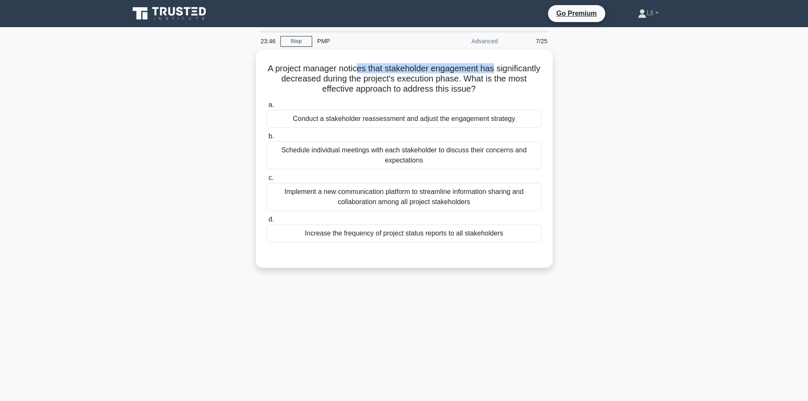
drag, startPoint x: 404, startPoint y: 66, endPoint x: 583, endPoint y: 64, distance: 178.6
click at [587, 63] on div "A project manager notices that stakeholder engagement has significantly decreas…" at bounding box center [404, 164] width 560 height 228
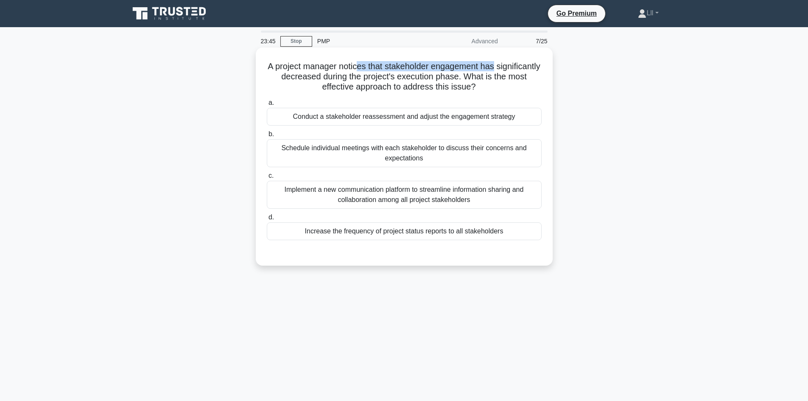
click at [519, 69] on h5 "A project manager notices that stakeholder engagement has significantly decreas…" at bounding box center [404, 76] width 277 height 31
drag, startPoint x: 323, startPoint y: 80, endPoint x: 506, endPoint y: 90, distance: 183.6
click at [506, 90] on h5 "A project manager notices that stakeholder engagement has significantly decreas…" at bounding box center [404, 76] width 277 height 31
click at [519, 94] on div "A project manager notices that stakeholder engagement has significantly decreas…" at bounding box center [404, 156] width 290 height 211
click at [435, 117] on div "Conduct a stakeholder reassessment and adjust the engagement strategy" at bounding box center [404, 117] width 275 height 18
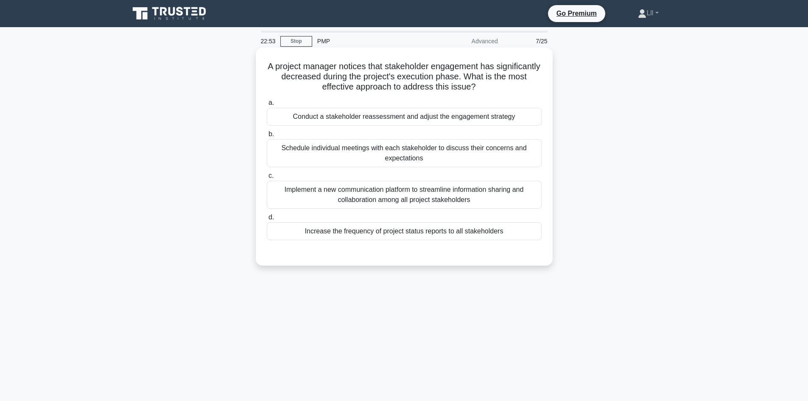
click at [267, 106] on input "a. Conduct a stakeholder reassessment and adjust the engagement strategy" at bounding box center [267, 103] width 0 height 6
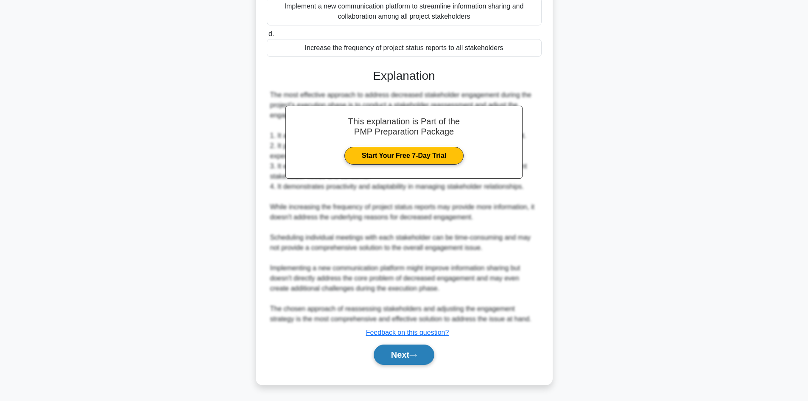
click at [402, 353] on button "Next" at bounding box center [404, 355] width 61 height 20
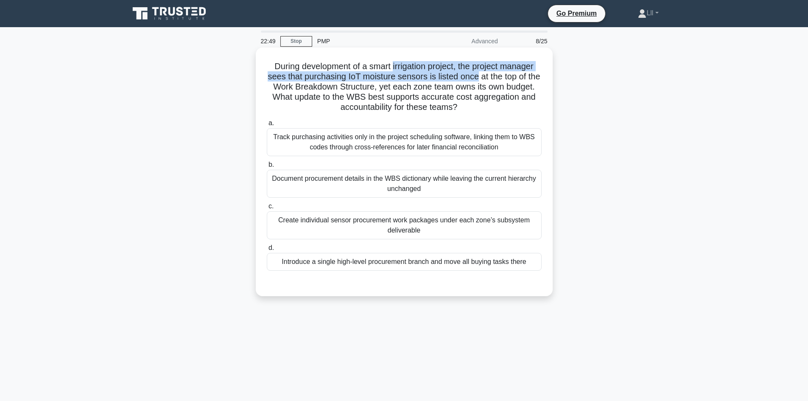
drag, startPoint x: 392, startPoint y: 65, endPoint x: 487, endPoint y: 89, distance: 97.6
click at [486, 89] on h5 "During development of a smart irrigation project, the project manager sees that…" at bounding box center [404, 87] width 277 height 52
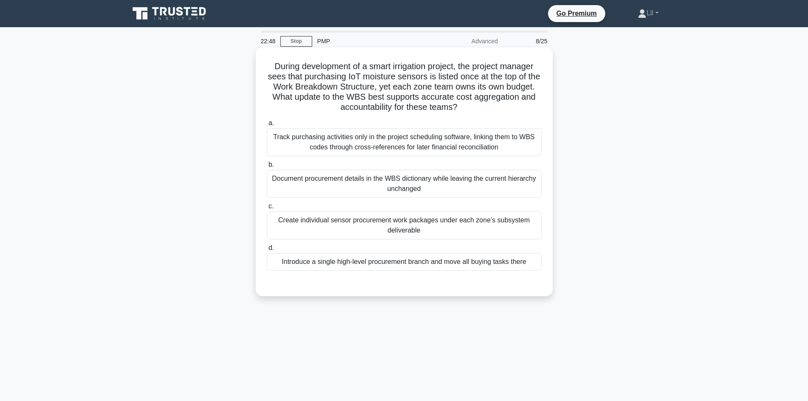
click at [499, 96] on h5 "During development of a smart irrigation project, the project manager sees that…" at bounding box center [404, 87] width 277 height 52
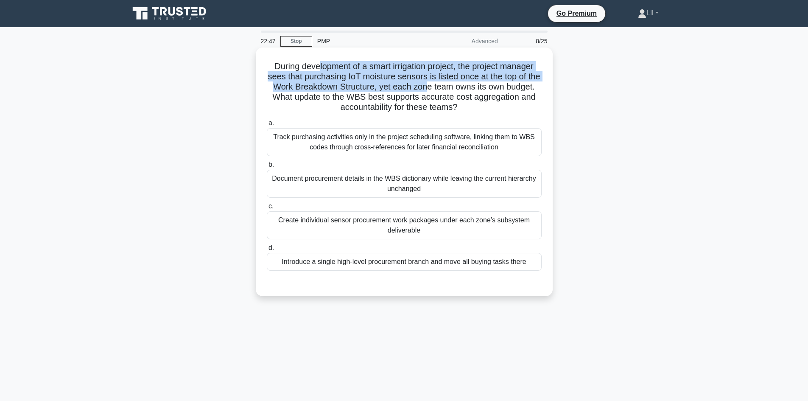
drag, startPoint x: 316, startPoint y: 69, endPoint x: 451, endPoint y: 87, distance: 135.6
click at [451, 86] on h5 "During development of a smart irrigation project, the project manager sees that…" at bounding box center [404, 87] width 277 height 52
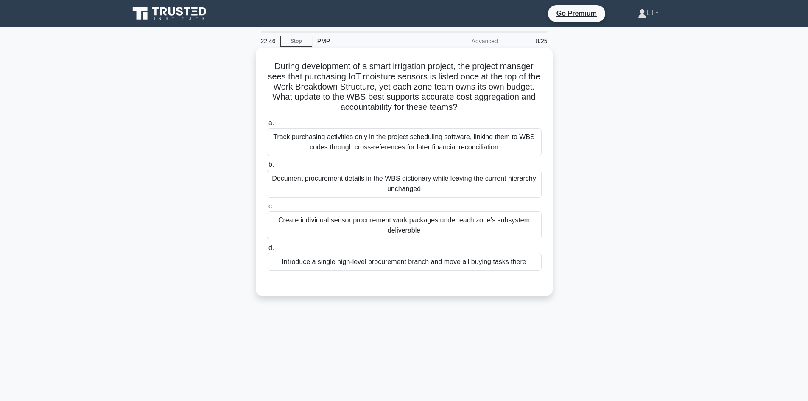
click at [461, 93] on h5 "During development of a smart irrigation project, the project manager sees that…" at bounding box center [404, 87] width 277 height 52
drag, startPoint x: 289, startPoint y: 60, endPoint x: 485, endPoint y: 60, distance: 196.0
click at [485, 60] on div "During development of a smart irrigation project, the project manager sees that…" at bounding box center [404, 172] width 290 height 242
click at [479, 72] on h5 "During development of a smart irrigation project, the project manager sees that…" at bounding box center [404, 87] width 277 height 52
drag, startPoint x: 462, startPoint y: 68, endPoint x: 461, endPoint y: 81, distance: 12.7
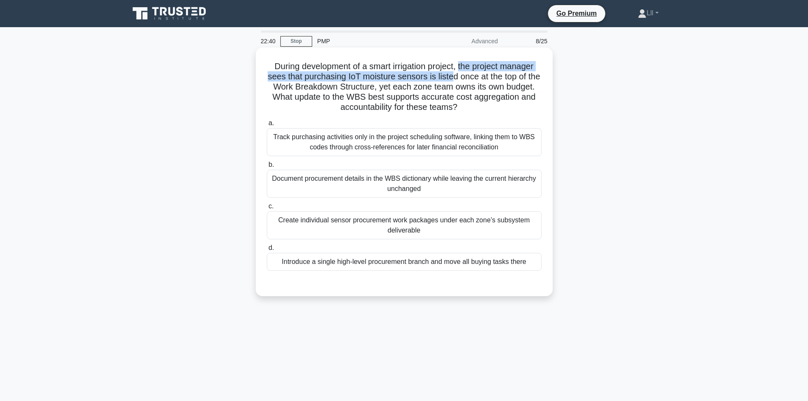
click at [461, 81] on h5 "During development of a smart irrigation project, the project manager sees that…" at bounding box center [404, 87] width 277 height 52
click at [465, 83] on h5 "During development of a smart irrigation project, the project manager sees that…" at bounding box center [404, 87] width 277 height 52
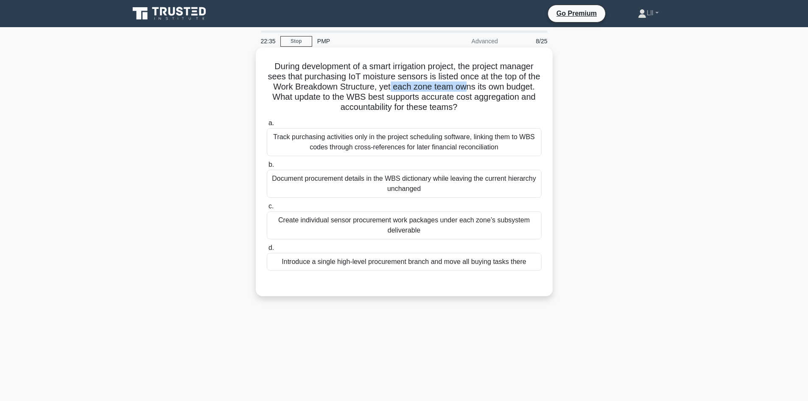
drag, startPoint x: 413, startPoint y: 88, endPoint x: 492, endPoint y: 90, distance: 79.0
click at [492, 90] on h5 "During development of a smart irrigation project, the project manager sees that…" at bounding box center [404, 87] width 277 height 52
click at [501, 91] on h5 "During development of a smart irrigation project, the project manager sees that…" at bounding box center [404, 87] width 277 height 52
drag, startPoint x: 404, startPoint y: 64, endPoint x: 484, endPoint y: 64, distance: 80.6
click at [484, 64] on h5 "During development of a smart irrigation project, the project manager sees that…" at bounding box center [404, 87] width 277 height 52
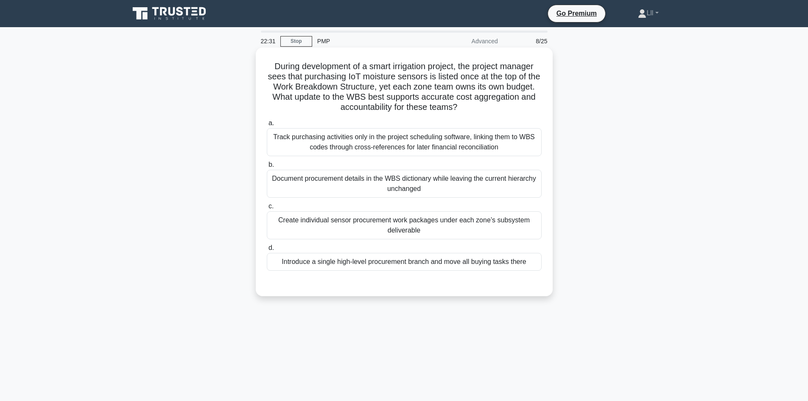
click at [446, 79] on h5 "During development of a smart irrigation project, the project manager sees that…" at bounding box center [404, 87] width 277 height 52
drag, startPoint x: 354, startPoint y: 77, endPoint x: 489, endPoint y: 78, distance: 135.4
click at [489, 78] on h5 "During development of a smart irrigation project, the project manager sees that…" at bounding box center [404, 87] width 277 height 52
click at [482, 83] on h5 "During development of a smart irrigation project, the project manager sees that…" at bounding box center [404, 87] width 277 height 52
click at [458, 87] on h5 "During development of a smart irrigation project, the project manager sees that…" at bounding box center [404, 87] width 277 height 52
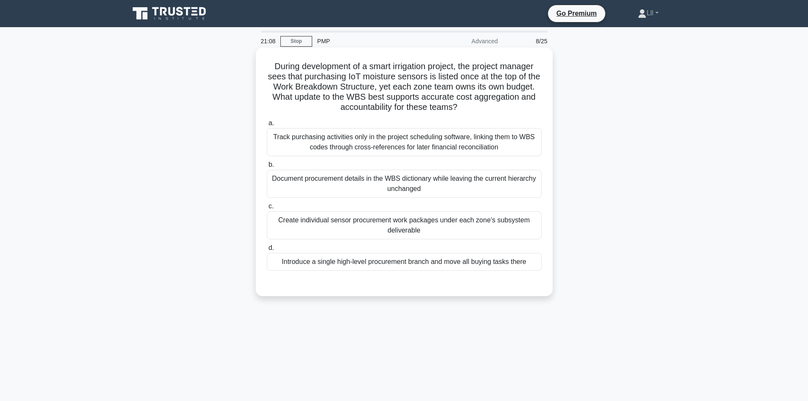
click at [414, 226] on div "Create individual sensor procurement work packages under each zone’s subsystem …" at bounding box center [404, 225] width 275 height 28
click at [267, 209] on input "c. Create individual sensor procurement work packages under each zone’s subsyst…" at bounding box center [267, 207] width 0 height 6
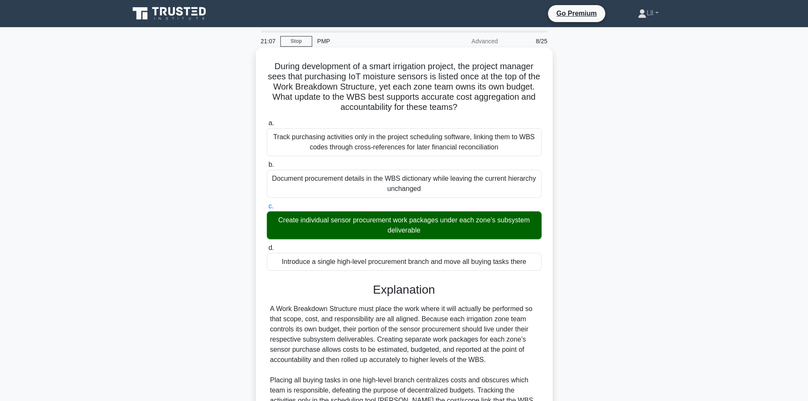
scroll to position [102, 0]
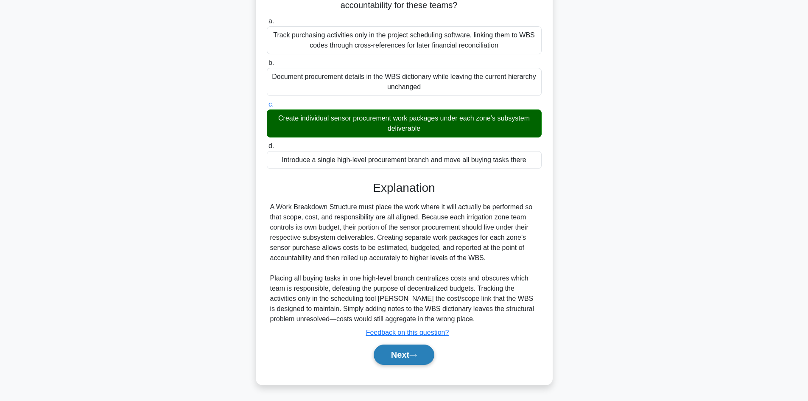
click at [409, 354] on button "Next" at bounding box center [404, 355] width 61 height 20
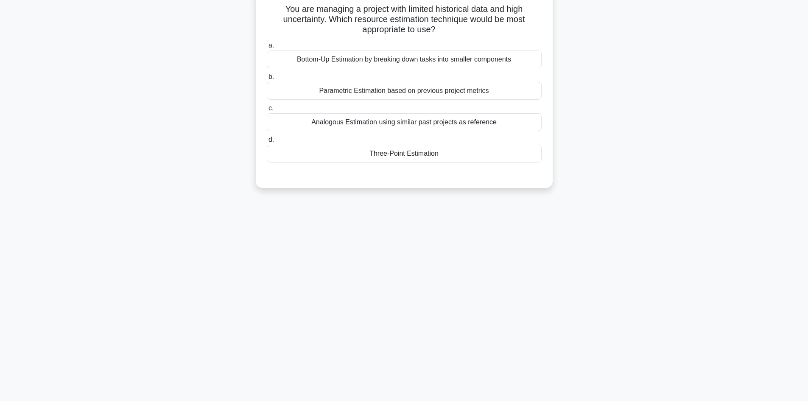
scroll to position [0, 0]
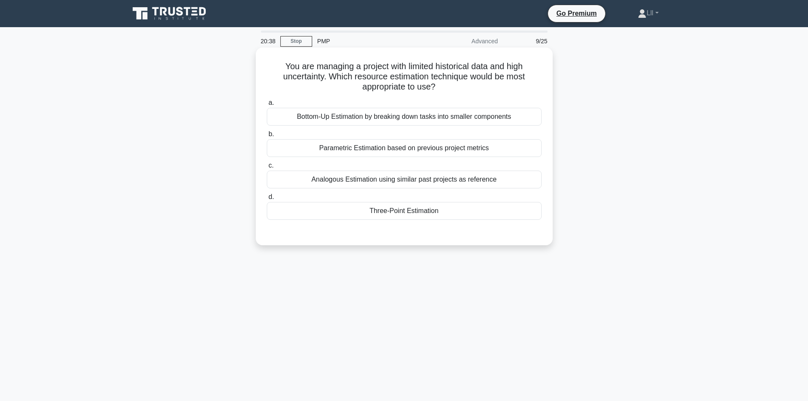
click at [415, 217] on div "Three-Point Estimation" at bounding box center [404, 211] width 275 height 18
click at [267, 200] on input "d. Three-Point Estimation" at bounding box center [267, 197] width 0 height 6
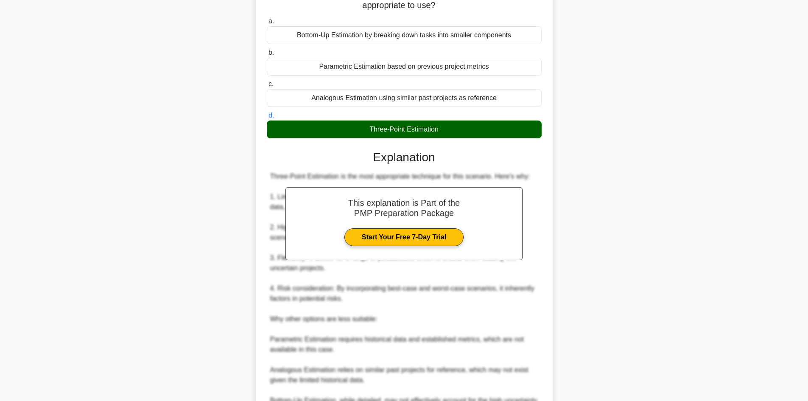
scroll to position [174, 0]
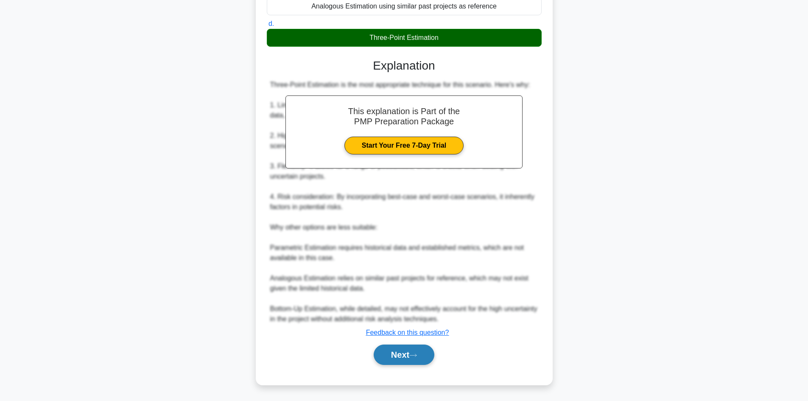
click at [425, 352] on button "Next" at bounding box center [404, 355] width 61 height 20
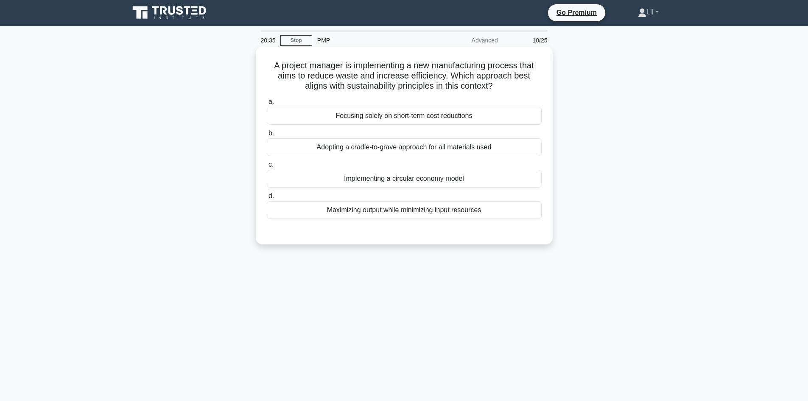
scroll to position [0, 0]
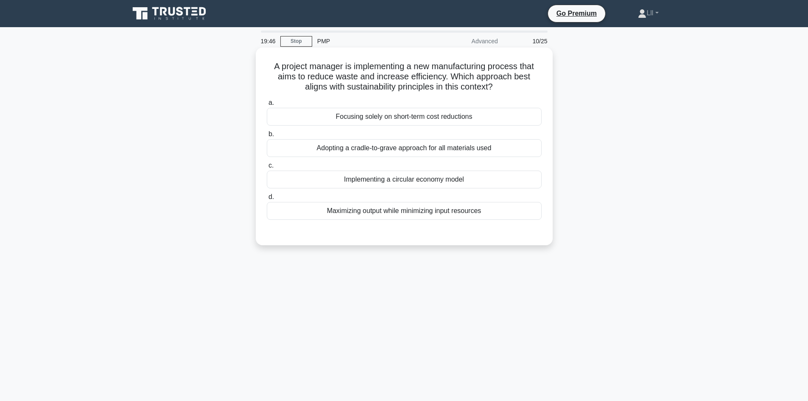
drag, startPoint x: 430, startPoint y: 70, endPoint x: 541, endPoint y: 94, distance: 112.8
click at [541, 94] on div "A project manager is implementing a new manufacturing process that aims to redu…" at bounding box center [404, 146] width 290 height 191
click at [503, 92] on icon ".spinner_0XTQ{transform-origin:center;animation:spinner_y6GP .75s linear infini…" at bounding box center [498, 87] width 10 height 10
drag, startPoint x: 356, startPoint y: 78, endPoint x: 487, endPoint y: 73, distance: 131.7
click at [487, 73] on h5 "A project manager is implementing a new manufacturing process that aims to redu…" at bounding box center [404, 76] width 277 height 31
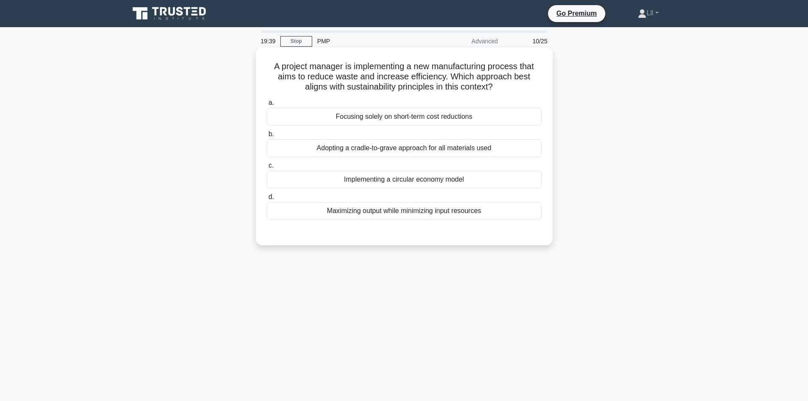
click at [507, 72] on h5 "A project manager is implementing a new manufacturing process that aims to redu…" at bounding box center [404, 76] width 277 height 31
drag, startPoint x: 331, startPoint y: 68, endPoint x: 488, endPoint y: 71, distance: 156.2
click at [488, 71] on h5 "A project manager is implementing a new manufacturing process that aims to redu…" at bounding box center [404, 76] width 277 height 31
click at [492, 72] on h5 "A project manager is implementing a new manufacturing process that aims to redu…" at bounding box center [404, 76] width 277 height 31
drag, startPoint x: 348, startPoint y: 85, endPoint x: 506, endPoint y: 90, distance: 157.9
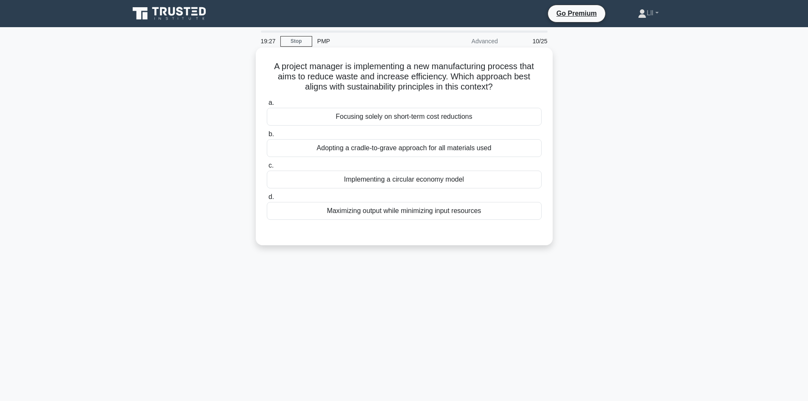
click at [506, 90] on h5 "A project manager is implementing a new manufacturing process that aims to redu…" at bounding box center [404, 76] width 277 height 31
click at [503, 90] on icon ".spinner_0XTQ{transform-origin:center;animation:spinner_y6GP .75s linear infini…" at bounding box center [498, 87] width 10 height 10
drag, startPoint x: 470, startPoint y: 70, endPoint x: 513, endPoint y: 70, distance: 43.3
click at [513, 70] on h5 "A project manager is implementing a new manufacturing process that aims to redu…" at bounding box center [404, 76] width 277 height 31
click at [503, 87] on icon ".spinner_0XTQ{transform-origin:center;animation:spinner_y6GP .75s linear infini…" at bounding box center [498, 87] width 10 height 10
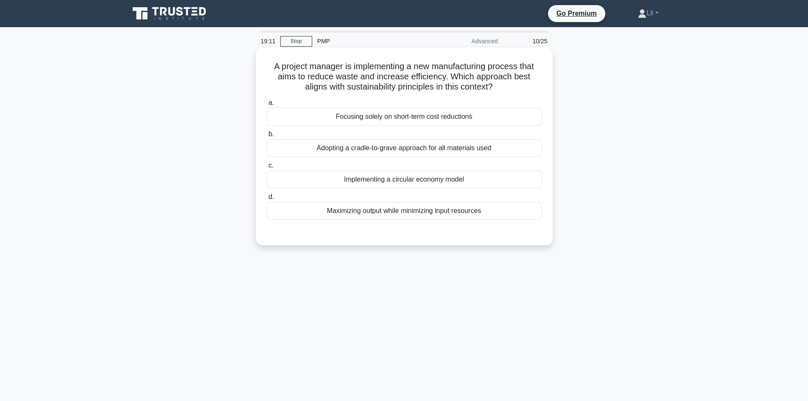
click at [425, 152] on div "Adopting a cradle-to-grave approach for all materials used" at bounding box center [404, 148] width 275 height 18
click at [267, 137] on input "b. Adopting a cradle-to-grave approach for all materials used" at bounding box center [267, 135] width 0 height 6
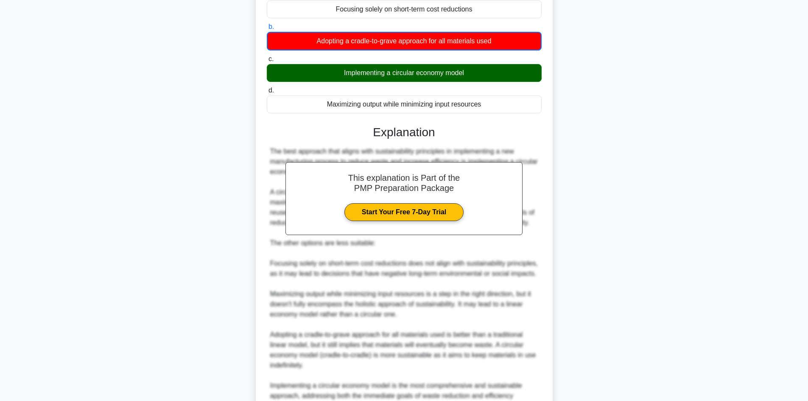
scroll to position [205, 0]
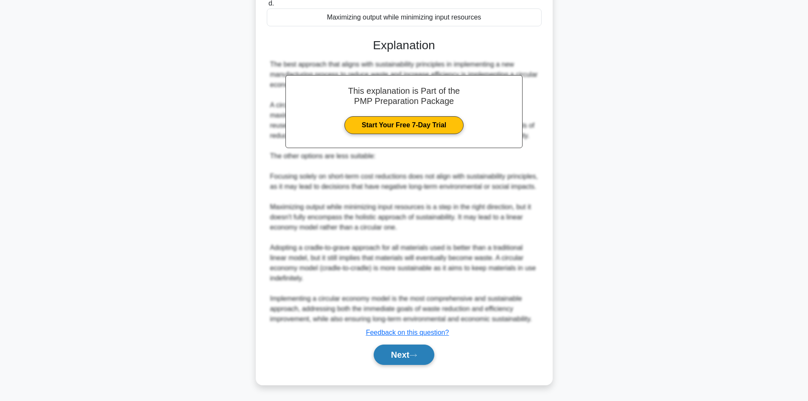
click at [407, 357] on button "Next" at bounding box center [404, 355] width 61 height 20
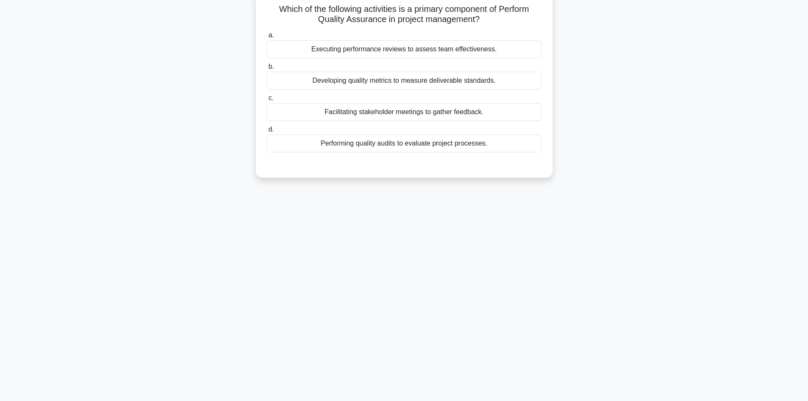
scroll to position [0, 0]
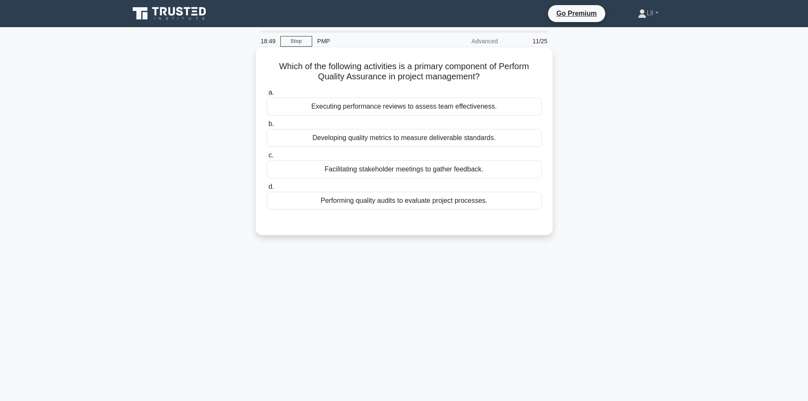
click at [448, 201] on div "Performing quality audits to evaluate project processes." at bounding box center [404, 201] width 275 height 18
click at [267, 190] on input "d. Performing quality audits to evaluate project processes." at bounding box center [267, 187] width 0 height 6
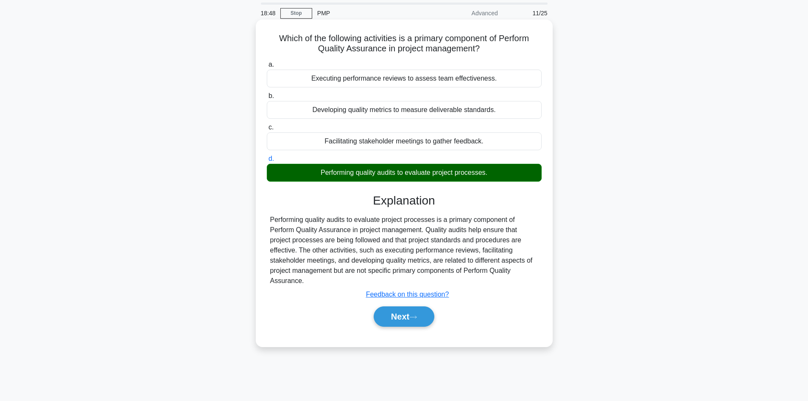
scroll to position [57, 0]
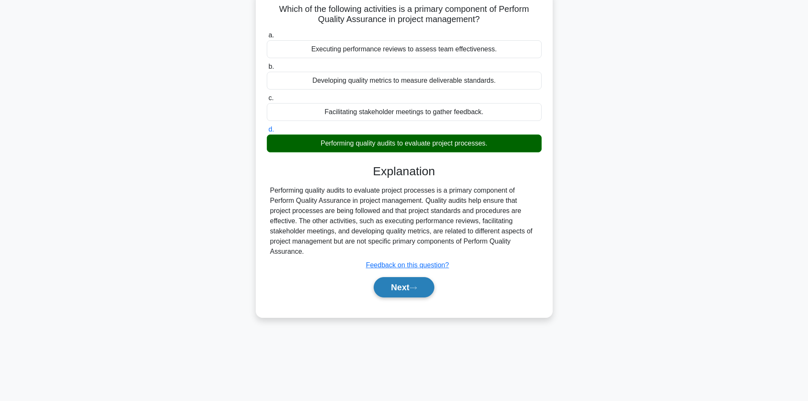
click at [412, 294] on button "Next" at bounding box center [404, 287] width 61 height 20
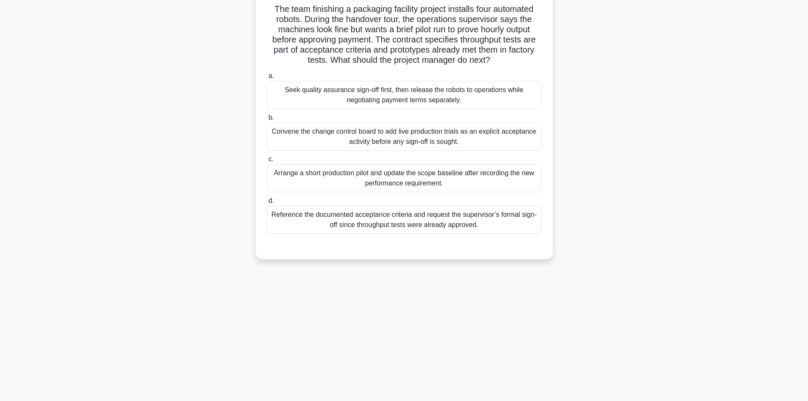
scroll to position [0, 0]
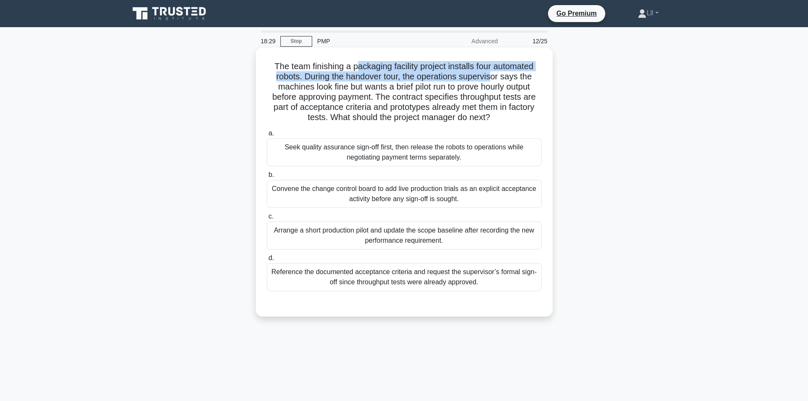
drag, startPoint x: 355, startPoint y: 65, endPoint x: 493, endPoint y: 78, distance: 138.9
click at [493, 78] on h5 "The team finishing a packaging facility project installs four automated robots.…" at bounding box center [404, 92] width 277 height 62
click at [496, 77] on h5 "The team finishing a packaging facility project installs four automated robots.…" at bounding box center [404, 92] width 277 height 62
drag, startPoint x: 468, startPoint y: 63, endPoint x: 512, endPoint y: 78, distance: 46.7
click at [512, 78] on h5 "The team finishing a packaging facility project installs four automated robots.…" at bounding box center [404, 92] width 277 height 62
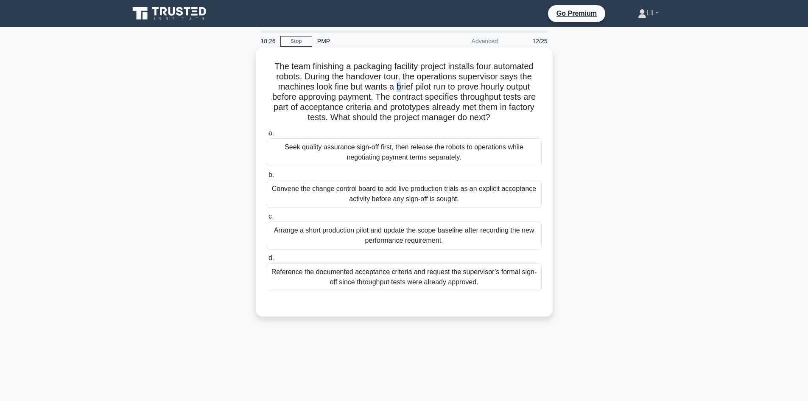
click at [397, 91] on h5 "The team finishing a packaging facility project installs four automated robots.…" at bounding box center [404, 92] width 277 height 62
click at [300, 84] on h5 "The team finishing a packaging facility project installs four automated robots.…" at bounding box center [404, 92] width 277 height 62
drag, startPoint x: 299, startPoint y: 78, endPoint x: 286, endPoint y: 65, distance: 18.0
click at [286, 65] on h5 "The team finishing a packaging facility project installs four automated robots.…" at bounding box center [404, 92] width 277 height 62
click at [352, 67] on h5 "The team finishing a packaging facility project installs four automated robots.…" at bounding box center [404, 92] width 277 height 62
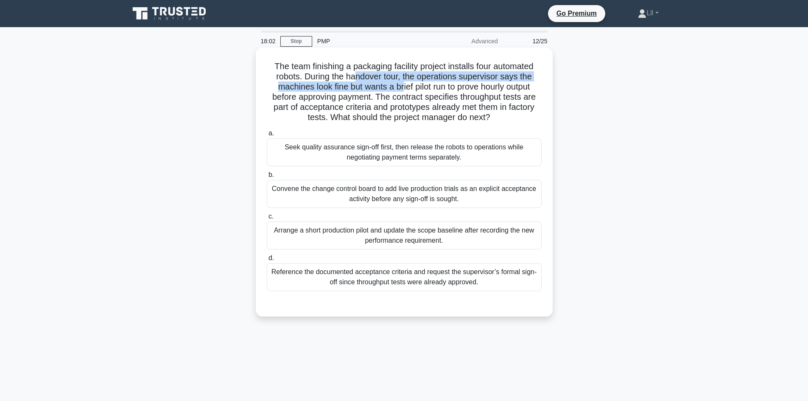
drag, startPoint x: 354, startPoint y: 81, endPoint x: 407, endPoint y: 81, distance: 53.0
click at [407, 81] on h5 "The team finishing a packaging facility project installs four automated robots.…" at bounding box center [404, 92] width 277 height 62
click at [446, 82] on h5 "The team finishing a packaging facility project installs four automated robots.…" at bounding box center [404, 92] width 277 height 62
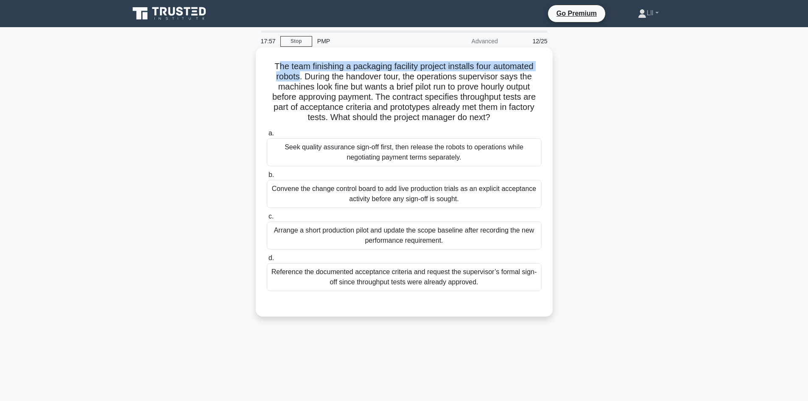
drag, startPoint x: 297, startPoint y: 77, endPoint x: 273, endPoint y: 60, distance: 29.7
click at [273, 61] on h5 "The team finishing a packaging facility project installs four automated robots.…" at bounding box center [404, 92] width 277 height 62
click at [279, 62] on h5 "The team finishing a packaging facility project installs four automated robots.…" at bounding box center [404, 92] width 277 height 62
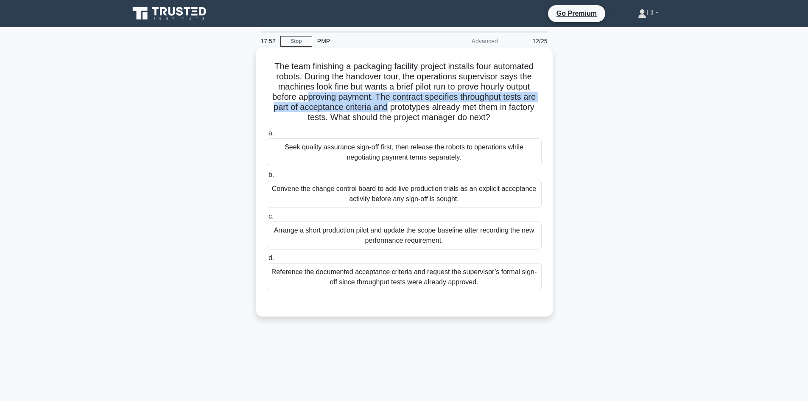
drag, startPoint x: 357, startPoint y: 104, endPoint x: 392, endPoint y: 107, distance: 34.9
click at [387, 107] on h5 "The team finishing a packaging facility project installs four automated robots.…" at bounding box center [404, 92] width 277 height 62
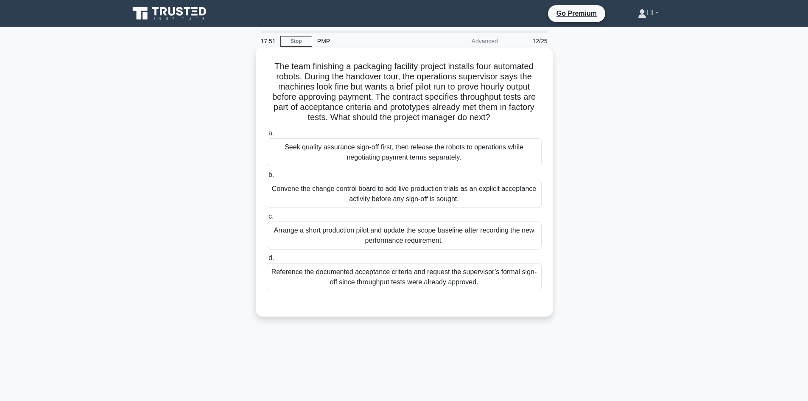
click at [412, 117] on h5 "The team finishing a packaging facility project installs four automated robots.…" at bounding box center [404, 92] width 277 height 62
drag, startPoint x: 502, startPoint y: 118, endPoint x: 299, endPoint y: 114, distance: 202.9
click at [299, 114] on h5 "The team finishing a packaging facility project installs four automated robots.…" at bounding box center [404, 92] width 277 height 62
click at [369, 104] on h5 "The team finishing a packaging facility project installs four automated robots.…" at bounding box center [404, 92] width 277 height 62
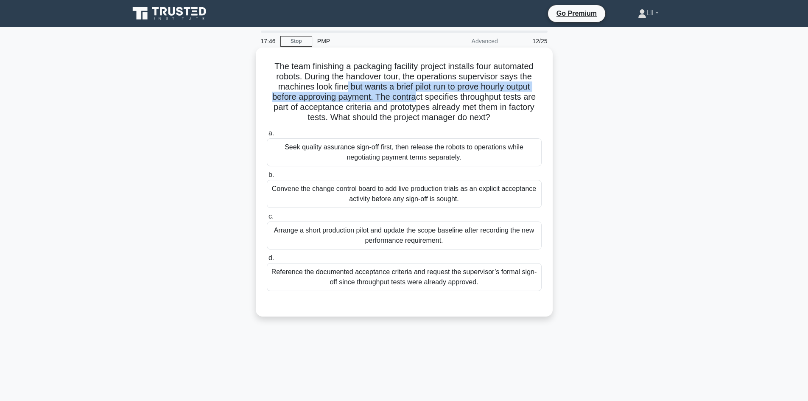
drag, startPoint x: 342, startPoint y: 88, endPoint x: 415, endPoint y: 94, distance: 73.3
click at [415, 93] on h5 "The team finishing a packaging facility project installs four automated robots.…" at bounding box center [404, 92] width 277 height 62
click at [416, 97] on h5 "The team finishing a packaging facility project installs four automated robots.…" at bounding box center [404, 92] width 277 height 62
drag, startPoint x: 358, startPoint y: 88, endPoint x: 418, endPoint y: 93, distance: 60.1
click at [418, 93] on h5 "The team finishing a packaging facility project installs four automated robots.…" at bounding box center [404, 92] width 277 height 62
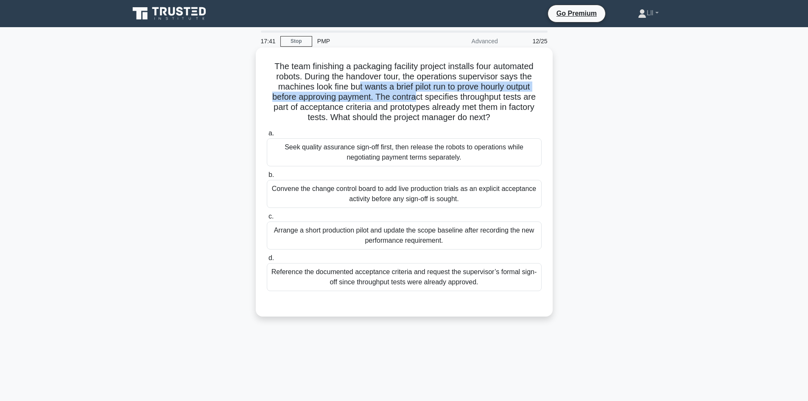
click at [418, 99] on h5 "The team finishing a packaging facility project installs four automated robots.…" at bounding box center [404, 92] width 277 height 62
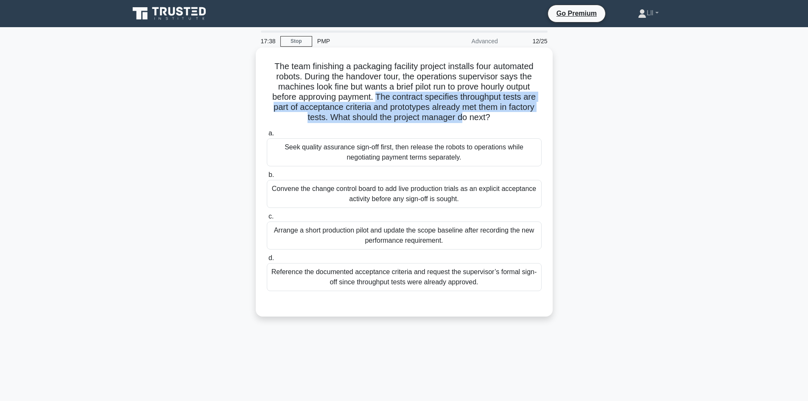
drag, startPoint x: 376, startPoint y: 95, endPoint x: 465, endPoint y: 120, distance: 92.4
click at [465, 120] on h5 "The team finishing a packaging facility project installs four automated robots.…" at bounding box center [404, 92] width 277 height 62
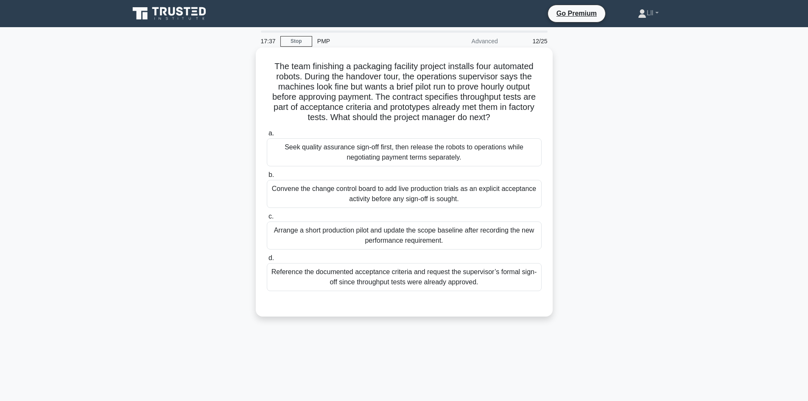
click at [477, 123] on h5 "The team finishing a packaging facility project installs four automated robots.…" at bounding box center [404, 92] width 277 height 62
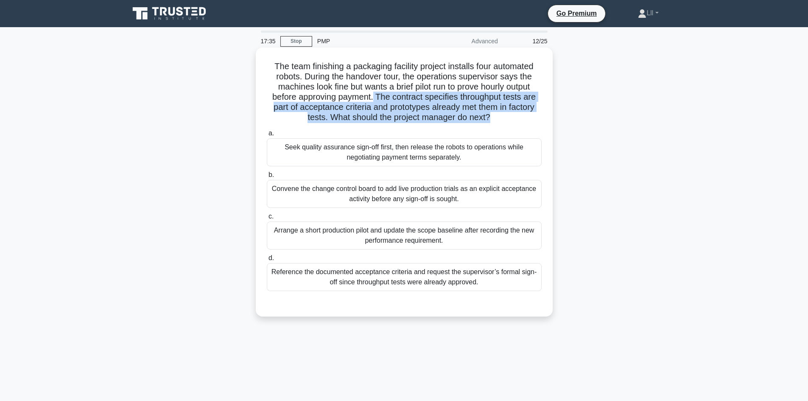
drag, startPoint x: 491, startPoint y: 117, endPoint x: 375, endPoint y: 102, distance: 116.4
click at [374, 101] on h5 "The team finishing a packaging facility project installs four automated robots.…" at bounding box center [404, 92] width 277 height 62
click at [384, 105] on h5 "The team finishing a packaging facility project installs four automated robots.…" at bounding box center [404, 92] width 277 height 62
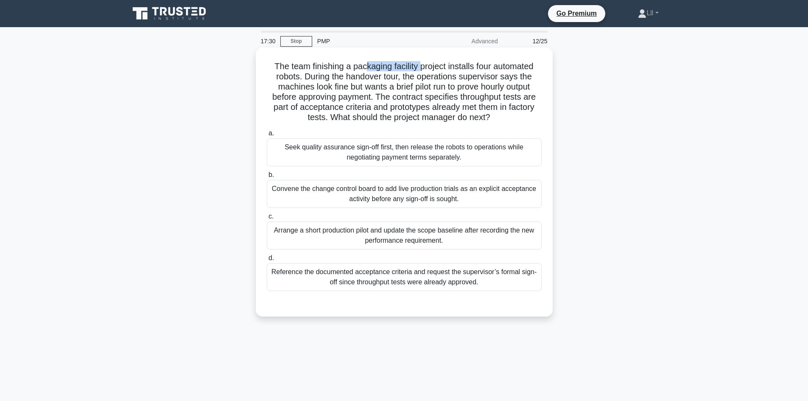
drag, startPoint x: 362, startPoint y: 58, endPoint x: 427, endPoint y: 70, distance: 65.7
click at [426, 70] on div "The team finishing a packaging facility project installs four automated robots.…" at bounding box center [404, 182] width 290 height 262
click at [432, 73] on h5 "The team finishing a packaging facility project installs four automated robots.…" at bounding box center [404, 92] width 277 height 62
drag, startPoint x: 411, startPoint y: 69, endPoint x: 456, endPoint y: 68, distance: 44.6
click at [456, 68] on h5 "The team finishing a packaging facility project installs four automated robots.…" at bounding box center [404, 92] width 277 height 62
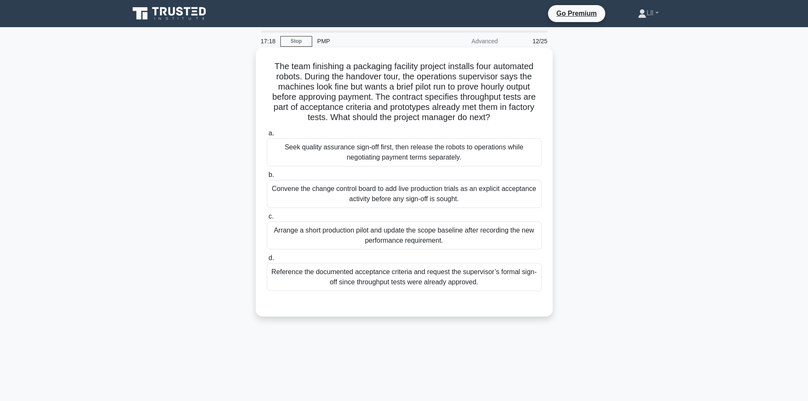
click at [450, 78] on h5 "The team finishing a packaging facility project installs four automated robots.…" at bounding box center [404, 92] width 277 height 62
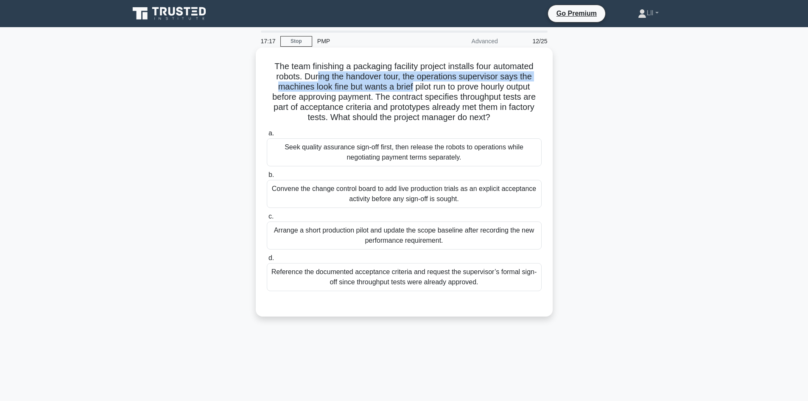
drag, startPoint x: 315, startPoint y: 73, endPoint x: 411, endPoint y: 88, distance: 97.5
click at [411, 88] on h5 "The team finishing a packaging facility project installs four automated robots.…" at bounding box center [404, 92] width 277 height 62
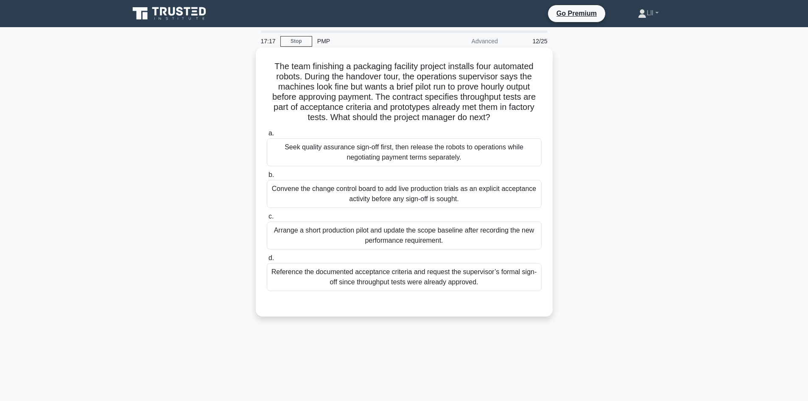
click at [420, 112] on h5 "The team finishing a packaging facility project installs four automated robots.…" at bounding box center [404, 92] width 277 height 62
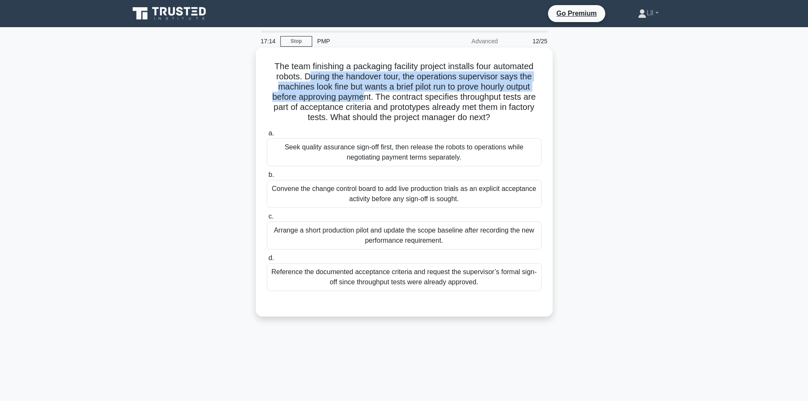
drag, startPoint x: 308, startPoint y: 74, endPoint x: 364, endPoint y: 99, distance: 60.6
click at [364, 99] on h5 "The team finishing a packaging facility project installs four automated robots.…" at bounding box center [404, 92] width 277 height 62
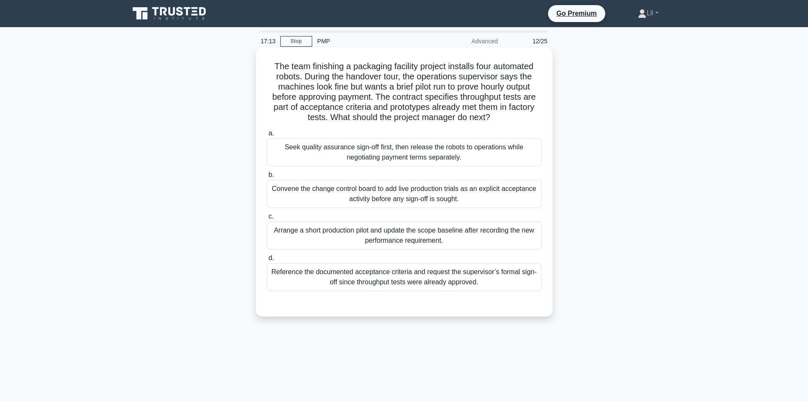
click at [374, 97] on h5 "The team finishing a packaging facility project installs four automated robots.…" at bounding box center [404, 92] width 277 height 62
drag, startPoint x: 364, startPoint y: 70, endPoint x: 453, endPoint y: 69, distance: 88.7
click at [453, 69] on h5 "The team finishing a packaging facility project installs four automated robots.…" at bounding box center [404, 92] width 277 height 62
click at [455, 72] on h5 "The team finishing a packaging facility project installs four automated robots.…" at bounding box center [404, 92] width 277 height 62
click at [424, 81] on h5 "The team finishing a packaging facility project installs four automated robots.…" at bounding box center [404, 92] width 277 height 62
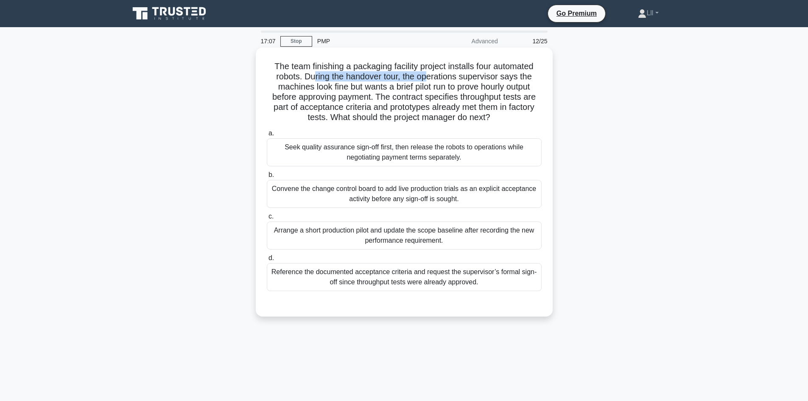
drag, startPoint x: 314, startPoint y: 73, endPoint x: 429, endPoint y: 79, distance: 115.1
click at [428, 76] on h5 "The team finishing a packaging facility project installs four automated robots.…" at bounding box center [404, 92] width 277 height 62
click at [429, 87] on h5 "The team finishing a packaging facility project installs four automated robots.…" at bounding box center [404, 92] width 277 height 62
drag, startPoint x: 311, startPoint y: 71, endPoint x: 442, endPoint y: 74, distance: 131.1
click at [440, 74] on h5 "The team finishing a packaging facility project installs four automated robots.…" at bounding box center [404, 92] width 277 height 62
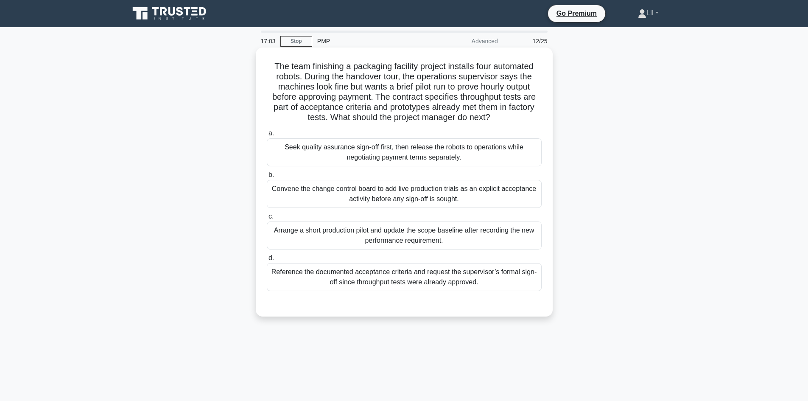
click at [477, 78] on h5 "The team finishing a packaging facility project installs four automated robots.…" at bounding box center [404, 92] width 277 height 62
click at [307, 77] on h5 "The team finishing a packaging facility project installs four automated robots.…" at bounding box center [404, 92] width 277 height 62
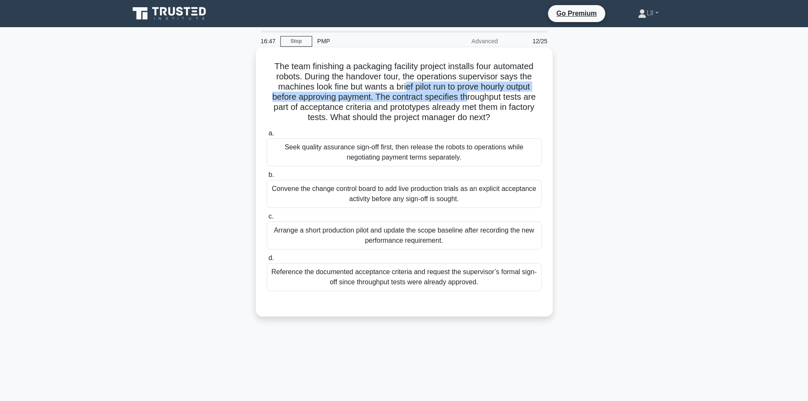
drag, startPoint x: 404, startPoint y: 85, endPoint x: 463, endPoint y: 96, distance: 60.8
click at [464, 96] on h5 "The team finishing a packaging facility project installs four automated robots.…" at bounding box center [404, 92] width 277 height 62
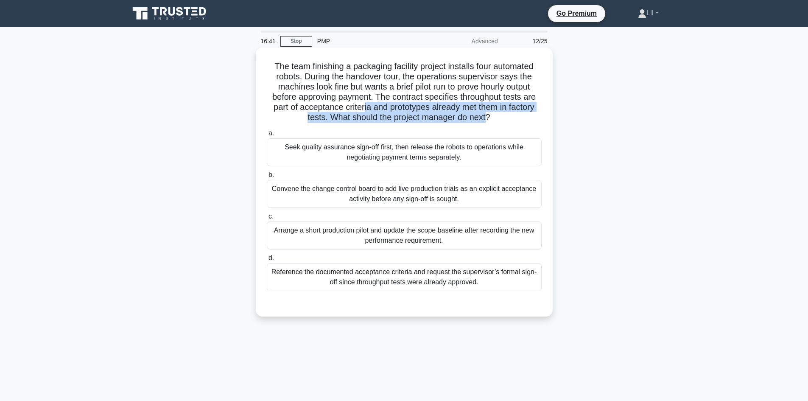
drag, startPoint x: 362, startPoint y: 107, endPoint x: 487, endPoint y: 113, distance: 125.7
click at [487, 113] on h5 "The team finishing a packaging facility project installs four automated robots.…" at bounding box center [404, 92] width 277 height 62
click at [488, 121] on h5 "The team finishing a packaging facility project installs four automated robots.…" at bounding box center [404, 92] width 277 height 62
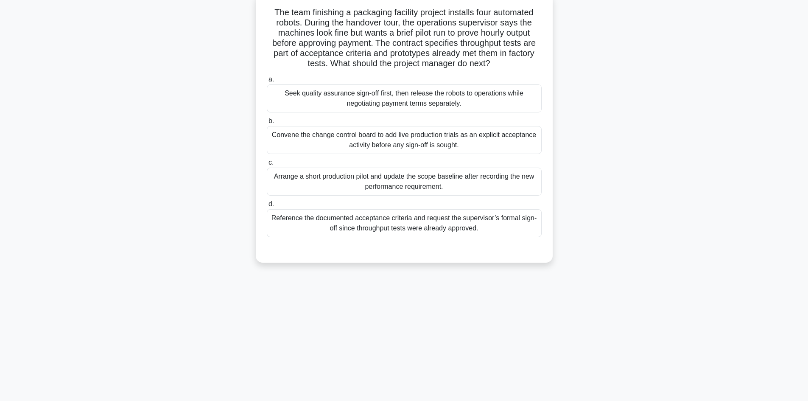
scroll to position [57, 0]
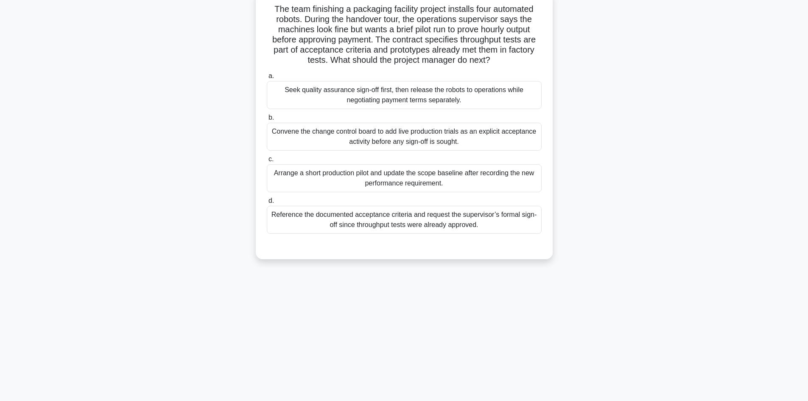
click at [382, 228] on div "Reference the documented acceptance criteria and request the supervisor’s forma…" at bounding box center [404, 220] width 275 height 28
click at [267, 204] on input "d. Reference the documented acceptance criteria and request the supervisor’s fo…" at bounding box center [267, 201] width 0 height 6
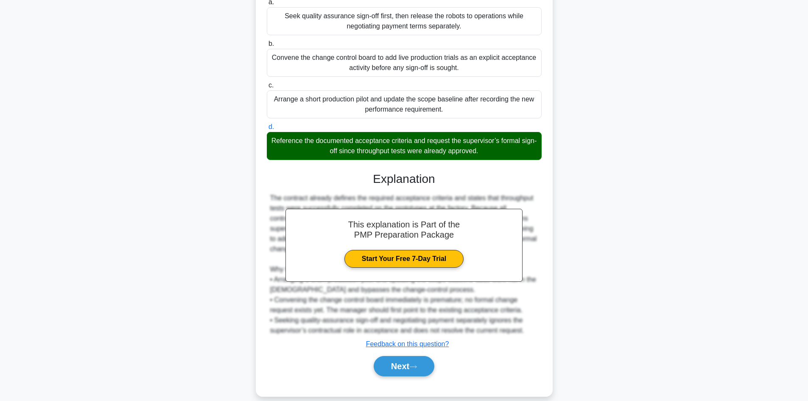
scroll to position [143, 0]
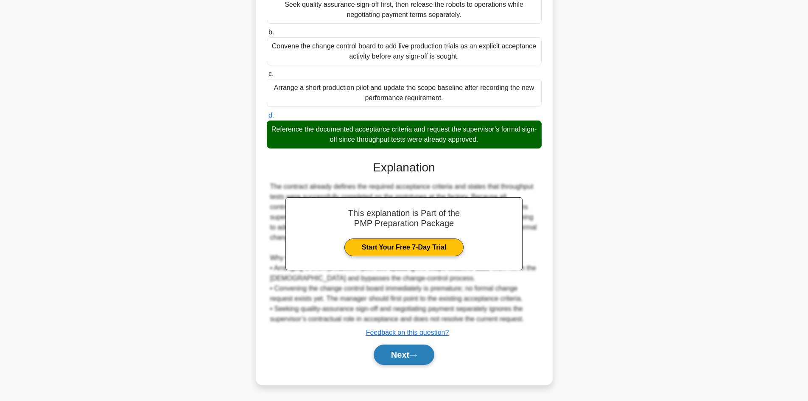
click at [414, 362] on button "Next" at bounding box center [404, 355] width 61 height 20
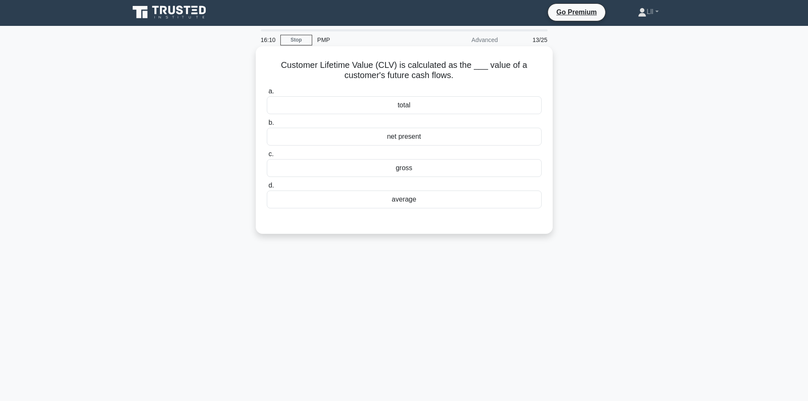
scroll to position [0, 0]
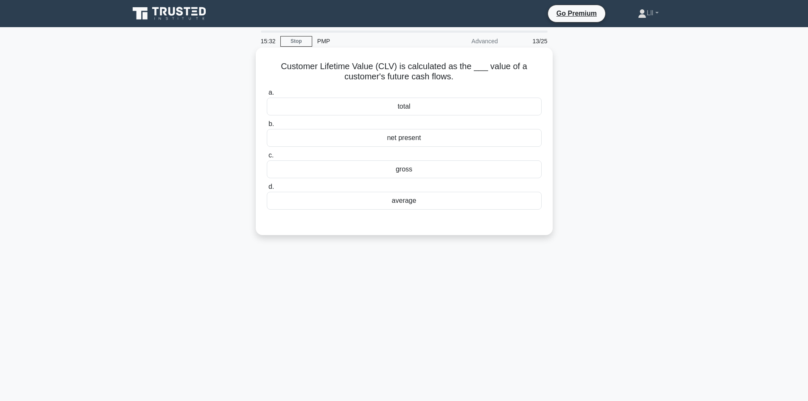
click at [428, 104] on div "total" at bounding box center [404, 107] width 275 height 18
click at [267, 95] on input "a. total" at bounding box center [267, 93] width 0 height 6
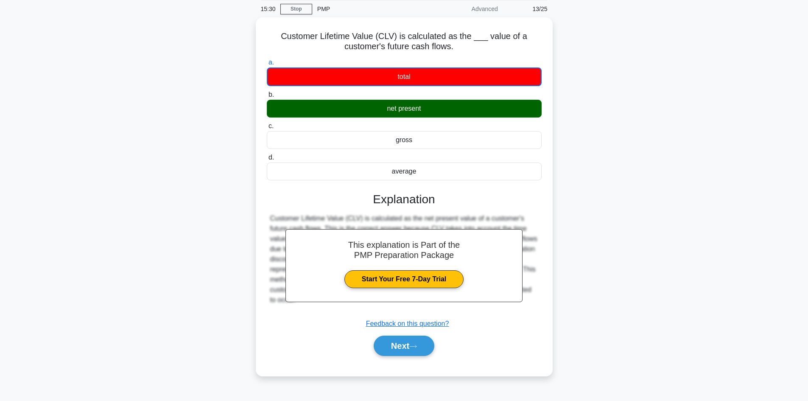
scroll to position [57, 0]
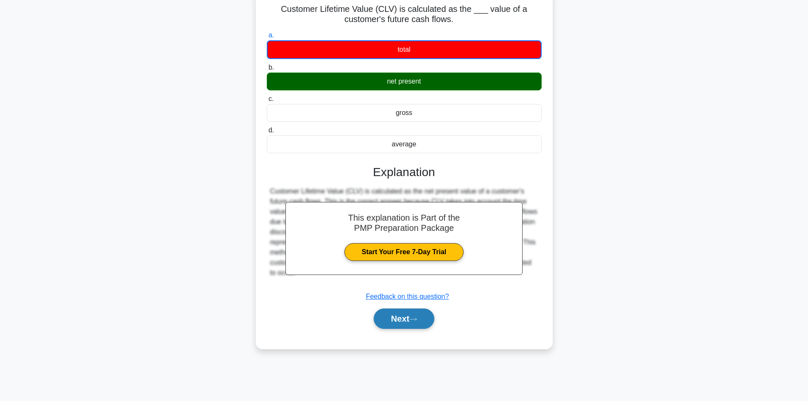
click at [394, 318] on button "Next" at bounding box center [404, 318] width 61 height 20
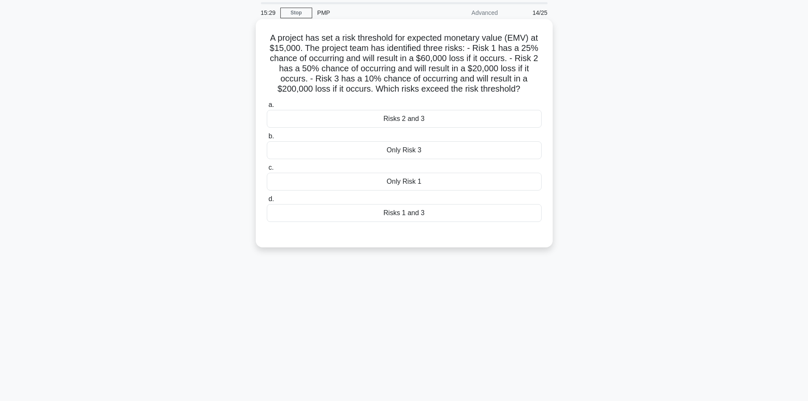
scroll to position [0, 0]
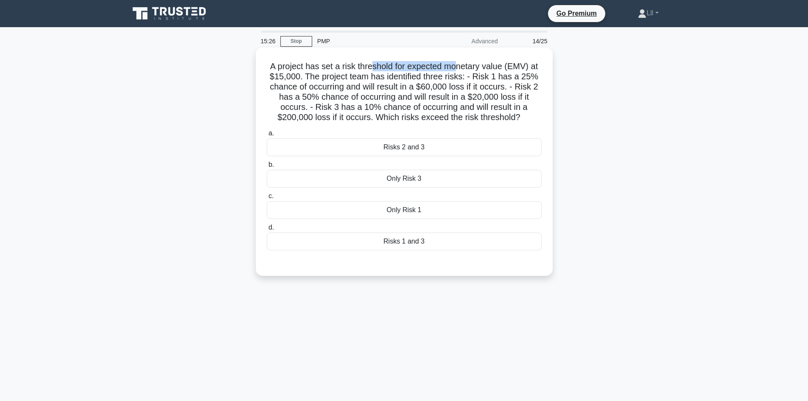
drag, startPoint x: 373, startPoint y: 70, endPoint x: 458, endPoint y: 70, distance: 85.3
click at [458, 70] on h5 "A project has set a risk threshold for expected monetary value (EMV) at $15,000…" at bounding box center [404, 92] width 277 height 62
click at [468, 77] on h5 "A project has set a risk threshold for expected monetary value (EMV) at $15,000…" at bounding box center [404, 92] width 277 height 62
drag, startPoint x: 418, startPoint y: 63, endPoint x: 511, endPoint y: 76, distance: 93.9
click at [511, 76] on h5 "A project has set a risk threshold for expected monetary value (EMV) at $15,000…" at bounding box center [404, 92] width 277 height 62
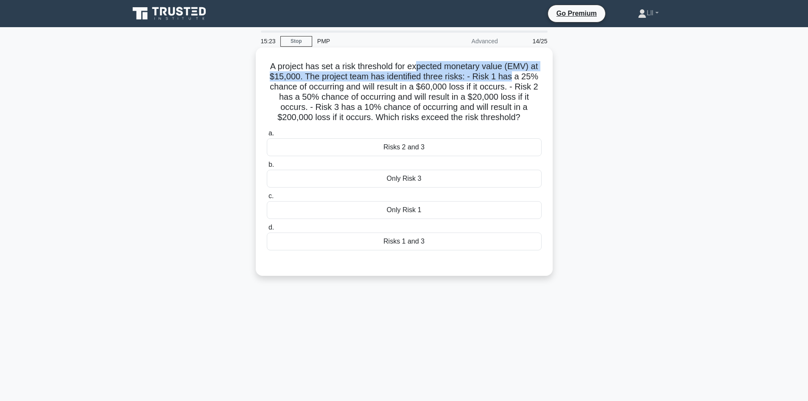
click at [511, 76] on h5 "A project has set a risk threshold for expected monetary value (EMV) at $15,000…" at bounding box center [404, 92] width 277 height 62
drag, startPoint x: 371, startPoint y: 78, endPoint x: 467, endPoint y: 78, distance: 95.9
click at [467, 78] on h5 "A project has set a risk threshold for expected monetary value (EMV) at $15,000…" at bounding box center [404, 92] width 277 height 62
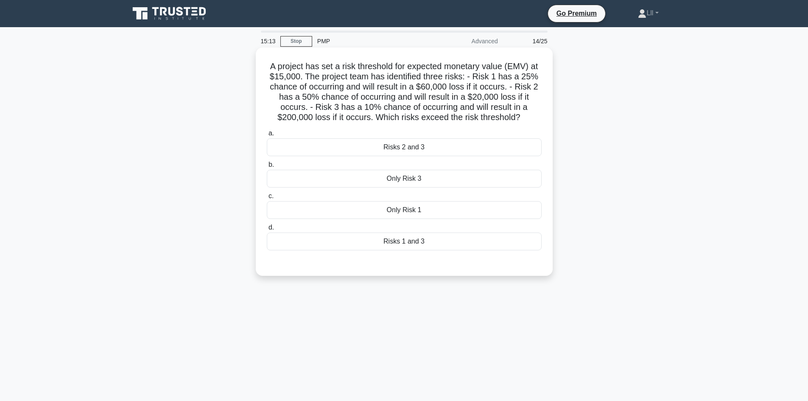
click at [483, 76] on h5 "A project has set a risk threshold for expected monetary value (EMV) at $15,000…" at bounding box center [404, 92] width 277 height 62
click at [435, 182] on div "Only Risk 3" at bounding box center [404, 179] width 275 height 18
click at [267, 168] on input "b. Only Risk 3" at bounding box center [267, 165] width 0 height 6
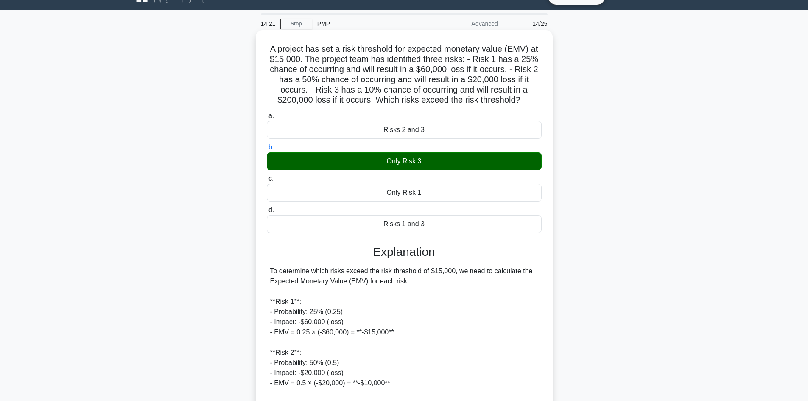
scroll to position [214, 0]
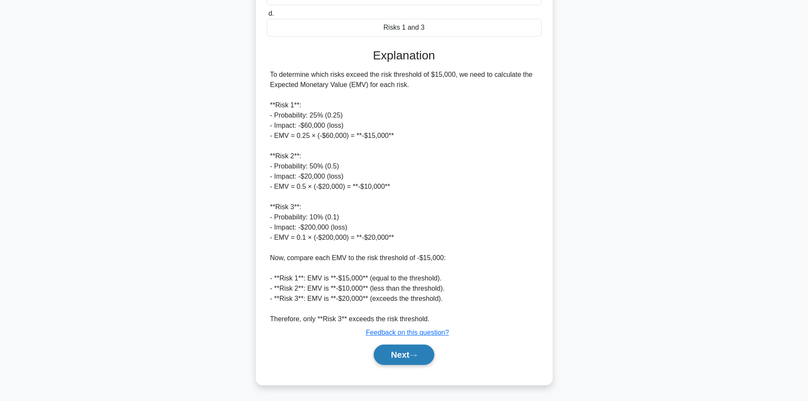
click at [411, 355] on button "Next" at bounding box center [404, 355] width 61 height 20
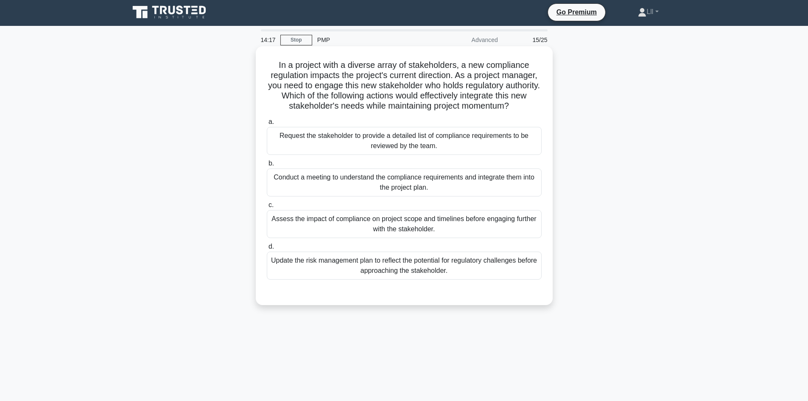
scroll to position [0, 0]
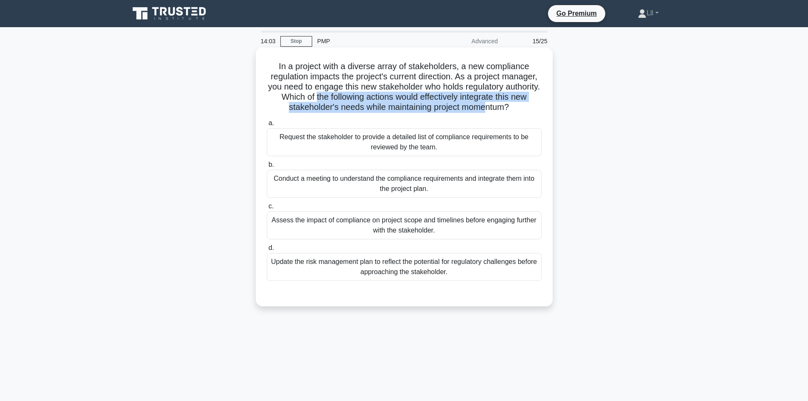
drag, startPoint x: 350, startPoint y: 97, endPoint x: 505, endPoint y: 103, distance: 155.0
click at [505, 103] on h5 "In a project with a diverse array of stakeholders, a new compliance regulation …" at bounding box center [404, 87] width 277 height 52
click at [404, 112] on h5 "In a project with a diverse array of stakeholders, a new compliance regulation …" at bounding box center [404, 87] width 277 height 52
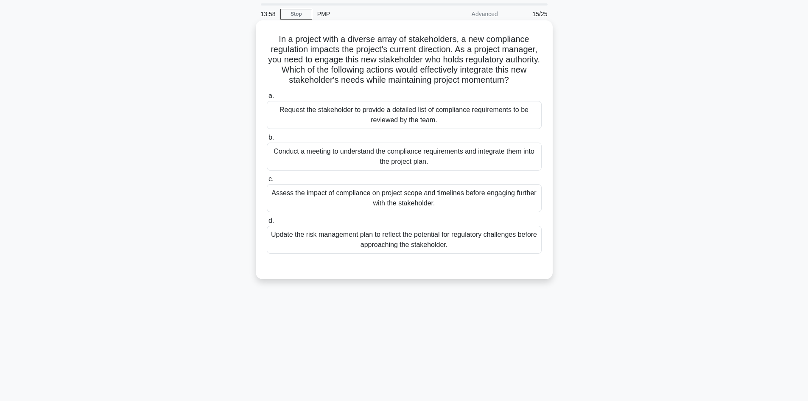
scroll to position [57, 0]
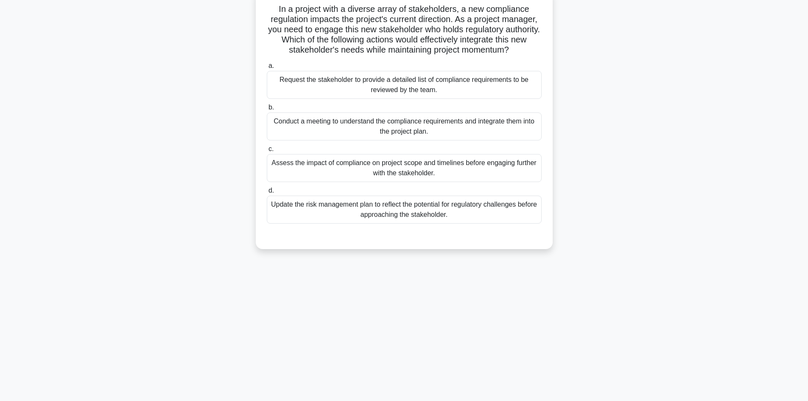
click at [377, 123] on div "Conduct a meeting to understand the compliance requirements and integrate them …" at bounding box center [404, 126] width 275 height 28
click at [267, 110] on input "b. Conduct a meeting to understand the compliance requirements and integrate th…" at bounding box center [267, 108] width 0 height 6
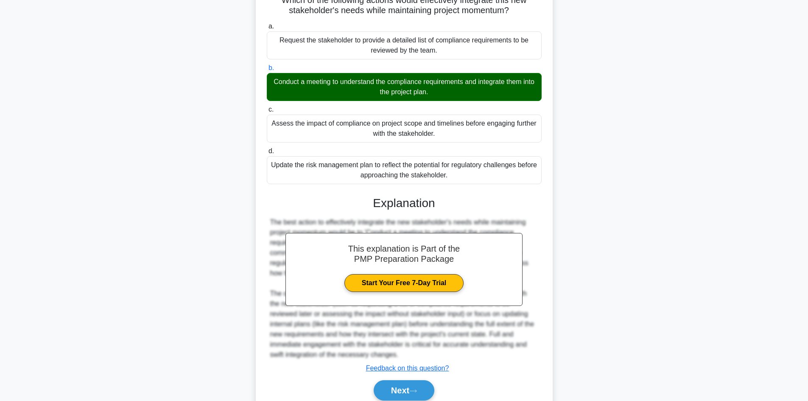
scroll to position [133, 0]
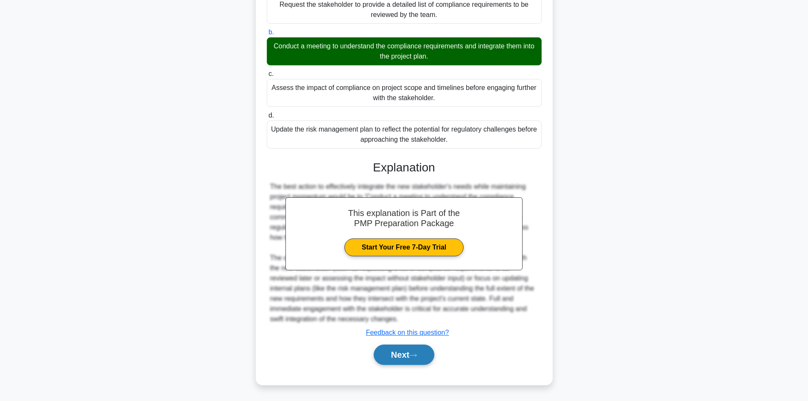
click at [400, 363] on button "Next" at bounding box center [404, 355] width 61 height 20
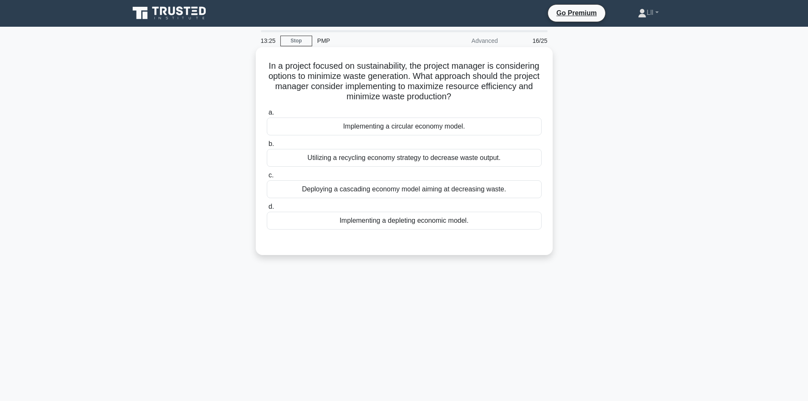
scroll to position [0, 0]
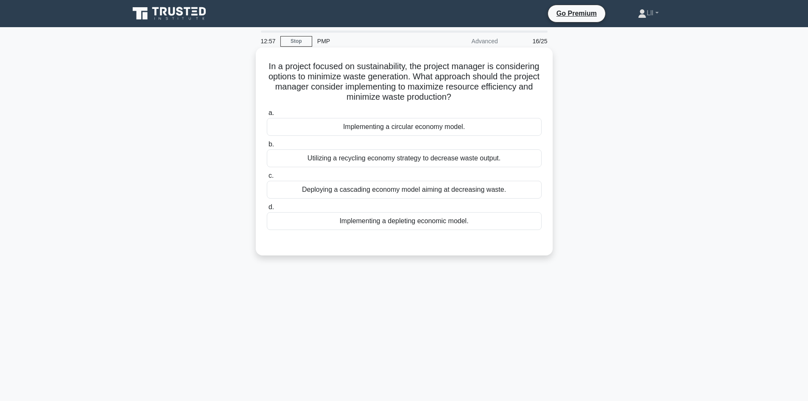
click at [428, 132] on div "Implementing a circular economy model." at bounding box center [404, 127] width 275 height 18
click at [267, 116] on input "a. Implementing a circular economy model." at bounding box center [267, 113] width 0 height 6
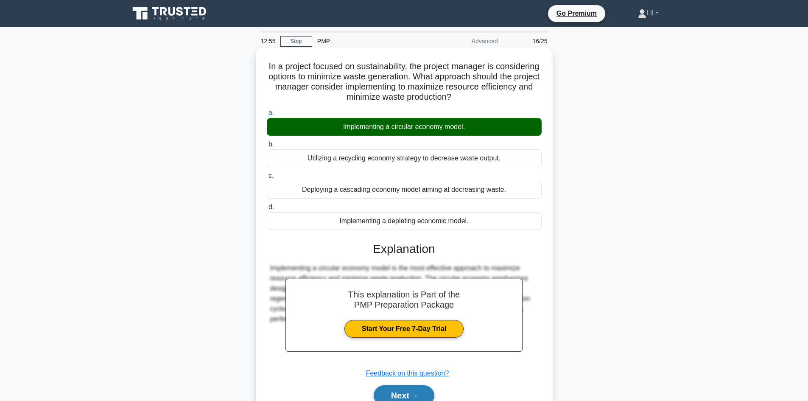
click at [423, 398] on button "Next" at bounding box center [404, 395] width 61 height 20
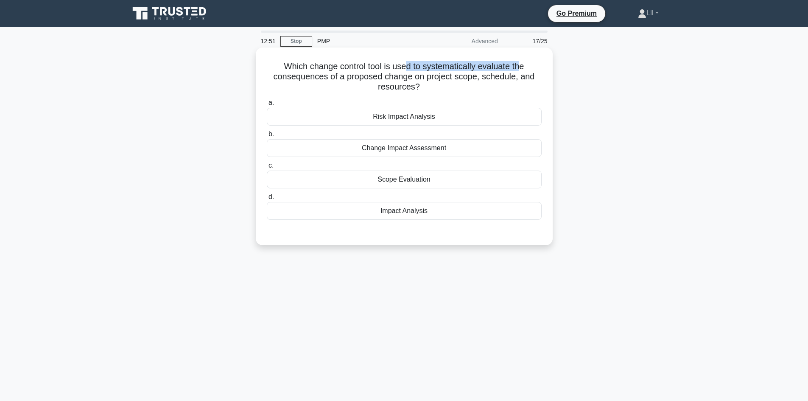
drag, startPoint x: 406, startPoint y: 66, endPoint x: 525, endPoint y: 67, distance: 118.4
click at [525, 67] on h5 "Which change control tool is used to systematically evaluate the consequences o…" at bounding box center [404, 76] width 277 height 31
click at [528, 69] on h5 "Which change control tool is used to systematically evaluate the consequences o…" at bounding box center [404, 76] width 277 height 31
drag, startPoint x: 311, startPoint y: 81, endPoint x: 482, endPoint y: 84, distance: 171.0
click at [482, 84] on h5 "Which change control tool is used to systematically evaluate the consequences o…" at bounding box center [404, 76] width 277 height 31
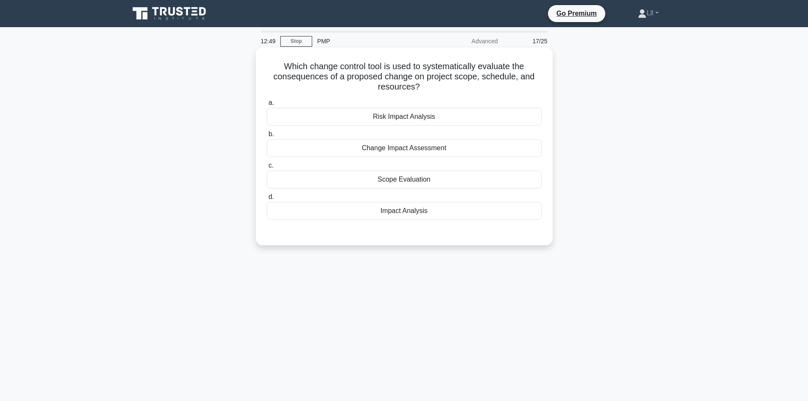
click at [465, 87] on h5 "Which change control tool is used to systematically evaluate the consequences o…" at bounding box center [404, 76] width 277 height 31
drag, startPoint x: 442, startPoint y: 76, endPoint x: 547, endPoint y: 85, distance: 104.8
click at [547, 85] on div "Which change control tool is used to systematically evaluate the consequences o…" at bounding box center [404, 146] width 290 height 191
click at [539, 89] on h5 "Which change control tool is used to systematically evaluate the consequences o…" at bounding box center [404, 76] width 277 height 31
click at [416, 211] on div "Impact Analysis" at bounding box center [404, 211] width 275 height 18
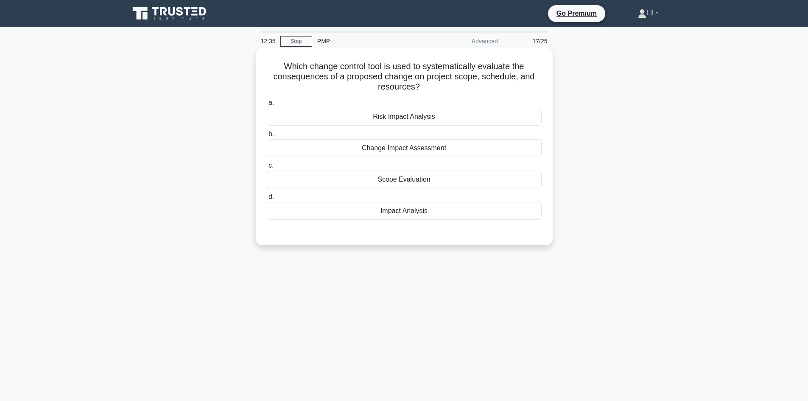
click at [267, 200] on input "d. Impact Analysis" at bounding box center [267, 197] width 0 height 6
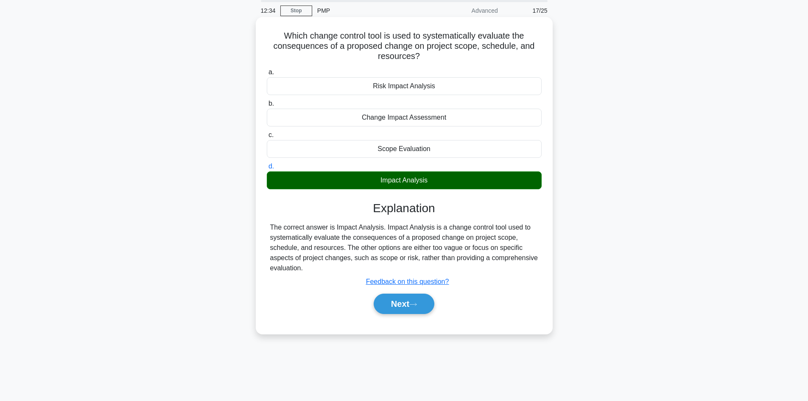
scroll to position [57, 0]
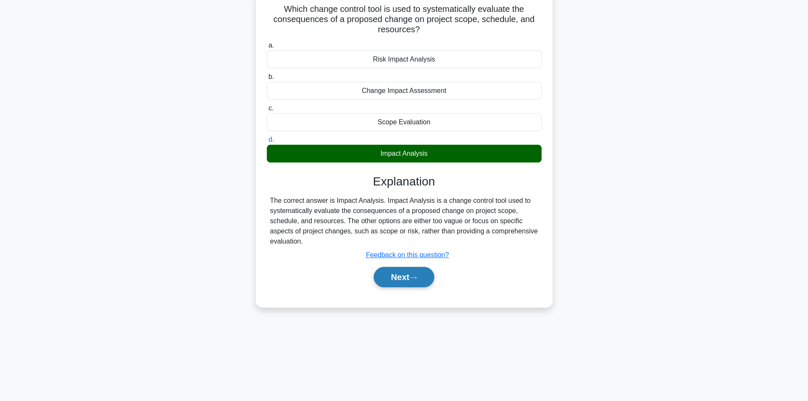
click at [404, 281] on button "Next" at bounding box center [404, 277] width 61 height 20
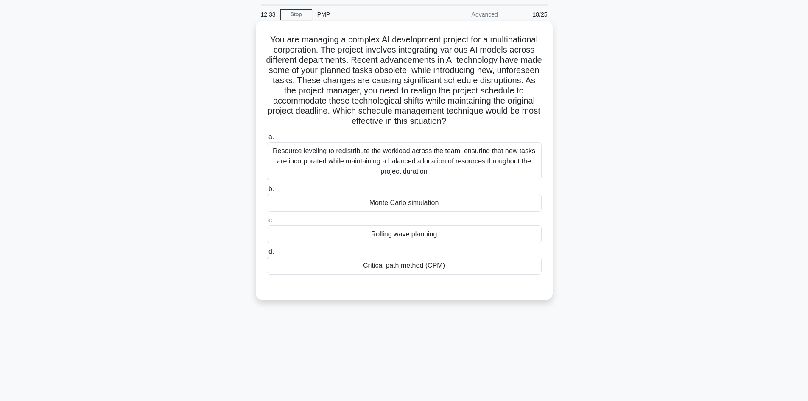
scroll to position [0, 0]
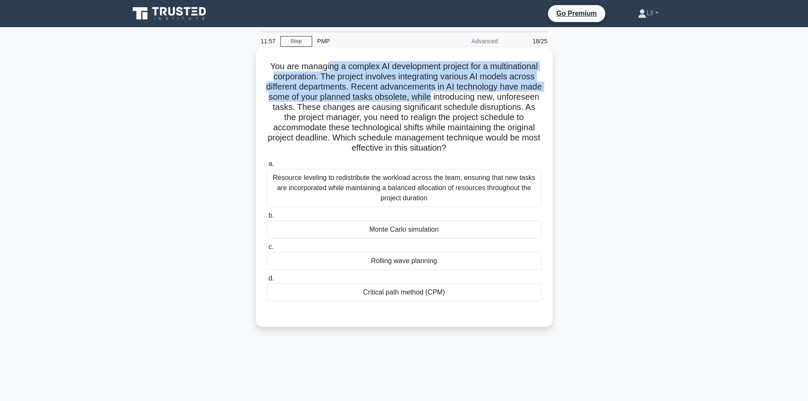
drag, startPoint x: 352, startPoint y: 66, endPoint x: 536, endPoint y: 99, distance: 187.6
click at [535, 99] on h5 "You are managing a complex AI development project for a multinational corporati…" at bounding box center [404, 107] width 277 height 93
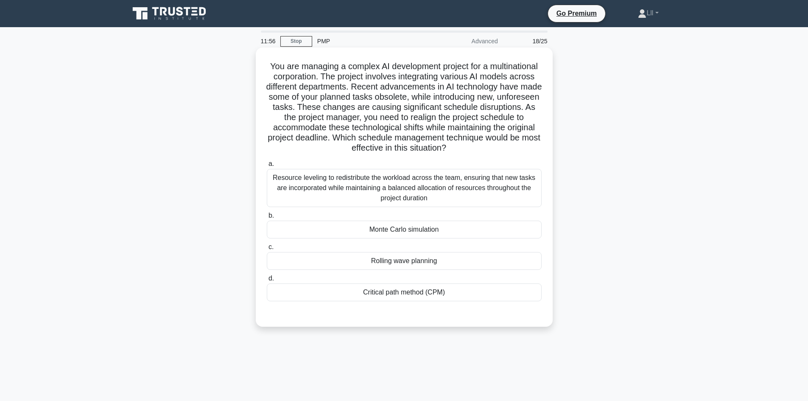
click at [491, 108] on h5 "You are managing a complex AI development project for a multinational corporati…" at bounding box center [404, 107] width 277 height 93
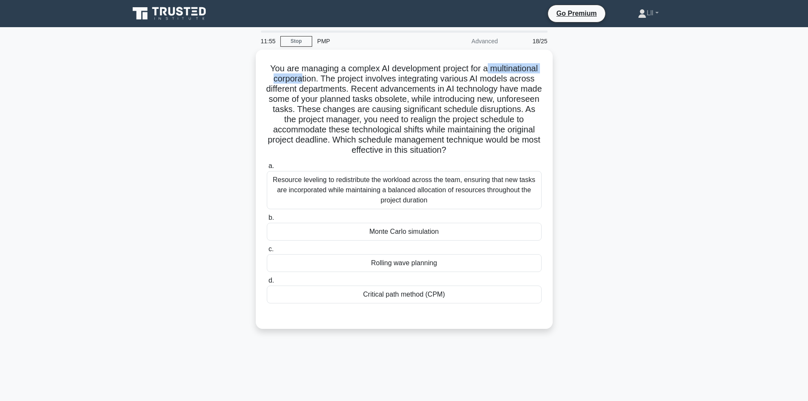
drag, startPoint x: 353, startPoint y: 73, endPoint x: 575, endPoint y: 70, distance: 222.4
click at [575, 70] on div "You are managing a complex AI development project for a multinational corporati…" at bounding box center [404, 194] width 560 height 289
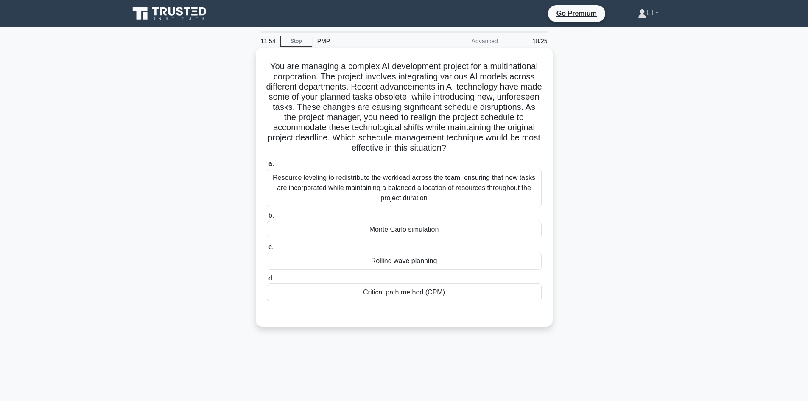
click at [472, 79] on h5 "You are managing a complex AI development project for a multinational corporati…" at bounding box center [404, 107] width 277 height 93
click at [367, 66] on h5 "You are managing a complex AI development project for a multinational corporati…" at bounding box center [404, 107] width 277 height 93
drag, startPoint x: 360, startPoint y: 73, endPoint x: 485, endPoint y: 78, distance: 125.2
click at [485, 78] on h5 "You are managing a complex AI development project for a multinational corporati…" at bounding box center [404, 107] width 277 height 93
click at [545, 98] on div "You are managing a complex AI development project for a multinational corporati…" at bounding box center [404, 187] width 290 height 272
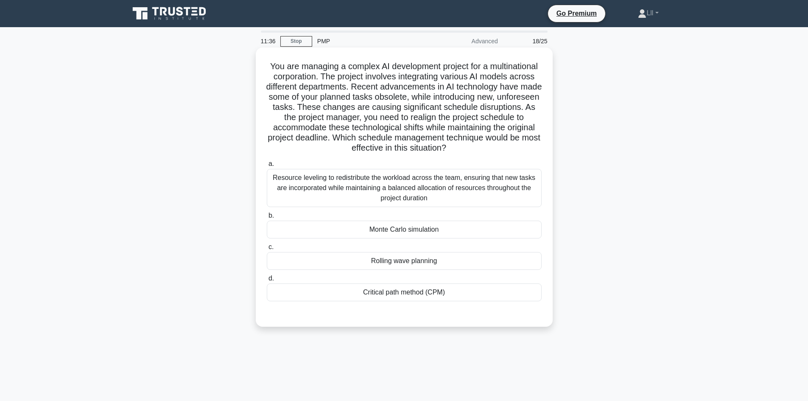
click at [373, 81] on h5 "You are managing a complex AI development project for a multinational corporati…" at bounding box center [404, 107] width 277 height 93
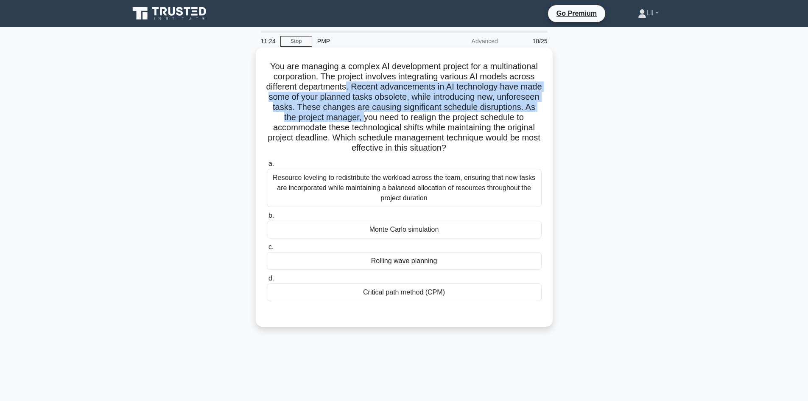
drag, startPoint x: 422, startPoint y: 85, endPoint x: 492, endPoint y: 119, distance: 78.0
click at [492, 119] on h5 "You are managing a complex AI development project for a multinational corporati…" at bounding box center [404, 107] width 277 height 93
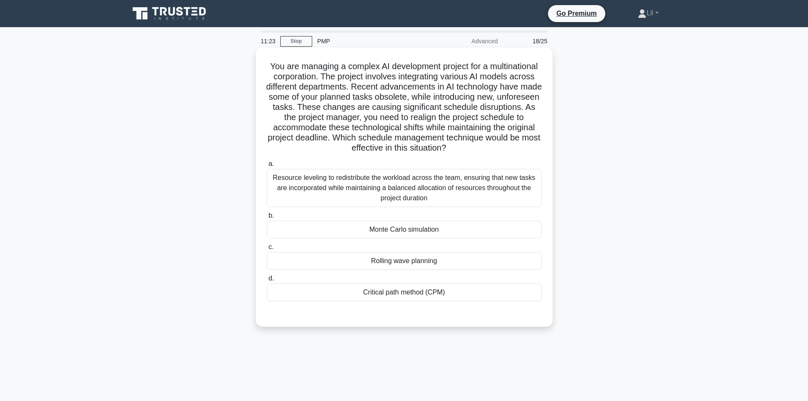
click at [503, 122] on h5 "You are managing a complex AI development project for a multinational corporati…" at bounding box center [404, 107] width 277 height 93
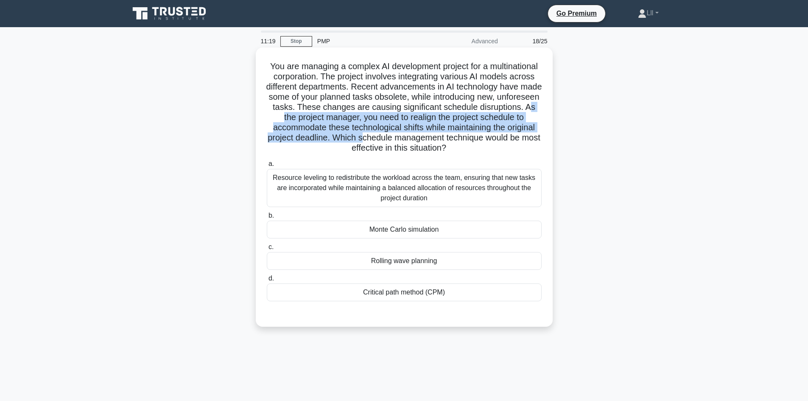
drag, startPoint x: 401, startPoint y: 121, endPoint x: 494, endPoint y: 135, distance: 93.5
click at [496, 138] on h5 "You are managing a complex AI development project for a multinational corporati…" at bounding box center [404, 107] width 277 height 93
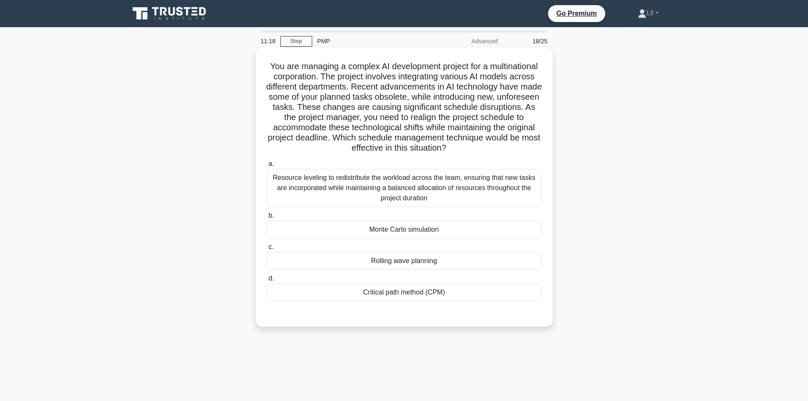
click at [373, 117] on h5 "You are managing a complex AI development project for a multinational corporati…" at bounding box center [404, 107] width 277 height 93
drag, startPoint x: 343, startPoint y: 149, endPoint x: 497, endPoint y: 153, distance: 154.1
click at [497, 153] on h5 "You are managing a complex AI development project for a multinational corporati…" at bounding box center [404, 107] width 277 height 93
click at [438, 265] on div "Rolling wave planning" at bounding box center [404, 261] width 275 height 18
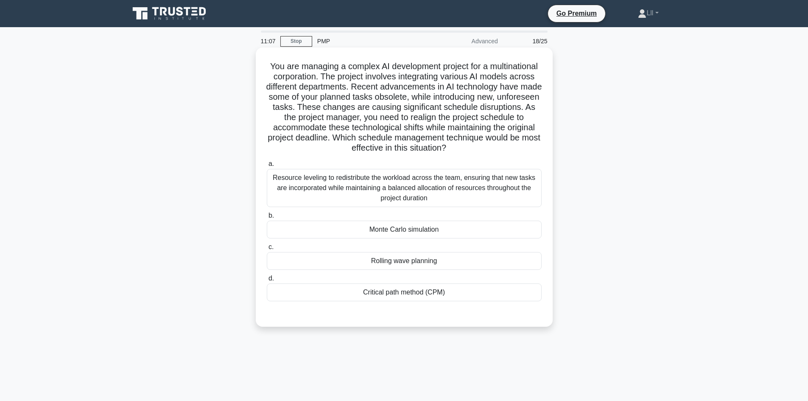
click at [267, 250] on input "c. Rolling wave planning" at bounding box center [267, 247] width 0 height 6
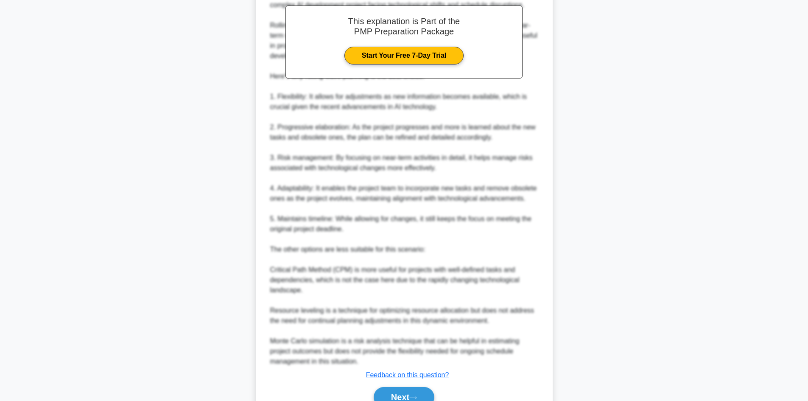
scroll to position [387, 0]
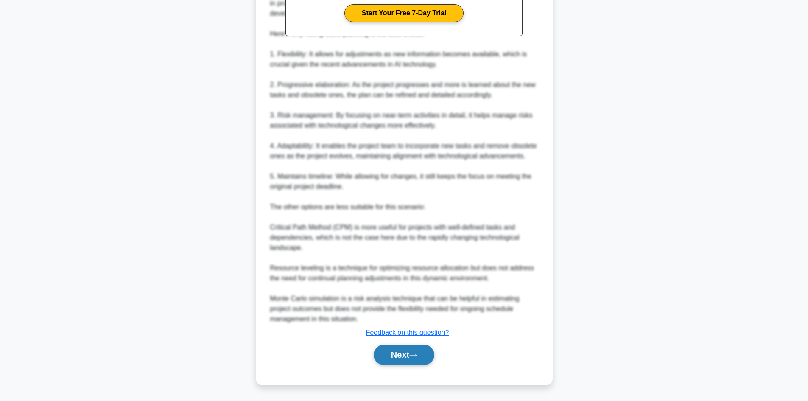
click at [420, 362] on button "Next" at bounding box center [404, 355] width 61 height 20
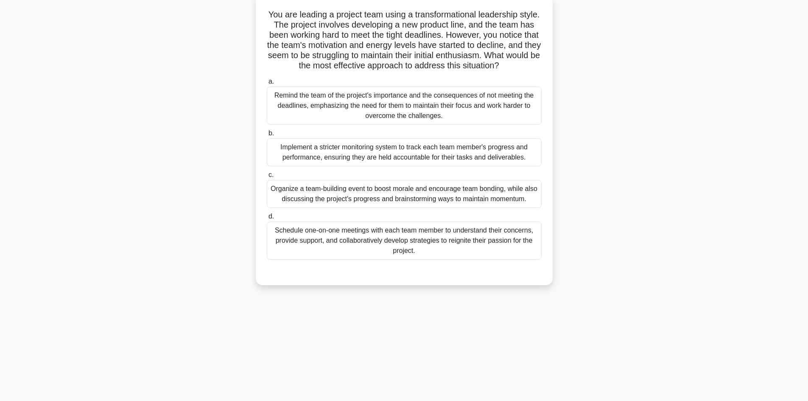
scroll to position [0, 0]
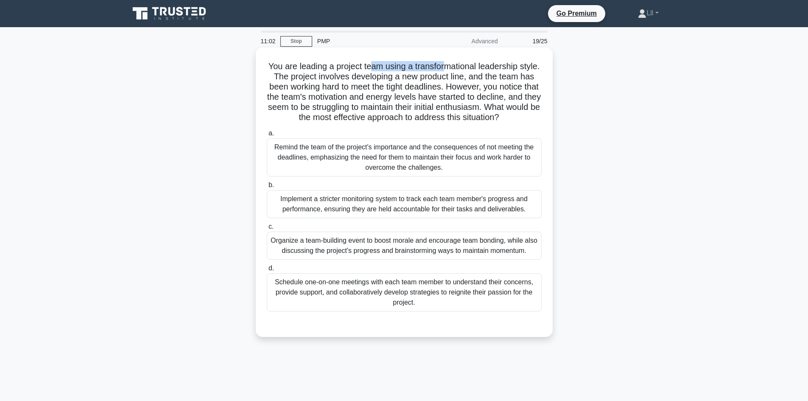
drag, startPoint x: 382, startPoint y: 67, endPoint x: 457, endPoint y: 69, distance: 74.7
click at [457, 69] on h5 "You are leading a project team using a transformational leadership style. The p…" at bounding box center [404, 92] width 277 height 62
click at [470, 76] on h5 "You are leading a project team using a transformational leadership style. The p…" at bounding box center [404, 92] width 277 height 62
drag, startPoint x: 314, startPoint y: 77, endPoint x: 489, endPoint y: 77, distance: 174.4
click at [489, 77] on h5 "You are leading a project team using a transformational leadership style. The p…" at bounding box center [404, 92] width 277 height 62
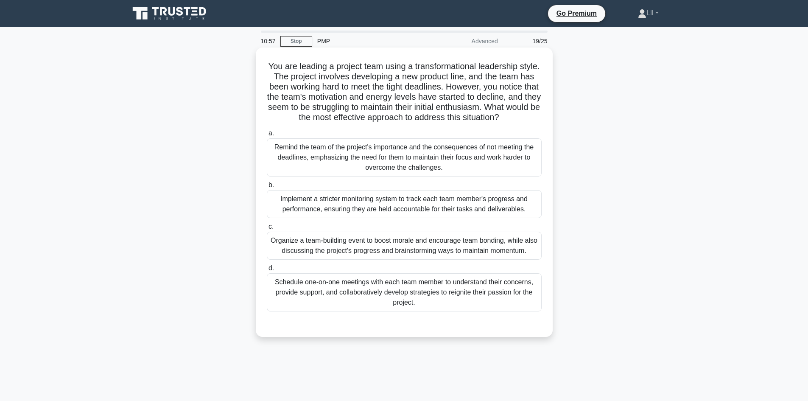
click at [480, 87] on h5 "You are leading a project team using a transformational leadership style. The p…" at bounding box center [404, 92] width 277 height 62
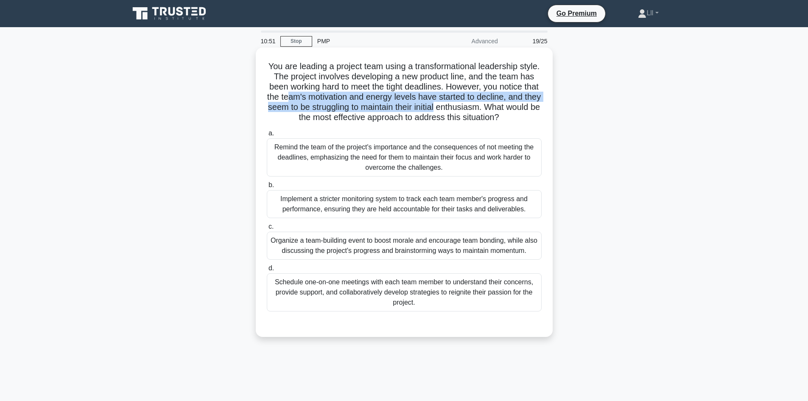
drag, startPoint x: 342, startPoint y: 99, endPoint x: 527, endPoint y: 110, distance: 185.3
click at [526, 106] on h5 "You are leading a project team using a transformational leadership style. The p…" at bounding box center [404, 92] width 277 height 62
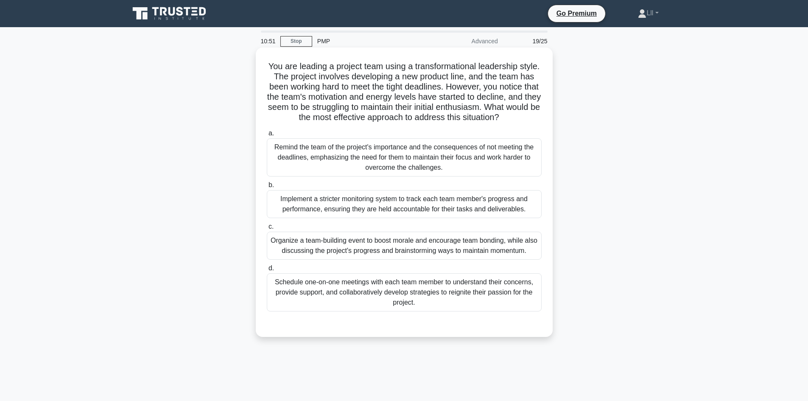
click at [527, 115] on h5 "You are leading a project team using a transformational leadership style. The p…" at bounding box center [404, 92] width 277 height 62
drag, startPoint x: 349, startPoint y: 107, endPoint x: 475, endPoint y: 125, distance: 126.9
click at [475, 123] on h5 "You are leading a project team using a transformational leadership style. The p…" at bounding box center [404, 92] width 277 height 62
click at [500, 123] on h5 "You are leading a project team using a transformational leadership style. The p…" at bounding box center [404, 92] width 277 height 62
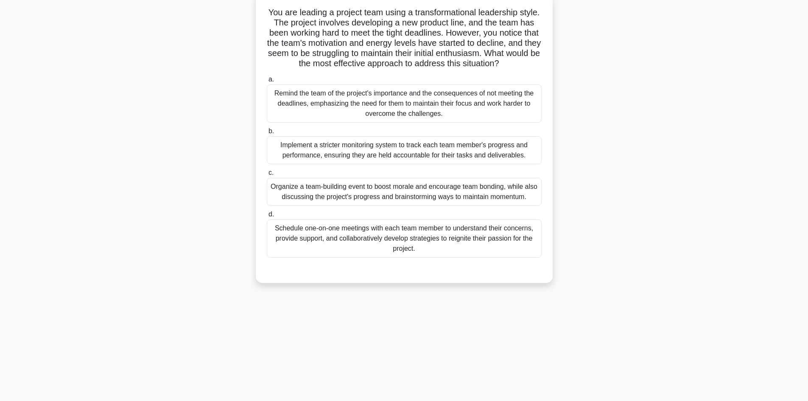
scroll to position [57, 0]
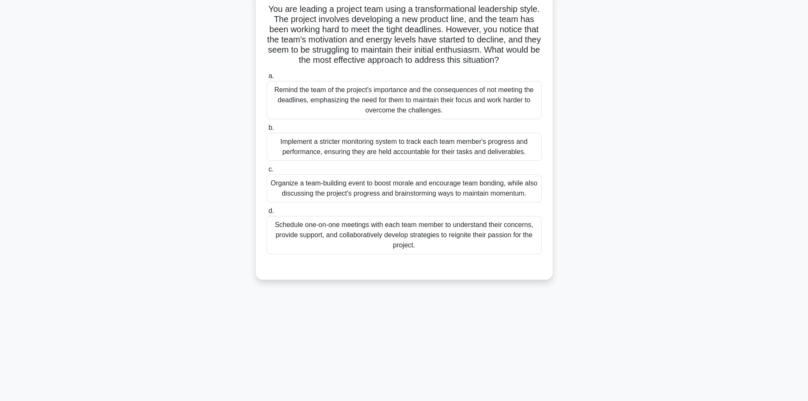
click at [438, 196] on div "Organize a team-building event to boost morale and encourage team bonding, whil…" at bounding box center [404, 188] width 275 height 28
click at [267, 172] on input "c. Organize a team-building event to boost morale and encourage team bonding, w…" at bounding box center [267, 170] width 0 height 6
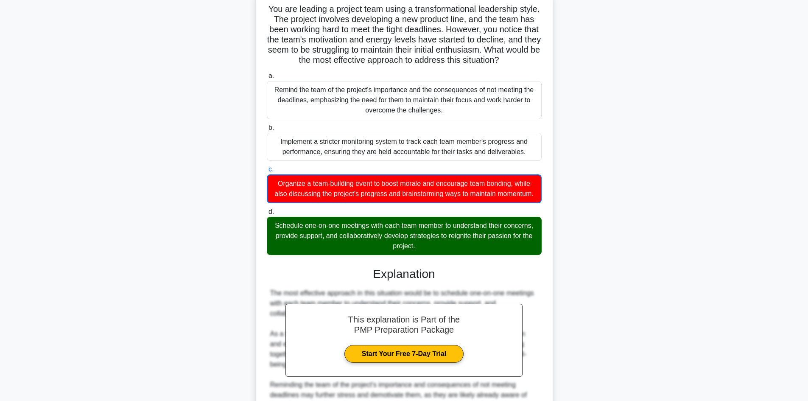
scroll to position [266, 0]
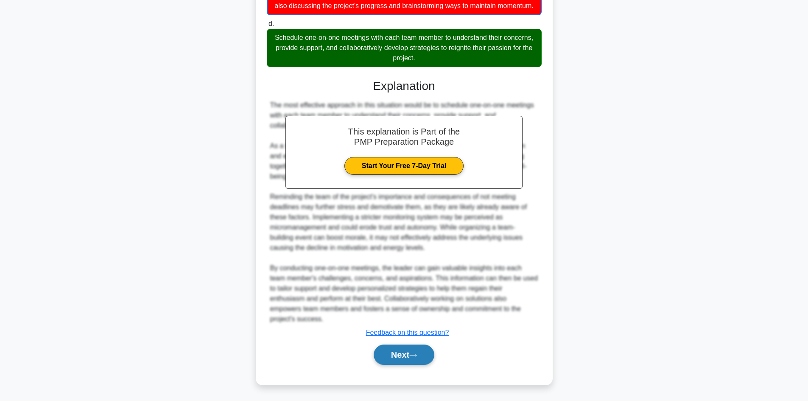
click at [405, 359] on button "Next" at bounding box center [404, 355] width 61 height 20
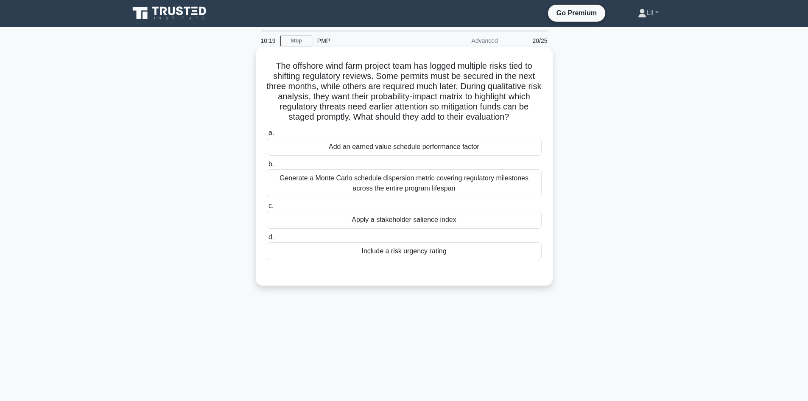
scroll to position [0, 0]
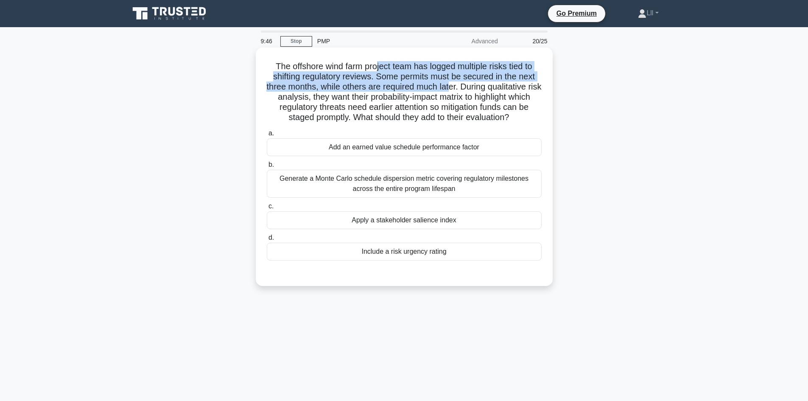
drag, startPoint x: 377, startPoint y: 70, endPoint x: 459, endPoint y: 84, distance: 83.5
click at [459, 84] on h5 "The offshore wind farm project team has logged multiple risks tied to shifting …" at bounding box center [404, 92] width 277 height 62
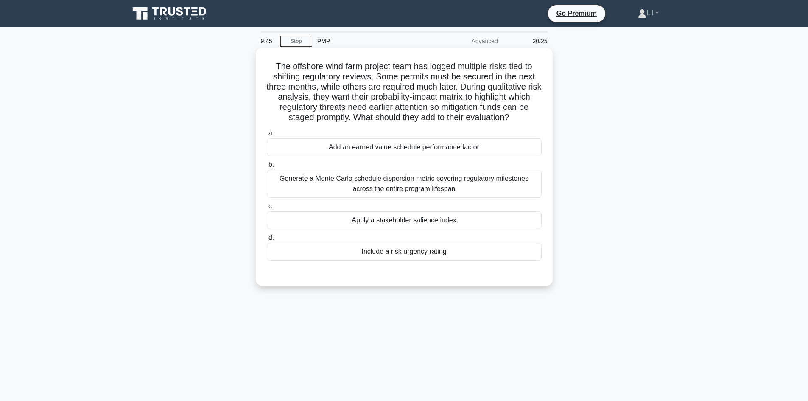
click at [464, 81] on h5 "The offshore wind farm project team has logged multiple risks tied to shifting …" at bounding box center [404, 92] width 277 height 62
click at [412, 71] on h5 "The offshore wind farm project team has logged multiple risks tied to shifting …" at bounding box center [404, 92] width 277 height 62
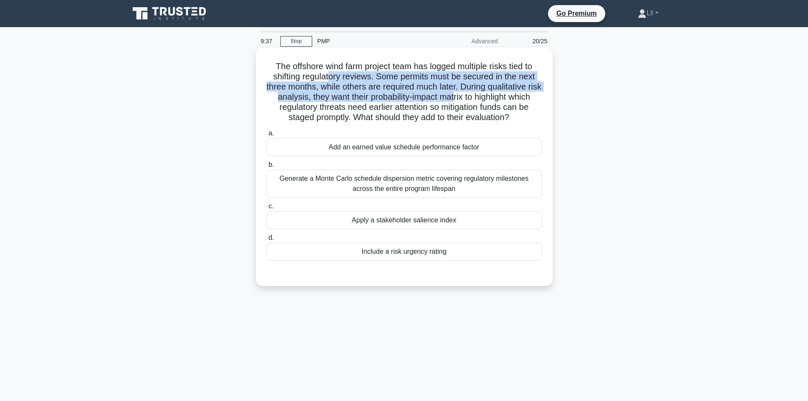
drag, startPoint x: 329, startPoint y: 76, endPoint x: 477, endPoint y: 96, distance: 148.5
click at [477, 96] on h5 "The offshore wind farm project team has logged multiple risks tied to shifting …" at bounding box center [404, 92] width 277 height 62
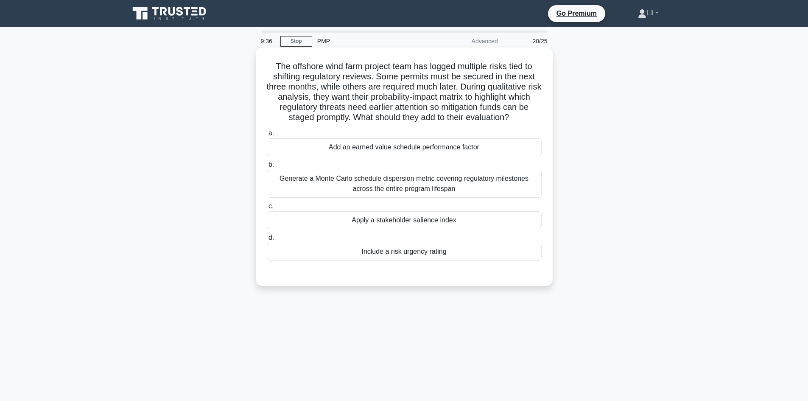
click at [487, 98] on h5 "The offshore wind farm project team has logged multiple risks tied to shifting …" at bounding box center [404, 92] width 277 height 62
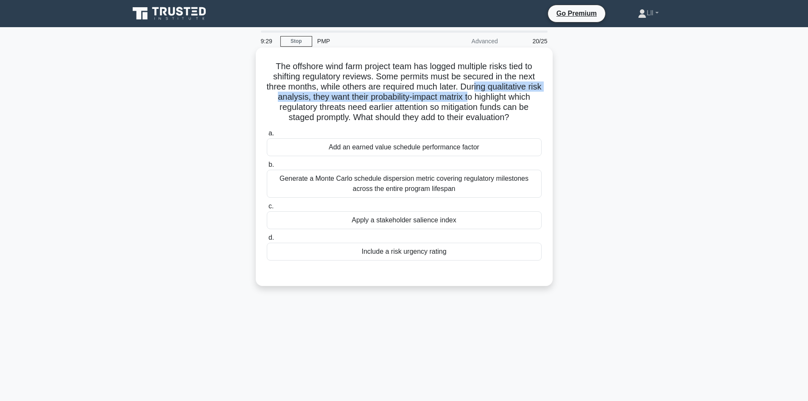
drag, startPoint x: 484, startPoint y: 88, endPoint x: 491, endPoint y: 95, distance: 10.2
click at [491, 95] on h5 "The offshore wind farm project team has logged multiple risks tied to shifting …" at bounding box center [404, 92] width 277 height 62
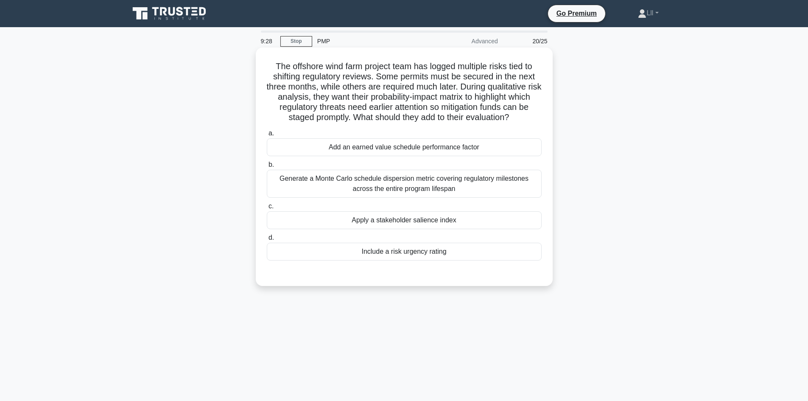
click at [497, 98] on h5 "The offshore wind farm project team has logged multiple risks tied to shifting …" at bounding box center [404, 92] width 277 height 62
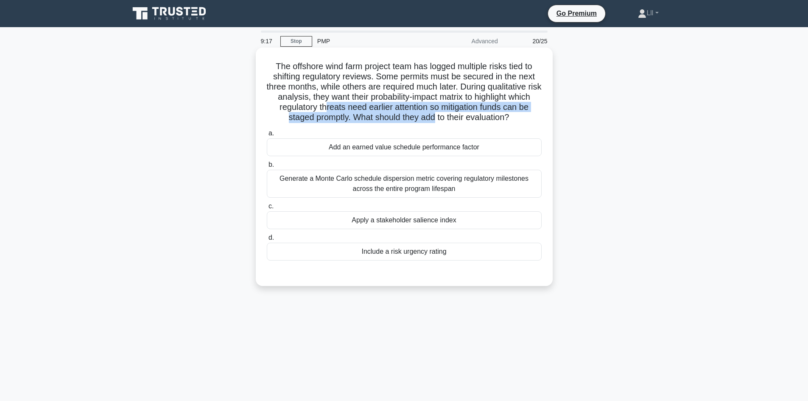
drag, startPoint x: 363, startPoint y: 112, endPoint x: 443, endPoint y: 108, distance: 79.8
click at [442, 115] on h5 "The offshore wind farm project team has logged multiple risks tied to shifting …" at bounding box center [404, 92] width 277 height 62
click at [442, 107] on h5 "The offshore wind farm project team has logged multiple risks tied to shifting …" at bounding box center [404, 92] width 277 height 62
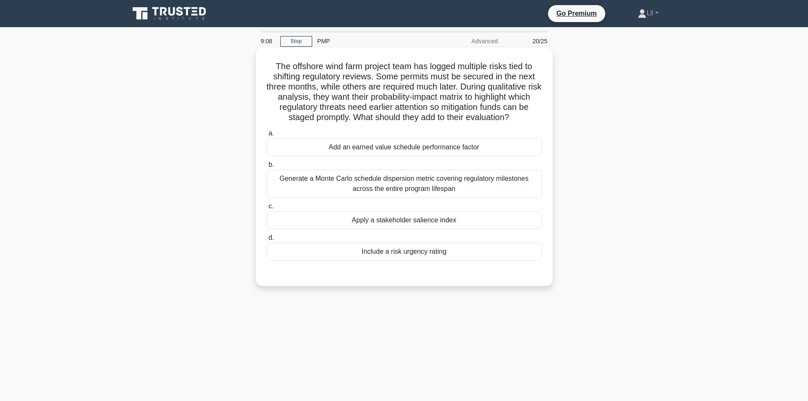
click at [465, 255] on div "Include a risk urgency rating" at bounding box center [404, 252] width 275 height 18
click at [267, 241] on input "d. Include a risk urgency rating" at bounding box center [267, 238] width 0 height 6
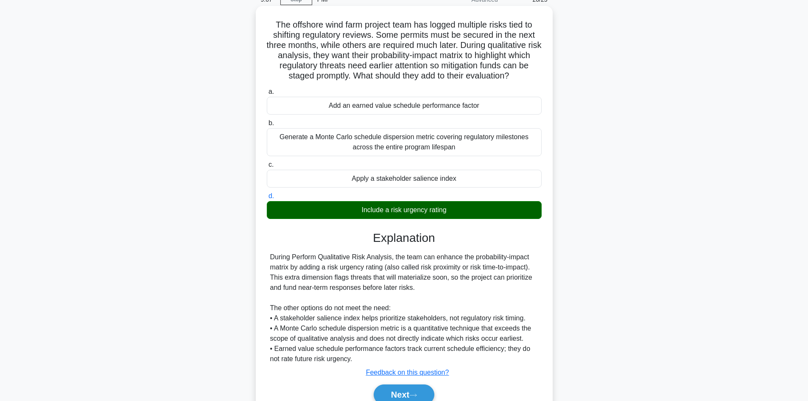
scroll to position [82, 0]
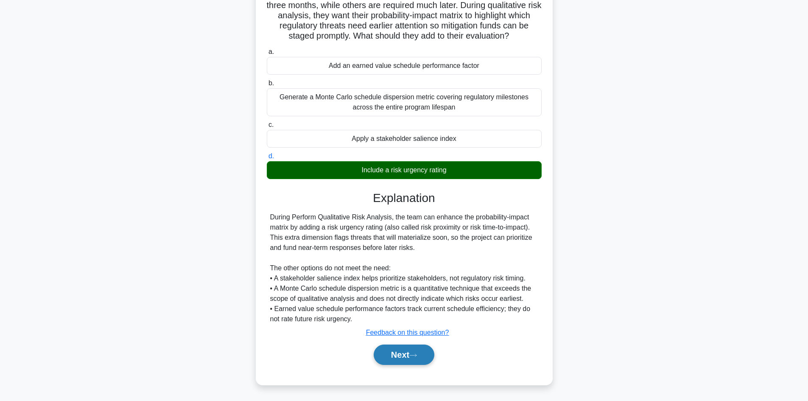
click at [401, 354] on button "Next" at bounding box center [404, 355] width 61 height 20
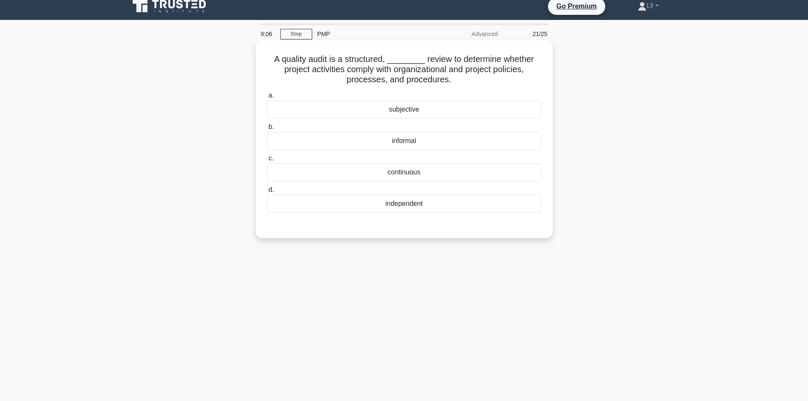
scroll to position [0, 0]
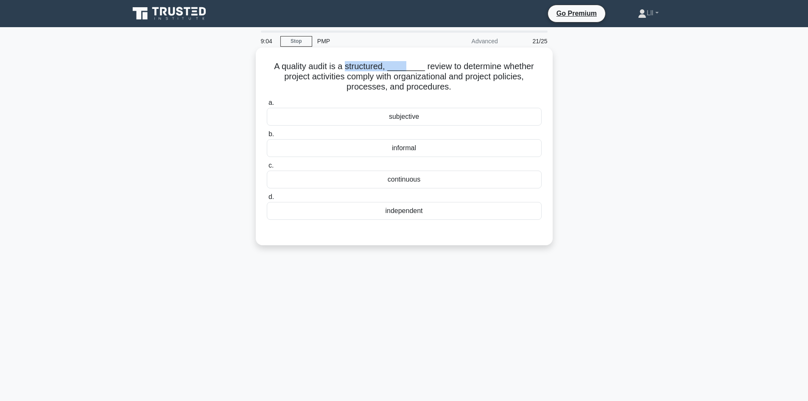
drag, startPoint x: 349, startPoint y: 67, endPoint x: 405, endPoint y: 71, distance: 55.7
click at [405, 71] on h5 "A quality audit is a structured, ________ review to determine whether project a…" at bounding box center [404, 76] width 277 height 31
click at [448, 78] on h5 "A quality audit is a structured, ________ review to determine whether project a…" at bounding box center [404, 76] width 277 height 31
click at [448, 214] on div "independent" at bounding box center [404, 211] width 275 height 18
click at [267, 200] on input "d. independent" at bounding box center [267, 197] width 0 height 6
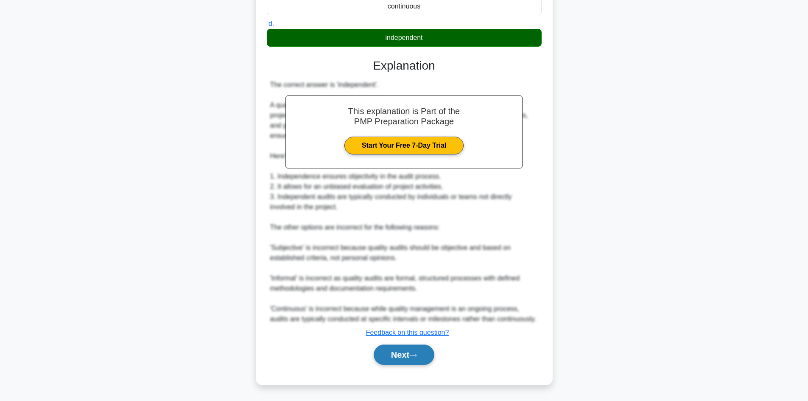
click at [404, 350] on button "Next" at bounding box center [404, 355] width 61 height 20
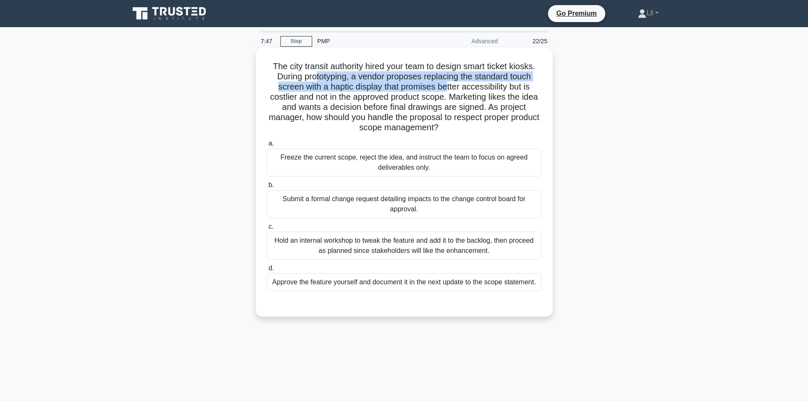
drag, startPoint x: 312, startPoint y: 75, endPoint x: 446, endPoint y: 85, distance: 134.5
click at [446, 85] on h5 "The city transit authority hired your team to design smart ticket kiosks. Durin…" at bounding box center [404, 97] width 277 height 72
click at [473, 82] on h5 "The city transit authority hired your team to design smart ticket kiosks. Durin…" at bounding box center [404, 97] width 277 height 72
drag, startPoint x: 469, startPoint y: 76, endPoint x: 509, endPoint y: 87, distance: 41.0
click at [509, 87] on h5 "The city transit authority hired your team to design smart ticket kiosks. Durin…" at bounding box center [404, 97] width 277 height 72
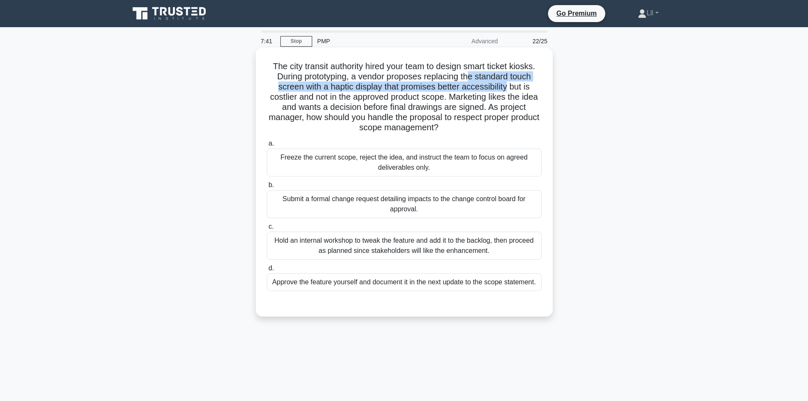
click at [340, 87] on h5 "The city transit authority hired your team to design smart ticket kiosks. Durin…" at bounding box center [404, 97] width 277 height 72
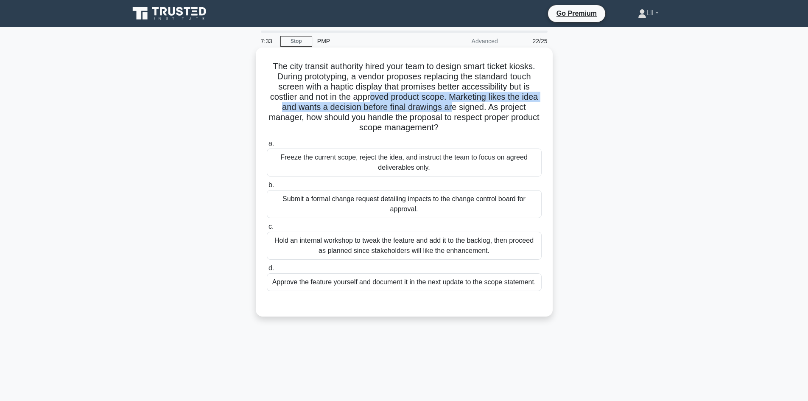
drag, startPoint x: 378, startPoint y: 101, endPoint x: 462, endPoint y: 104, distance: 84.1
click at [462, 104] on h5 "The city transit authority hired your team to design smart ticket kiosks. Durin…" at bounding box center [404, 97] width 277 height 72
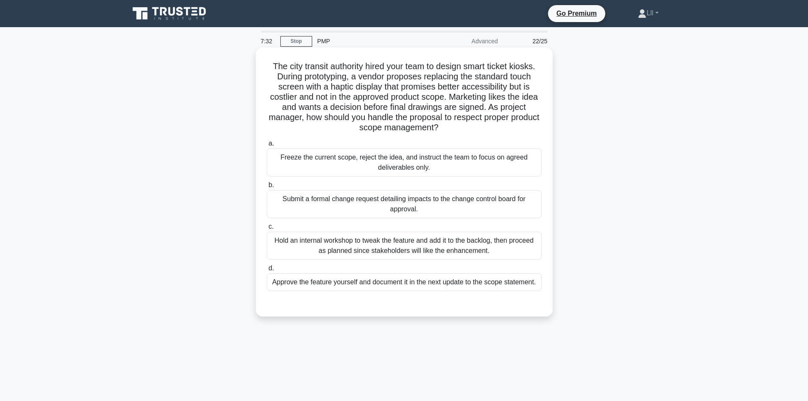
click at [508, 111] on h5 "The city transit authority hired your team to design smart ticket kiosks. Durin…" at bounding box center [404, 97] width 277 height 72
drag, startPoint x: 374, startPoint y: 121, endPoint x: 539, endPoint y: 121, distance: 165.1
click at [539, 121] on h5 "The city transit authority hired your team to design smart ticket kiosks. Durin…" at bounding box center [404, 97] width 277 height 72
click at [511, 124] on h5 "The city transit authority hired your team to design smart ticket kiosks. Durin…" at bounding box center [404, 97] width 277 height 72
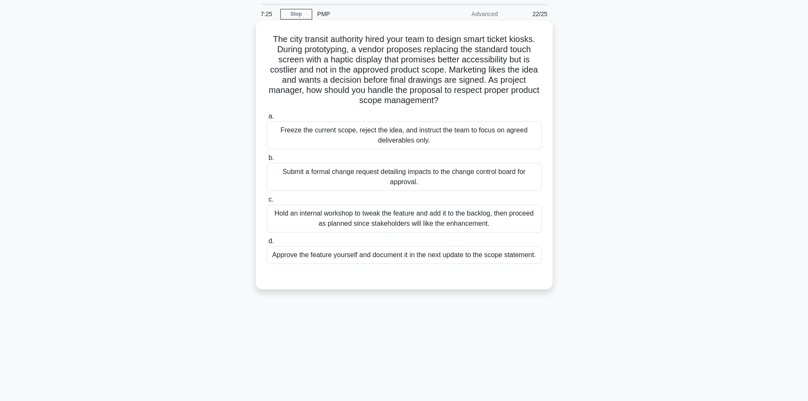
scroll to position [42, 0]
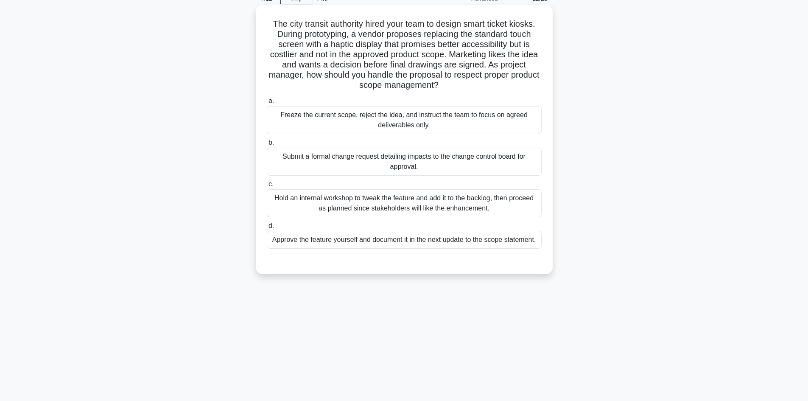
click at [441, 172] on div "Submit a formal change request detailing impacts to the change control board fo…" at bounding box center [404, 162] width 275 height 28
click at [267, 146] on input "b. Submit a formal change request detailing impacts to the change control board…" at bounding box center [267, 143] width 0 height 6
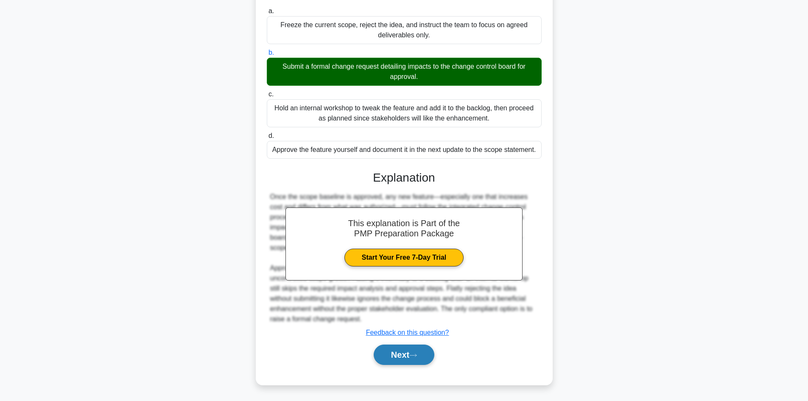
click at [418, 360] on button "Next" at bounding box center [404, 355] width 61 height 20
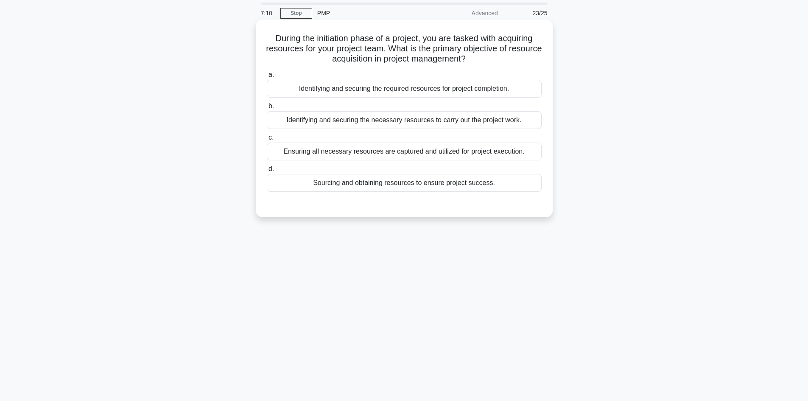
scroll to position [0, 0]
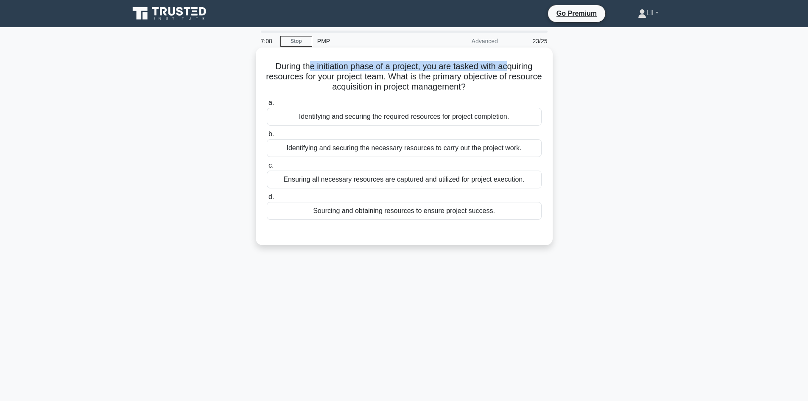
drag, startPoint x: 309, startPoint y: 70, endPoint x: 509, endPoint y: 63, distance: 200.0
click at [509, 63] on h5 "During the initiation phase of a project, you are tasked with acquiring resourc…" at bounding box center [404, 76] width 277 height 31
click at [490, 71] on h5 "During the initiation phase of a project, you are tasked with acquiring resourc…" at bounding box center [404, 76] width 277 height 31
drag, startPoint x: 334, startPoint y: 67, endPoint x: 522, endPoint y: 82, distance: 189.4
click at [522, 82] on h5 "During the initiation phase of a project, you are tasked with acquiring resourc…" at bounding box center [404, 76] width 277 height 31
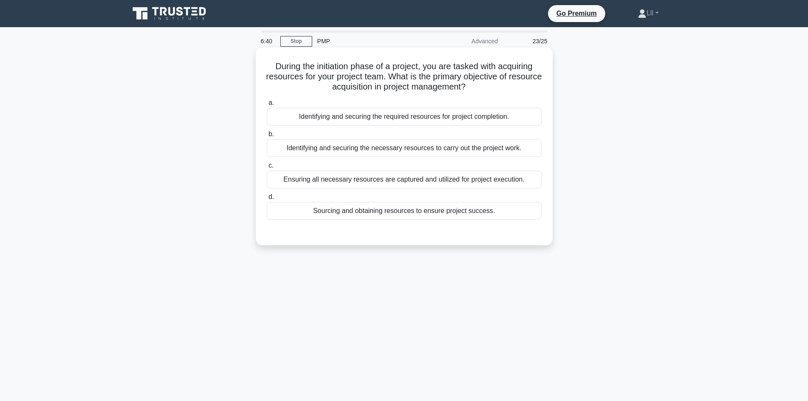
click at [474, 90] on h5 "During the initiation phase of a project, you are tasked with acquiring resourc…" at bounding box center [404, 76] width 277 height 31
drag, startPoint x: 338, startPoint y: 83, endPoint x: 460, endPoint y: 97, distance: 122.2
click at [460, 97] on div "During the initiation phase of a project, you are tasked with acquiring resourc…" at bounding box center [404, 146] width 290 height 191
click at [476, 96] on div "a. Identifying and securing the required resources for project completion. b. I…" at bounding box center [404, 159] width 285 height 126
drag, startPoint x: 315, startPoint y: 75, endPoint x: 505, endPoint y: 75, distance: 189.2
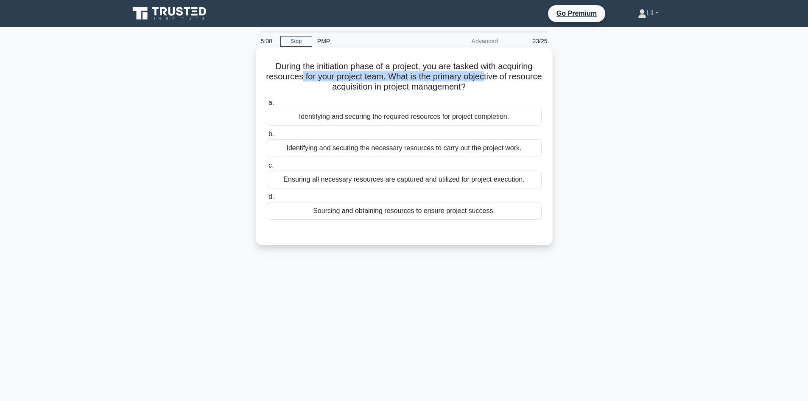
click at [505, 75] on h5 "During the initiation phase of a project, you are tasked with acquiring resourc…" at bounding box center [404, 76] width 277 height 31
click at [456, 62] on h5 "During the initiation phase of a project, you are tasked with acquiring resourc…" at bounding box center [404, 76] width 277 height 31
drag, startPoint x: 460, startPoint y: 77, endPoint x: 516, endPoint y: 80, distance: 55.7
click at [516, 80] on h5 "During the initiation phase of a project, you are tasked with acquiring resourc…" at bounding box center [404, 76] width 277 height 31
click at [392, 91] on h5 "During the initiation phase of a project, you are tasked with acquiring resourc…" at bounding box center [404, 76] width 277 height 31
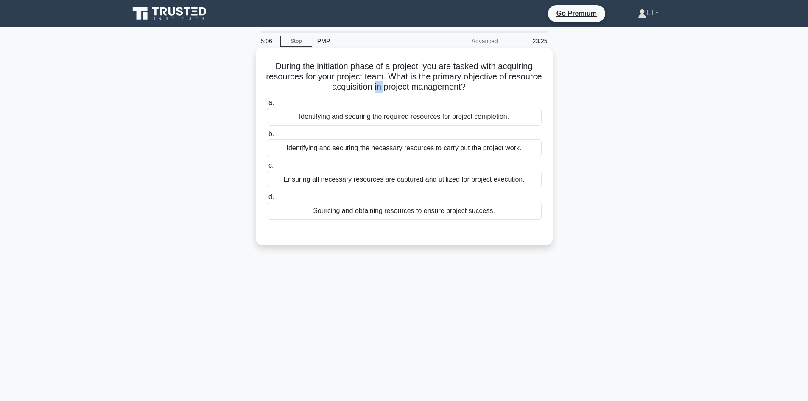
click at [392, 91] on h5 "During the initiation phase of a project, you are tasked with acquiring resourc…" at bounding box center [404, 76] width 277 height 31
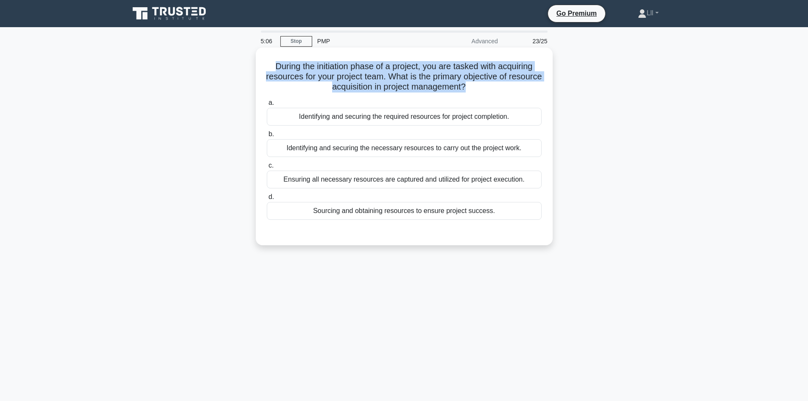
click at [392, 91] on h5 "During the initiation phase of a project, you are tasked with acquiring resourc…" at bounding box center [404, 76] width 277 height 31
click at [377, 92] on h5 "During the initiation phase of a project, you are tasked with acquiring resourc…" at bounding box center [404, 76] width 277 height 31
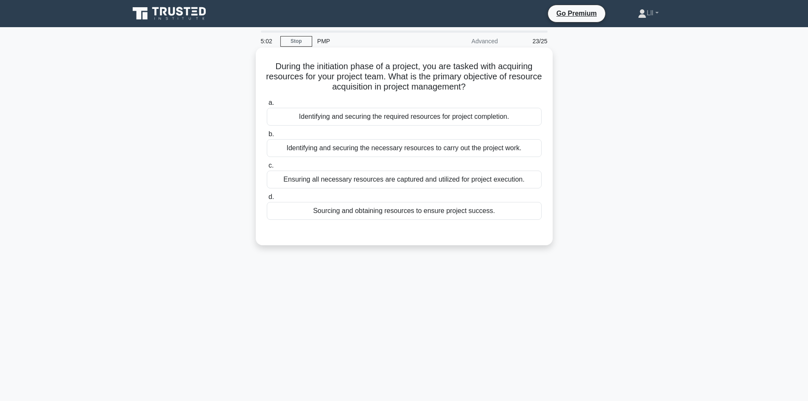
drag, startPoint x: 513, startPoint y: 87, endPoint x: 498, endPoint y: 88, distance: 15.4
click at [506, 90] on h5 "During the initiation phase of a project, you are tasked with acquiring resourc…" at bounding box center [404, 76] width 277 height 31
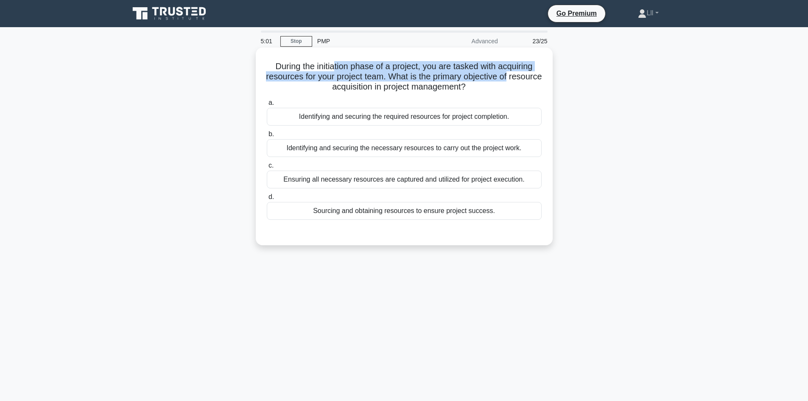
drag, startPoint x: 335, startPoint y: 67, endPoint x: 542, endPoint y: 83, distance: 207.7
click at [542, 83] on h5 "During the initiation phase of a project, you are tasked with acquiring resourc…" at bounding box center [404, 76] width 277 height 31
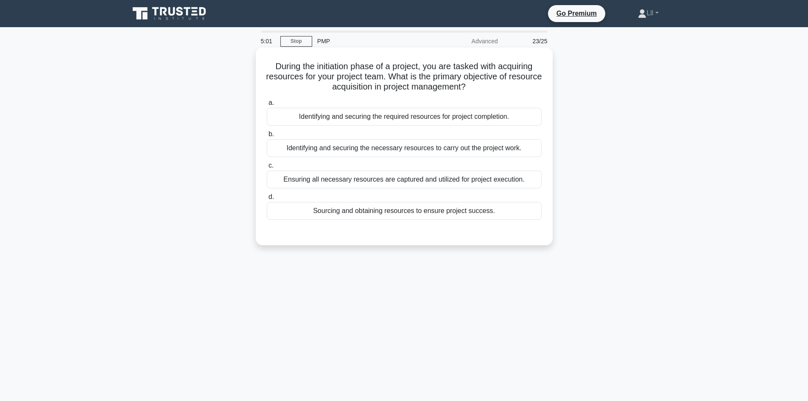
click at [476, 84] on icon ".spinner_0XTQ{transform-origin:center;animation:spinner_y6GP .75s linear infini…" at bounding box center [471, 87] width 10 height 10
drag, startPoint x: 372, startPoint y: 72, endPoint x: 395, endPoint y: 73, distance: 22.9
click at [395, 73] on h5 "During the initiation phase of a project, you are tasked with acquiring resourc…" at bounding box center [404, 76] width 277 height 31
click at [327, 64] on h5 "During the initiation phase of a project, you are tasked with acquiring resourc…" at bounding box center [404, 76] width 277 height 31
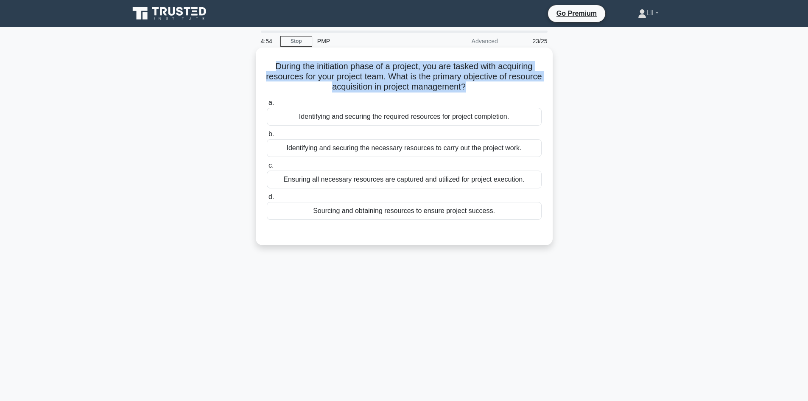
click at [327, 64] on h5 "During the initiation phase of a project, you are tasked with acquiring resourc…" at bounding box center [404, 76] width 277 height 31
click at [455, 81] on h5 "During the initiation phase of a project, you are tasked with acquiring resourc…" at bounding box center [404, 76] width 277 height 31
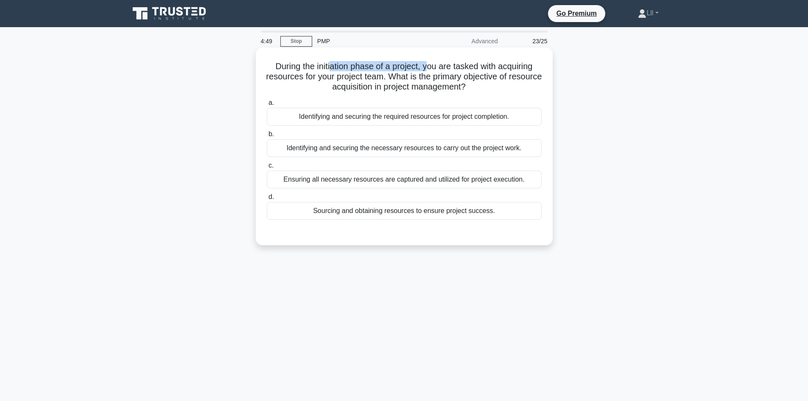
drag, startPoint x: 329, startPoint y: 63, endPoint x: 429, endPoint y: 65, distance: 99.3
click at [430, 64] on h5 "During the initiation phase of a project, you are tasked with acquiring resourc…" at bounding box center [404, 76] width 277 height 31
click at [461, 65] on h5 "During the initiation phase of a project, you are tasked with acquiring resourc…" at bounding box center [404, 76] width 277 height 31
click at [416, 120] on div "Identifying and securing the required resources for project completion." at bounding box center [404, 117] width 275 height 18
click at [267, 106] on input "a. Identifying and securing the required resources for project completion." at bounding box center [267, 103] width 0 height 6
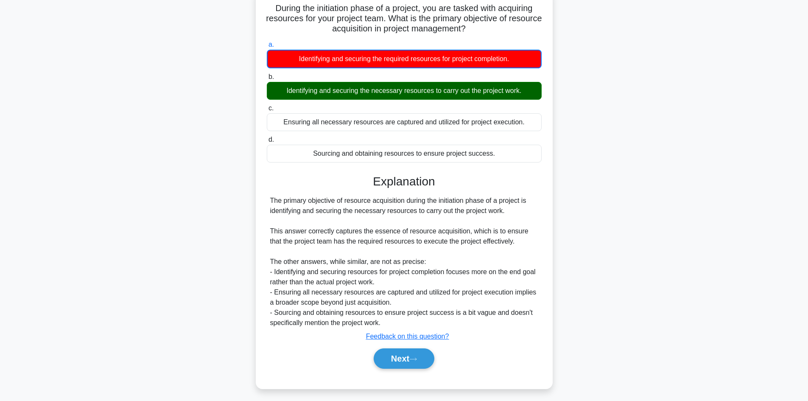
scroll to position [62, 0]
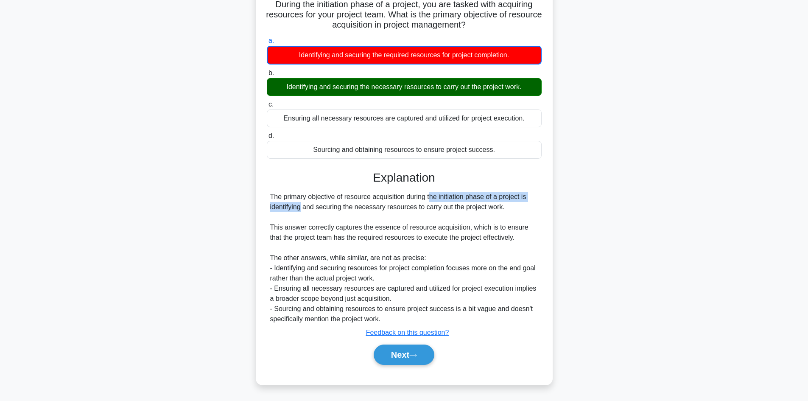
drag, startPoint x: 385, startPoint y: 194, endPoint x: 477, endPoint y: 199, distance: 91.3
click at [516, 193] on div "The primary objective of resource acquisition during the initiation phase of a …" at bounding box center [404, 258] width 268 height 132
click at [437, 207] on div "The primary objective of resource acquisition during the initiation phase of a …" at bounding box center [404, 258] width 268 height 132
drag, startPoint x: 407, startPoint y: 212, endPoint x: 486, endPoint y: 212, distance: 78.9
click at [486, 212] on div "The primary objective of resource acquisition during the initiation phase of a …" at bounding box center [404, 258] width 268 height 132
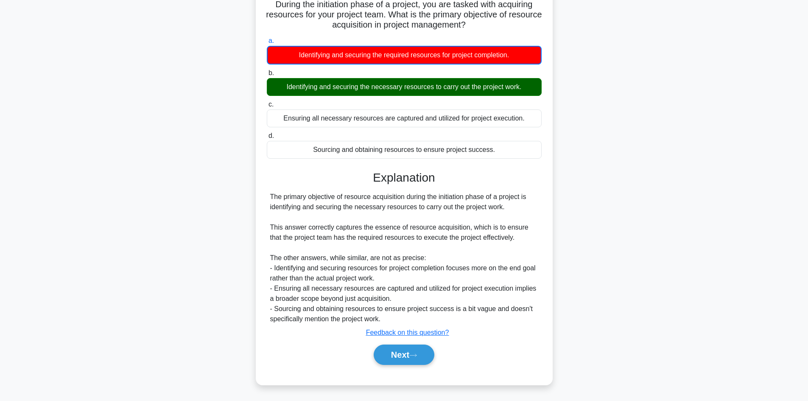
click at [479, 216] on div "The primary objective of resource acquisition during the initiation phase of a …" at bounding box center [404, 258] width 268 height 132
drag, startPoint x: 374, startPoint y: 227, endPoint x: 530, endPoint y: 219, distance: 156.3
click at [537, 221] on div "The primary objective of resource acquisition during the initiation phase of a …" at bounding box center [404, 258] width 268 height 132
click at [511, 225] on div "The primary objective of resource acquisition during the initiation phase of a …" at bounding box center [404, 258] width 268 height 132
drag, startPoint x: 335, startPoint y: 272, endPoint x: 452, endPoint y: 277, distance: 117.2
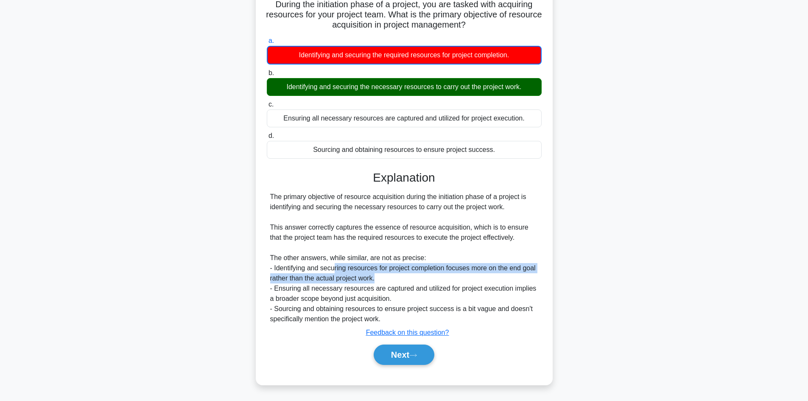
click at [452, 277] on div "The primary objective of resource acquisition during the initiation phase of a …" at bounding box center [404, 258] width 268 height 132
click at [454, 277] on div "The primary objective of resource acquisition during the initiation phase of a …" at bounding box center [404, 258] width 268 height 132
click at [356, 288] on div "The primary objective of resource acquisition during the initiation phase of a …" at bounding box center [404, 258] width 268 height 132
click at [411, 300] on div "The primary objective of resource acquisition during the initiation phase of a …" at bounding box center [404, 258] width 268 height 132
click at [404, 292] on div "The primary objective of resource acquisition during the initiation phase of a …" at bounding box center [404, 258] width 268 height 132
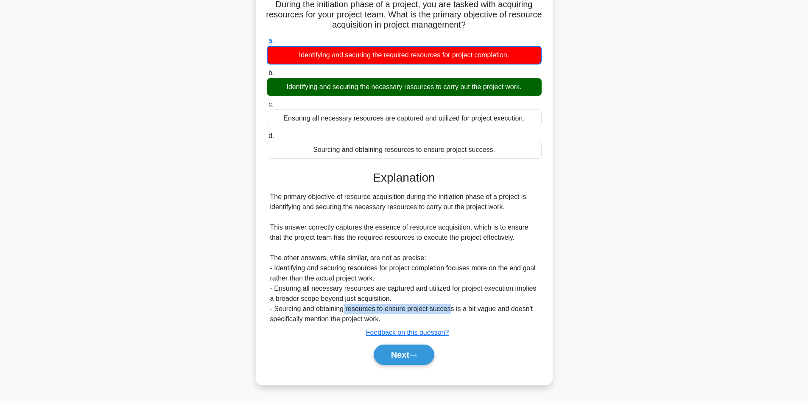
drag, startPoint x: 344, startPoint y: 308, endPoint x: 450, endPoint y: 310, distance: 106.1
click at [450, 310] on div "The primary objective of resource acquisition during the initiation phase of a …" at bounding box center [404, 258] width 268 height 132
click at [478, 313] on div "The primary objective of resource acquisition during the initiation phase of a …" at bounding box center [404, 258] width 268 height 132
drag, startPoint x: 326, startPoint y: 321, endPoint x: 370, endPoint y: 322, distance: 43.7
click at [370, 322] on div "The primary objective of resource acquisition during the initiation phase of a …" at bounding box center [404, 258] width 268 height 132
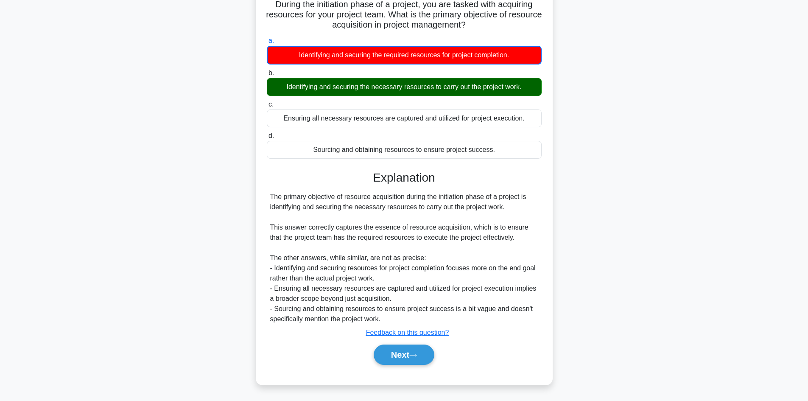
click at [384, 322] on div "The primary objective of resource acquisition during the initiation phase of a …" at bounding box center [404, 258] width 268 height 132
click at [398, 353] on button "Next" at bounding box center [404, 355] width 61 height 20
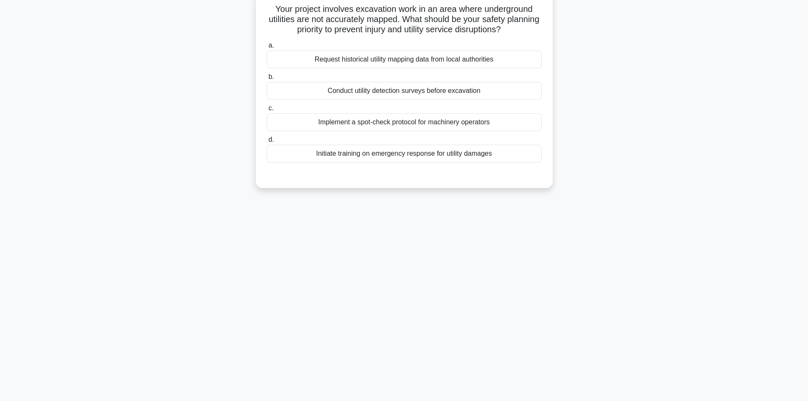
scroll to position [0, 0]
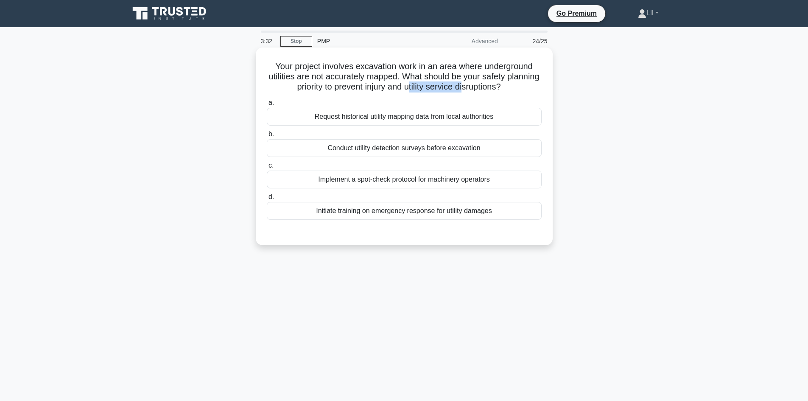
drag, startPoint x: 427, startPoint y: 89, endPoint x: 485, endPoint y: 86, distance: 58.2
click at [485, 86] on h5 "Your project involves excavation work in an area where underground utilities ar…" at bounding box center [404, 76] width 277 height 31
click at [517, 90] on h5 "Your project involves excavation work in an area where underground utilities ar…" at bounding box center [404, 76] width 277 height 31
drag, startPoint x: 365, startPoint y: 87, endPoint x: 441, endPoint y: 91, distance: 76.1
click at [441, 91] on h5 "Your project involves excavation work in an area where underground utilities ar…" at bounding box center [404, 76] width 277 height 31
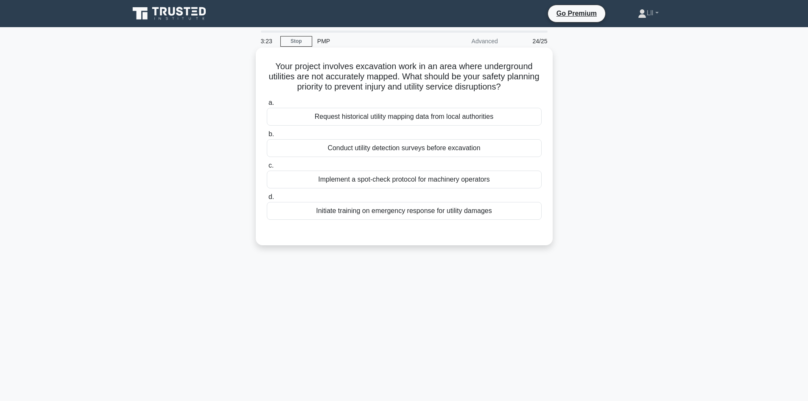
click at [455, 91] on h5 "Your project involves excavation work in an area where underground utilities ar…" at bounding box center [404, 76] width 277 height 31
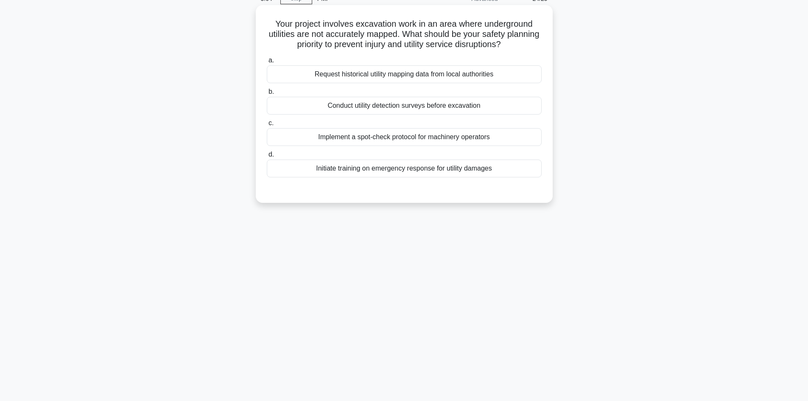
click at [444, 101] on div "Conduct utility detection surveys before excavation" at bounding box center [404, 106] width 275 height 18
click at [267, 95] on input "b. Conduct utility detection surveys before excavation" at bounding box center [267, 92] width 0 height 6
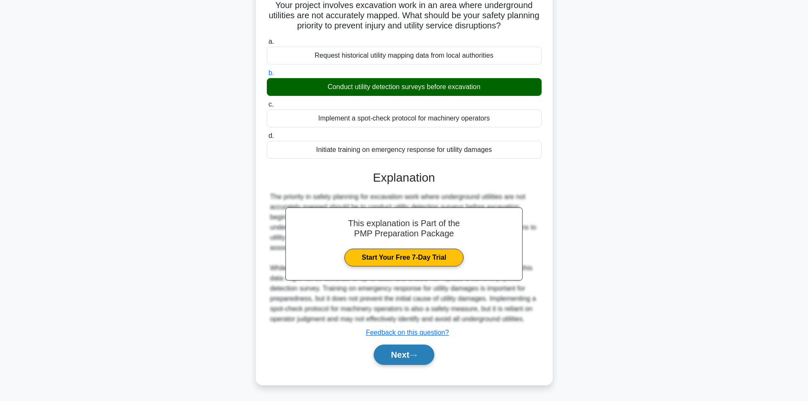
click at [409, 353] on button "Next" at bounding box center [404, 355] width 61 height 20
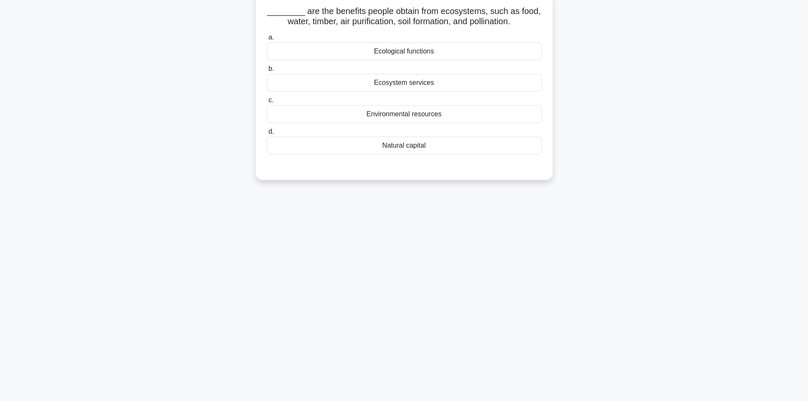
scroll to position [0, 0]
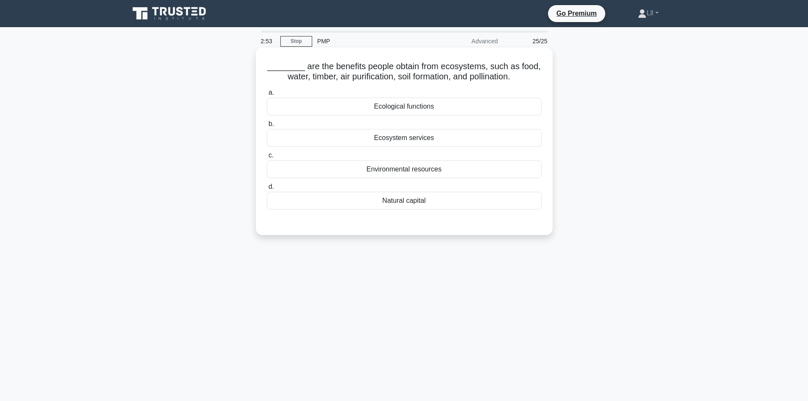
click at [390, 65] on h5 "________ are the benefits people obtain from ecosystems, such as food, water, t…" at bounding box center [404, 71] width 277 height 21
click at [410, 137] on div "Ecosystem services" at bounding box center [404, 138] width 275 height 18
click at [267, 127] on input "b. Ecosystem services" at bounding box center [267, 124] width 0 height 6
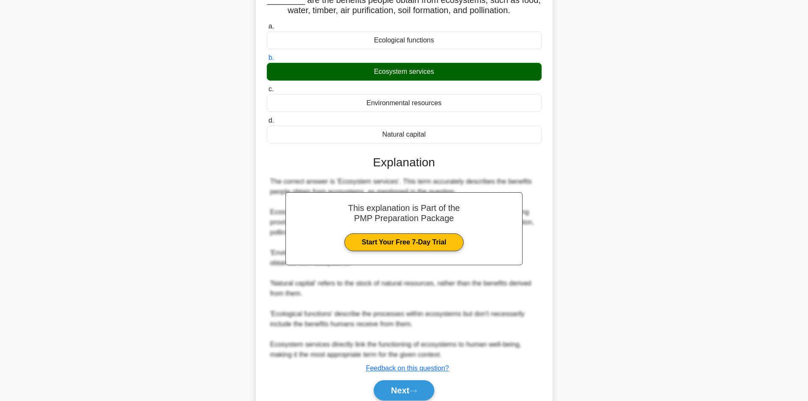
scroll to position [102, 0]
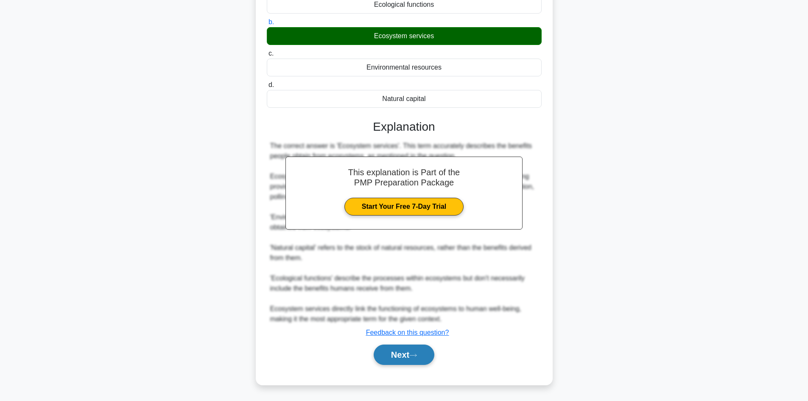
click at [399, 356] on button "Next" at bounding box center [404, 355] width 61 height 20
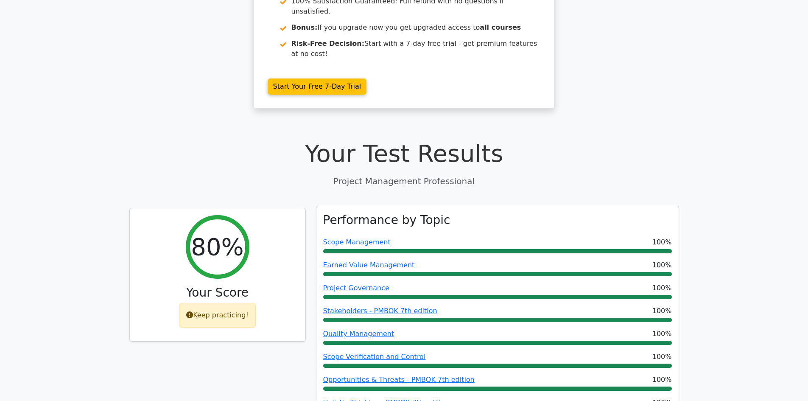
scroll to position [170, 0]
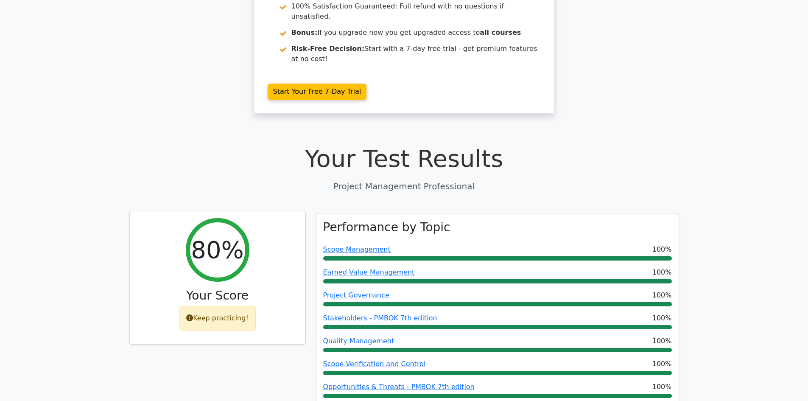
click at [238, 306] on div "Keep practicing!" at bounding box center [217, 318] width 77 height 25
click at [211, 306] on div "Keep practicing!" at bounding box center [217, 318] width 77 height 25
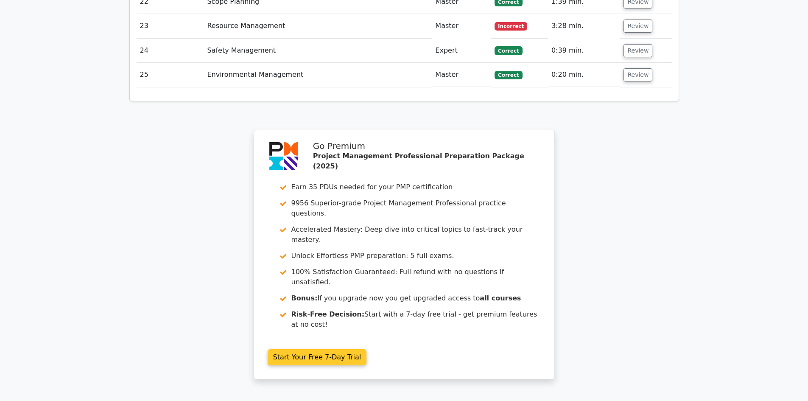
scroll to position [2164, 0]
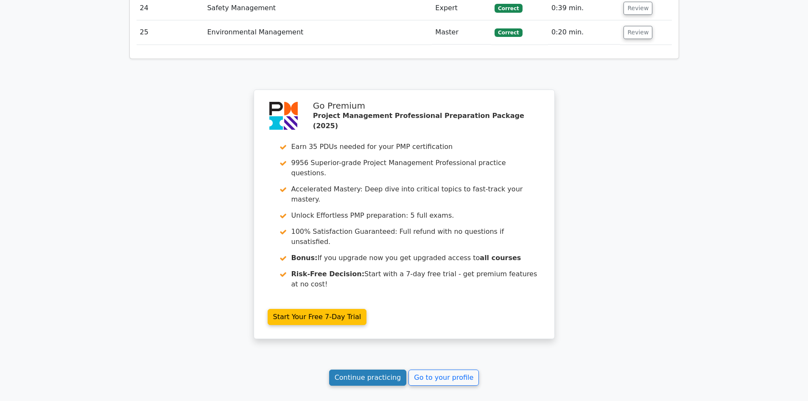
click at [369, 370] on link "Continue practicing" at bounding box center [368, 378] width 78 height 16
